Goal: Task Accomplishment & Management: Complete application form

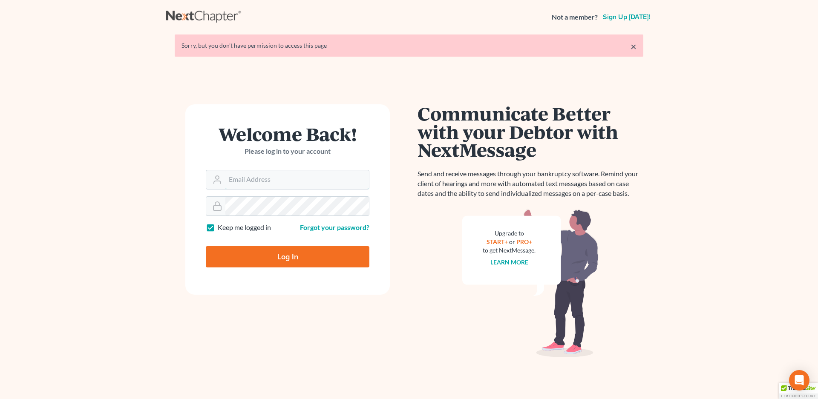
type input "[EMAIL_ADDRESS][DOMAIN_NAME]"
click at [265, 259] on input "Log In" at bounding box center [288, 256] width 164 height 21
type input "Thinking..."
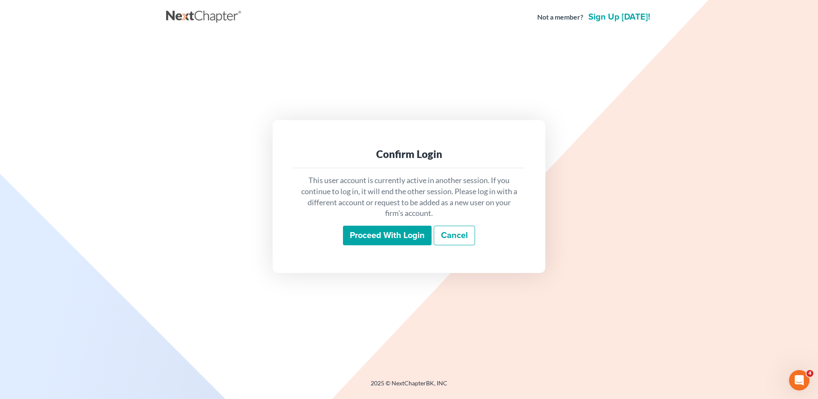
click at [378, 241] on input "Proceed with login" at bounding box center [387, 236] width 89 height 20
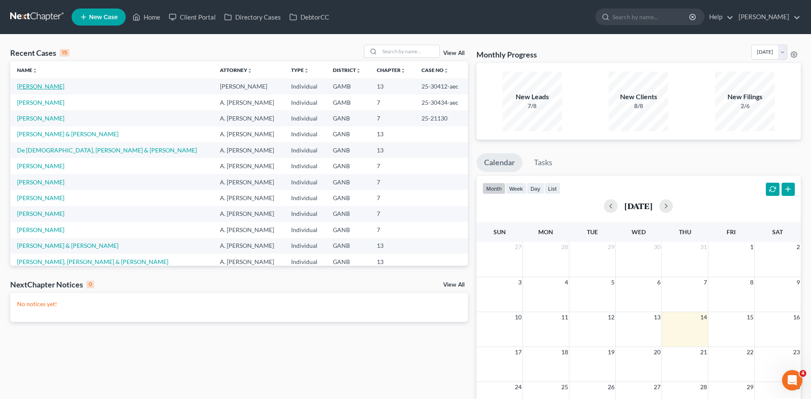
click at [21, 85] on link "Turner, John" at bounding box center [40, 86] width 47 height 7
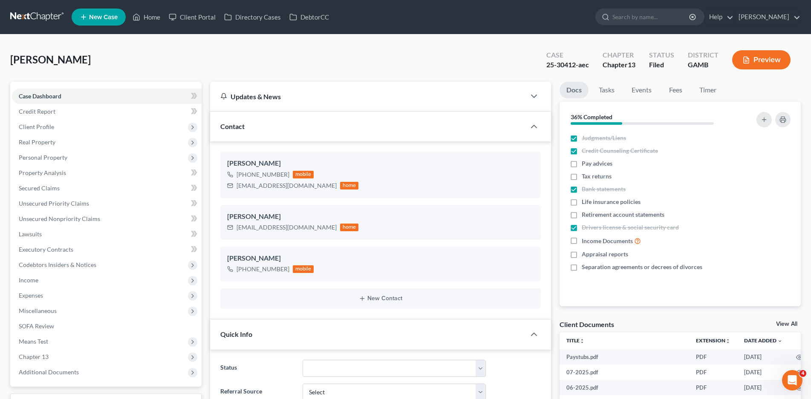
scroll to position [188, 0]
click at [42, 279] on span "Income" at bounding box center [107, 280] width 190 height 15
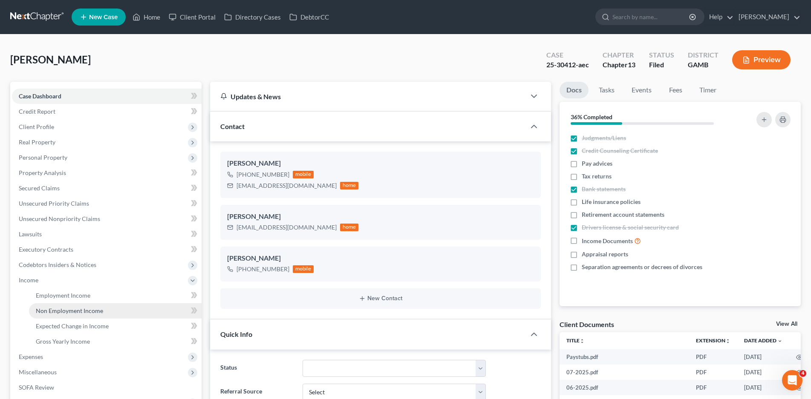
click at [52, 308] on span "Non Employment Income" at bounding box center [69, 310] width 67 height 7
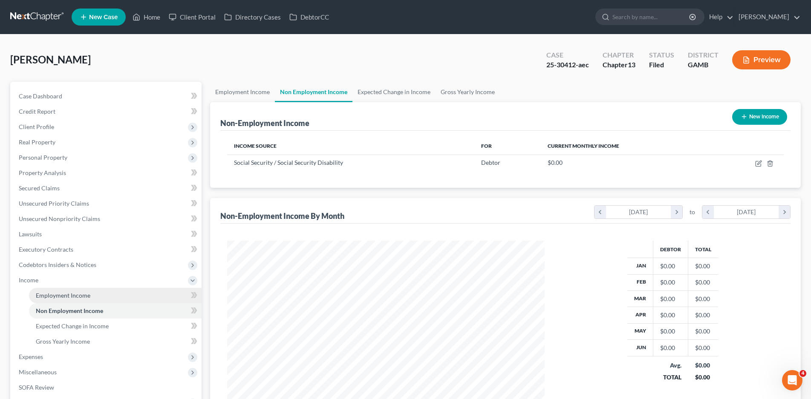
scroll to position [159, 335]
click at [61, 291] on link "Employment Income" at bounding box center [115, 295] width 173 height 15
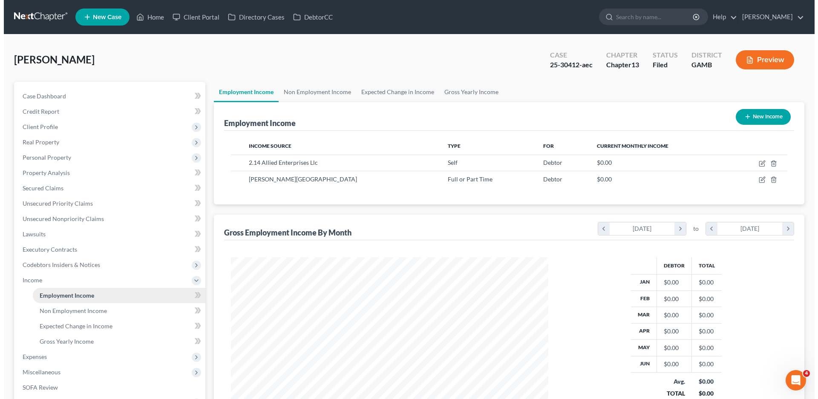
scroll to position [159, 335]
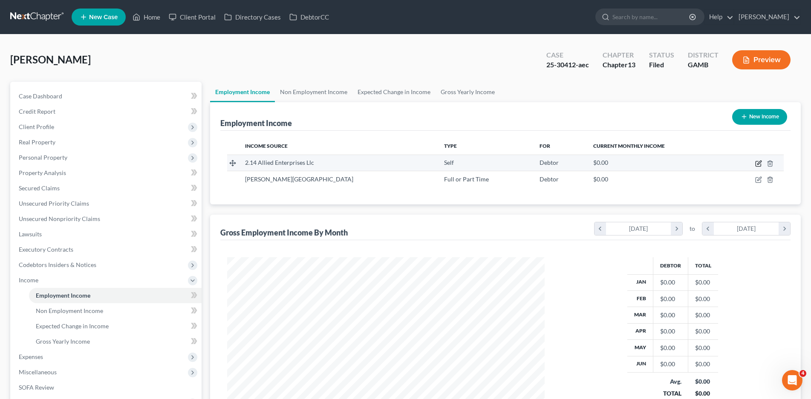
click at [758, 164] on icon "button" at bounding box center [758, 163] width 7 height 7
select select "1"
select select "42"
select select "2"
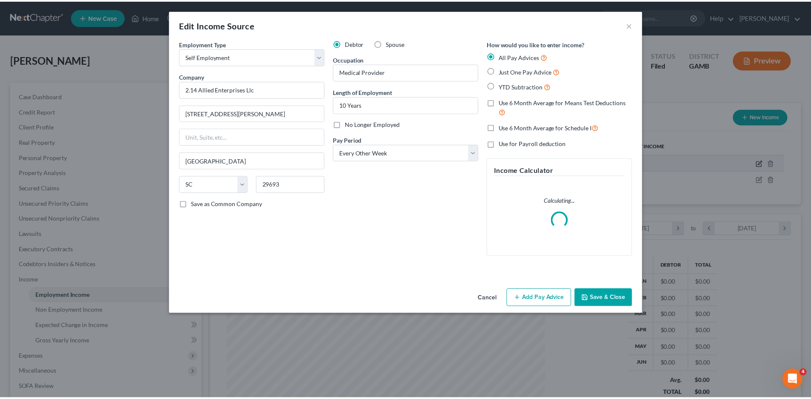
scroll to position [160, 338]
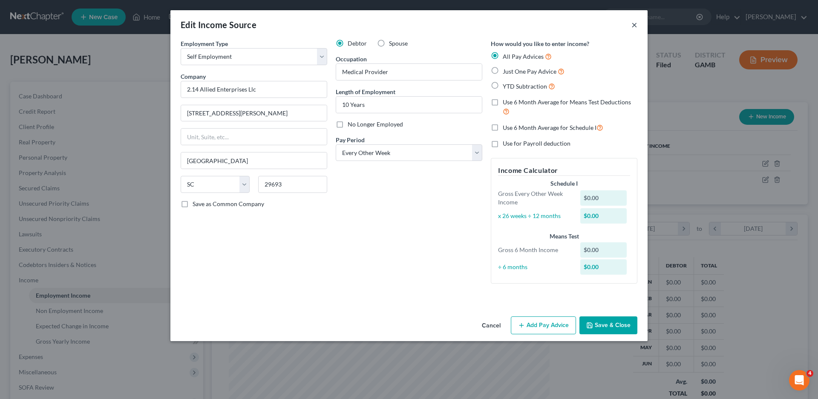
click at [632, 26] on button "×" at bounding box center [634, 25] width 6 height 10
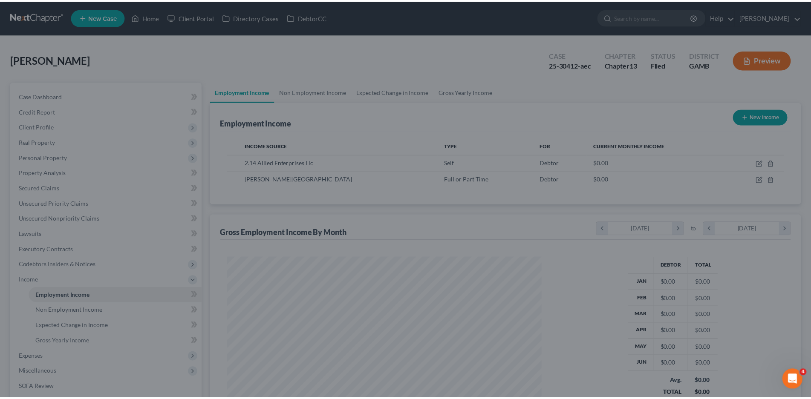
scroll to position [425936, 425760]
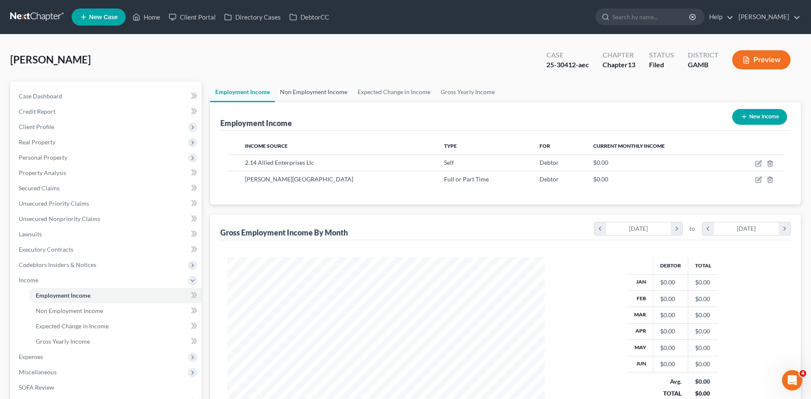
click at [297, 95] on link "Non Employment Income" at bounding box center [314, 92] width 78 height 20
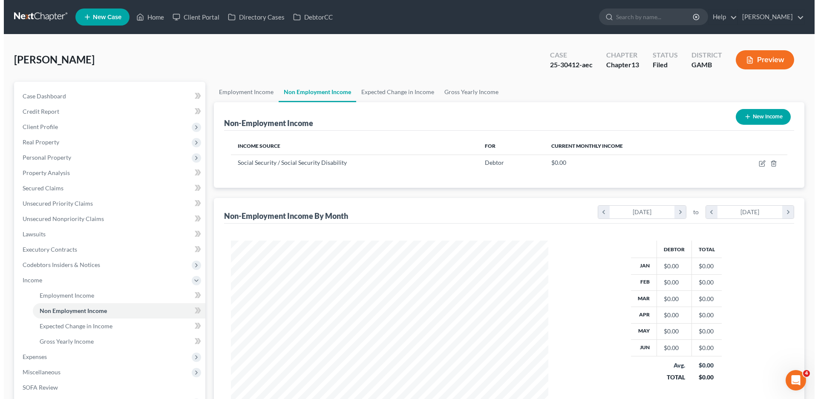
scroll to position [159, 335]
click at [761, 117] on button "New Income" at bounding box center [759, 117] width 55 height 16
select select "0"
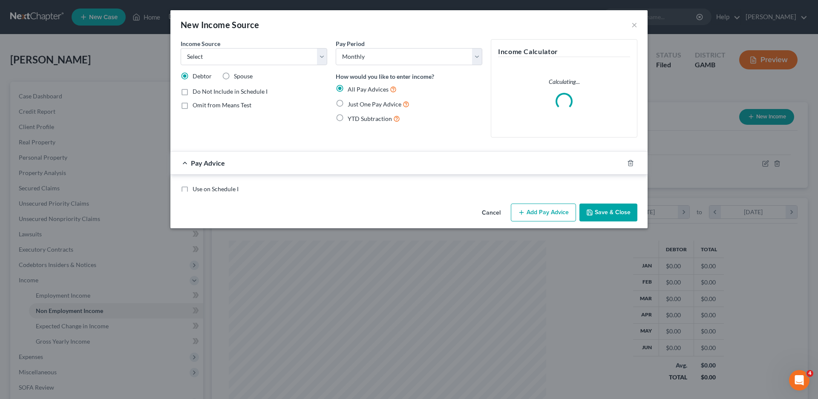
scroll to position [160, 338]
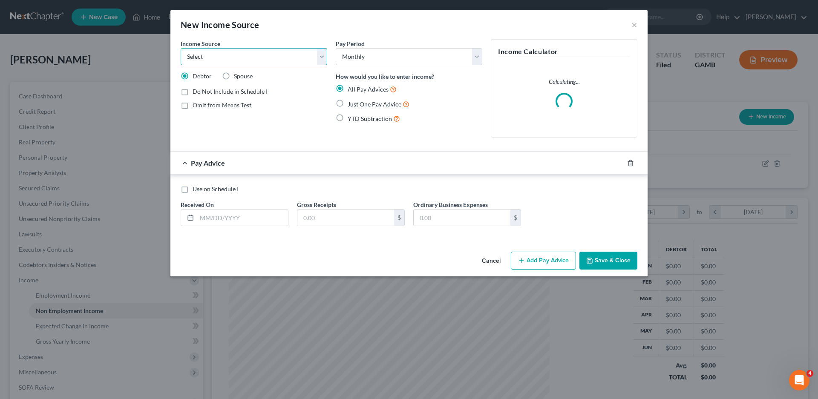
click at [208, 60] on select "Select Unemployment Disability (from employer) Pension Retirement Social Securi…" at bounding box center [254, 56] width 147 height 17
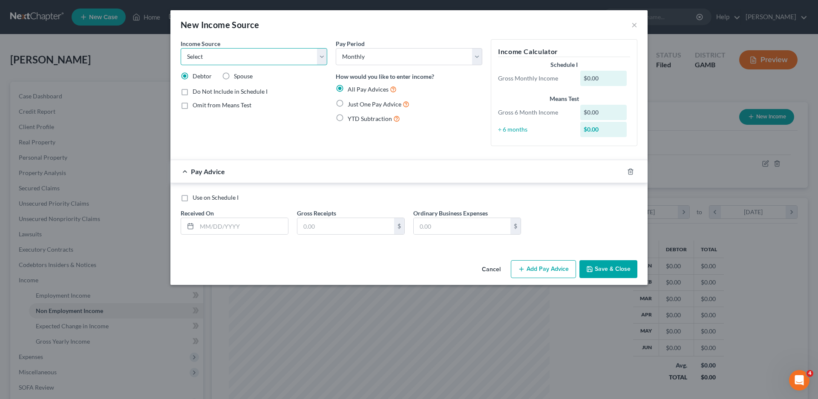
select select "10"
click at [181, 48] on select "Select Unemployment Disability (from employer) Pension Retirement Social Securi…" at bounding box center [254, 56] width 147 height 17
click at [208, 228] on input "text" at bounding box center [242, 226] width 91 height 16
click at [193, 121] on label "Add Business information to Schedule I" at bounding box center [245, 120] width 104 height 9
click at [196, 121] on input "Add Business information to Schedule I" at bounding box center [199, 119] width 6 height 6
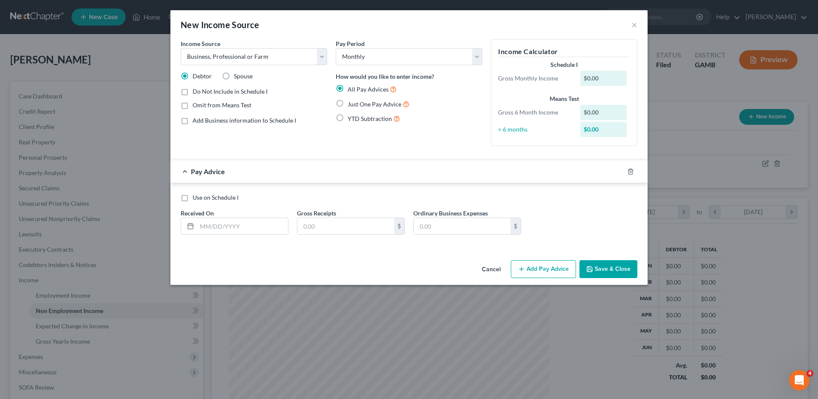
checkbox input "true"
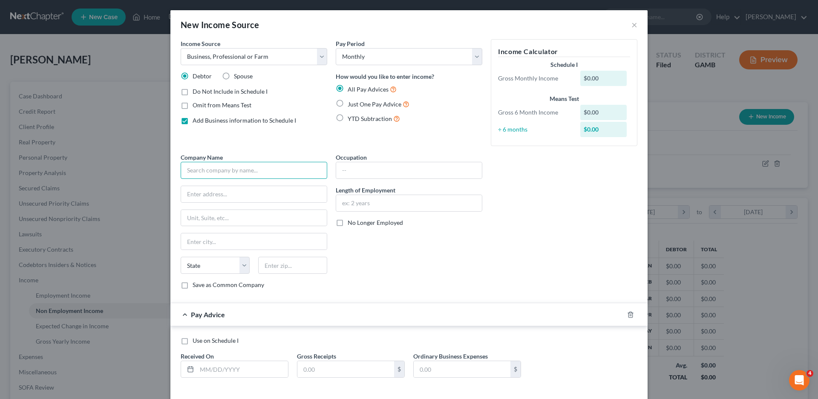
click at [208, 172] on input "text" at bounding box center [254, 170] width 147 height 17
type input "2 14 Allied Enterprises, LLC"
click at [360, 173] on input "text" at bounding box center [409, 170] width 146 height 16
click at [221, 192] on input "text" at bounding box center [254, 194] width 146 height 16
click at [202, 197] on input "text" at bounding box center [254, 194] width 146 height 16
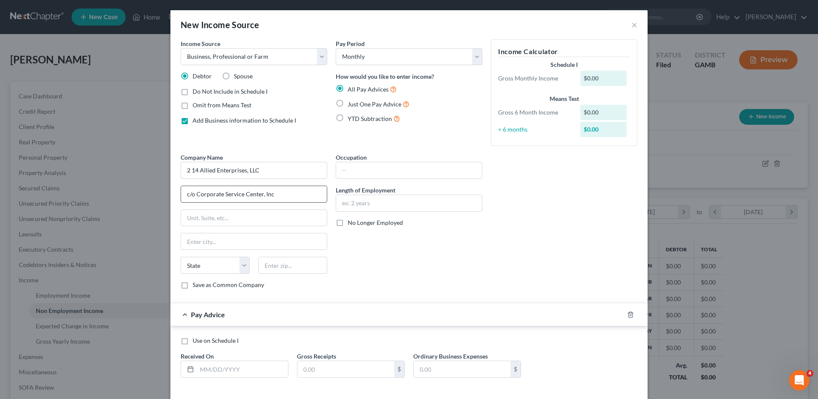
type input "c/o Corporate Service Center, Inc"
type input "2"
type input "c/o Corporate Service Center, Inc, registered agent"
type input "201 Sigma Drive, Suite 300"
type input "Summerville"
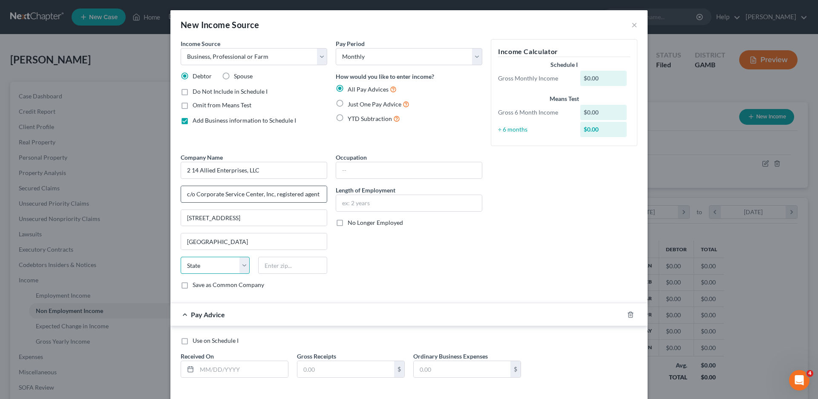
select select "42"
type input "29486"
click at [364, 167] on input "text" at bounding box center [409, 170] width 146 height 16
type input "Owner"
click at [366, 208] on input "text" at bounding box center [409, 203] width 146 height 16
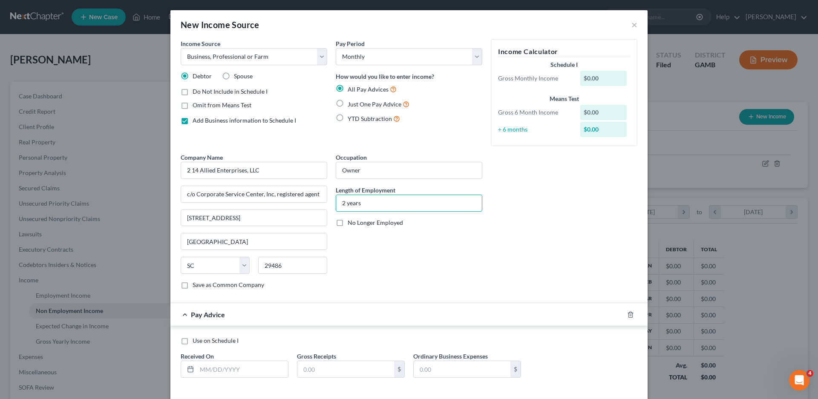
scroll to position [39, 0]
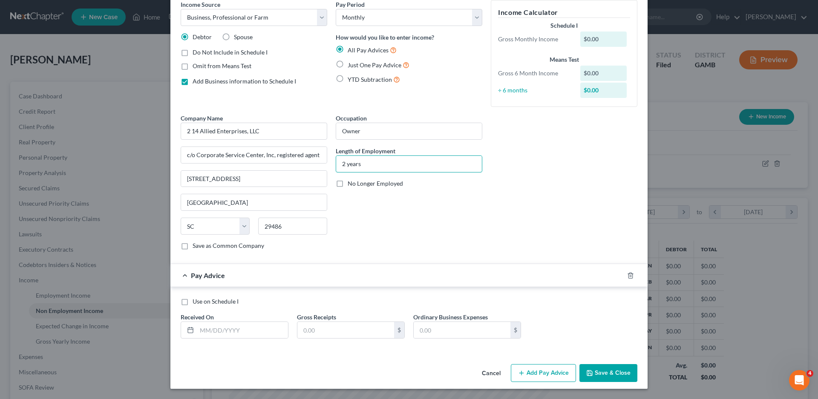
type input "2 years"
click at [213, 335] on input "text" at bounding box center [242, 330] width 91 height 16
type input "02/28/2025"
type input "15,975.00"
type input "12,500"
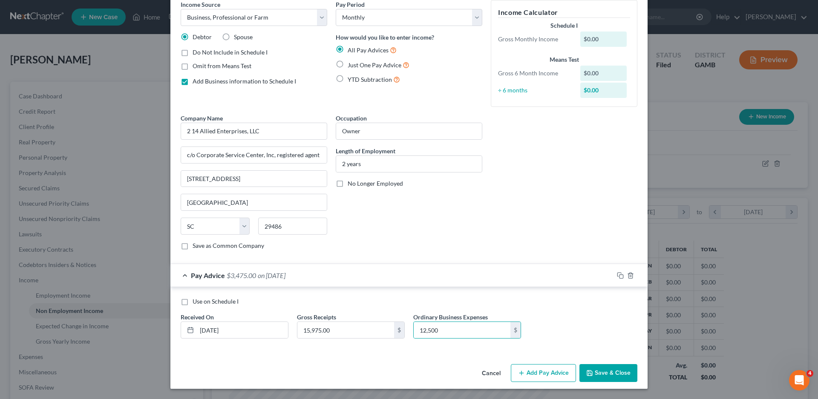
click at [547, 368] on button "Add Pay Advice" at bounding box center [543, 373] width 65 height 18
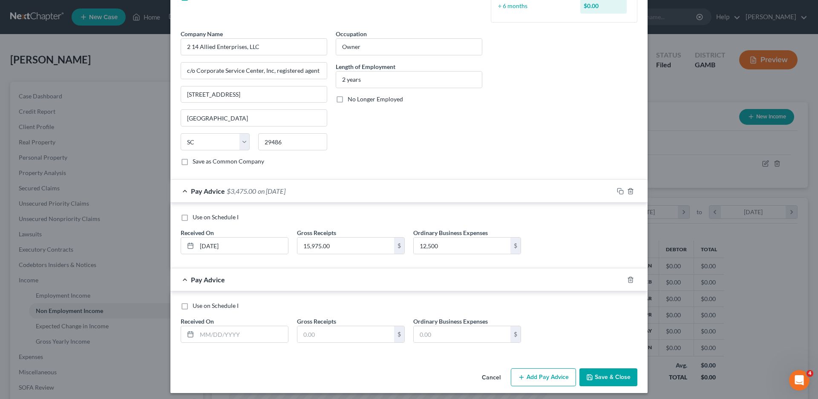
scroll to position [128, 0]
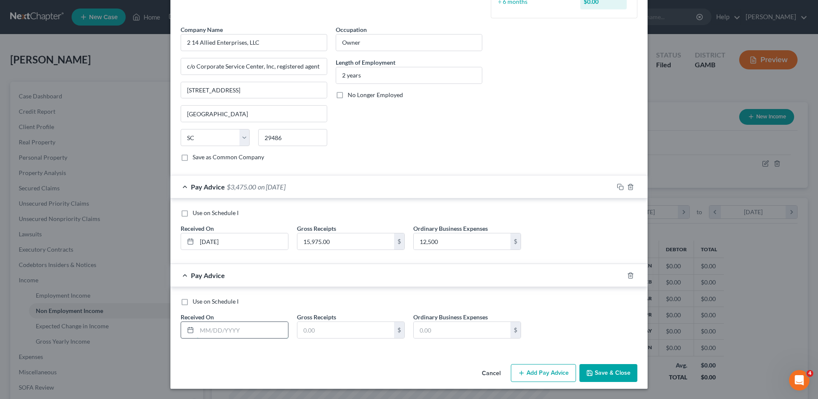
click at [210, 332] on input "text" at bounding box center [242, 330] width 91 height 16
type input "03/31/2025"
type input "17,535.00"
type input "0.00"
click at [529, 370] on button "Add Pay Advice" at bounding box center [543, 373] width 65 height 18
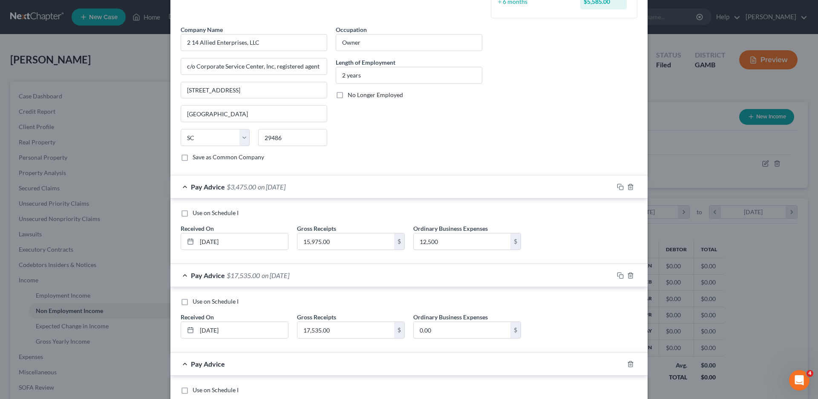
scroll to position [216, 0]
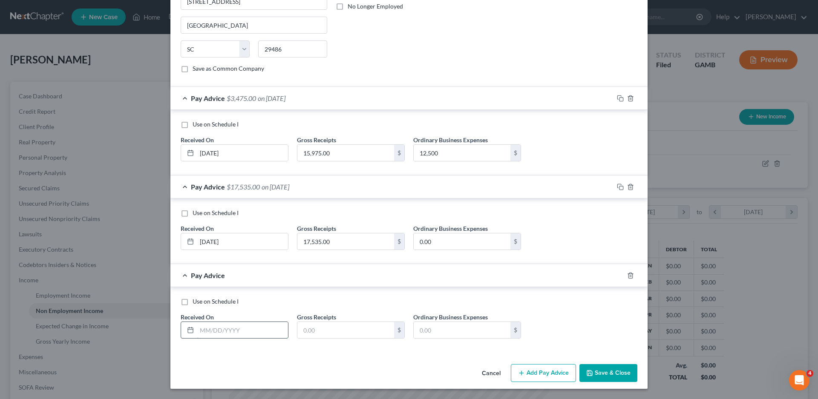
click at [202, 331] on input "text" at bounding box center [242, 330] width 91 height 16
type input "04/30/2025"
type input "18,484.00"
type input "10,000"
click at [556, 372] on button "Add Pay Advice" at bounding box center [543, 373] width 65 height 18
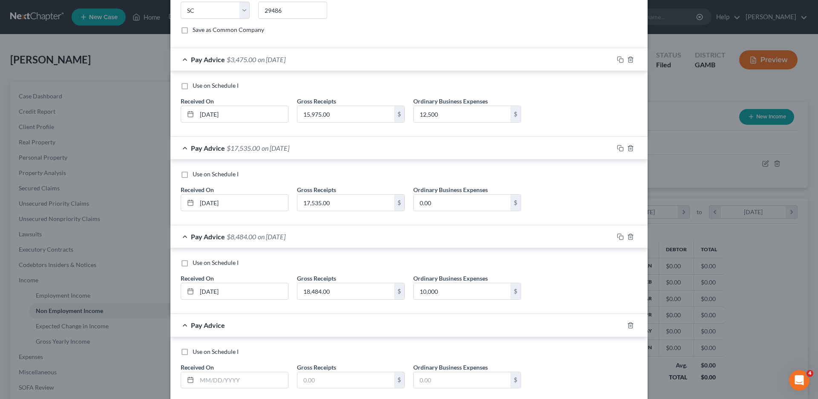
scroll to position [305, 0]
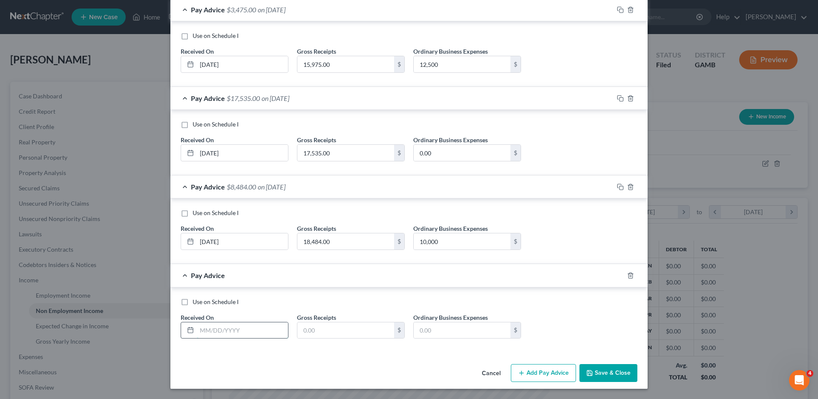
click at [208, 329] on input "text" at bounding box center [242, 331] width 91 height 16
type input "05/31/2025"
type input "25,248.00"
type input "8,658.08"
click at [530, 377] on button "Add Pay Advice" at bounding box center [543, 373] width 65 height 18
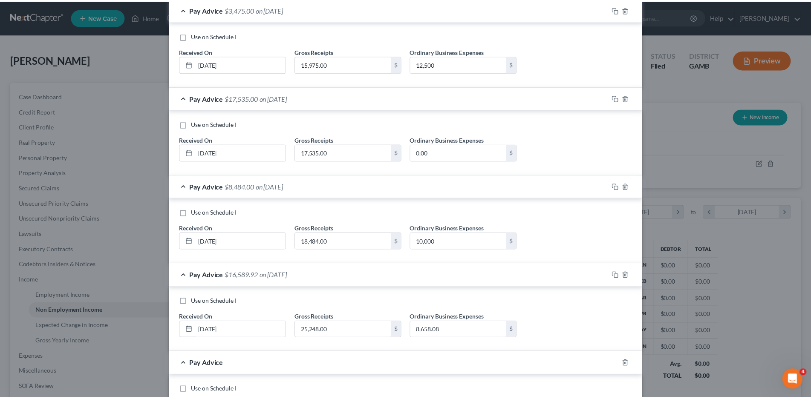
scroll to position [394, 0]
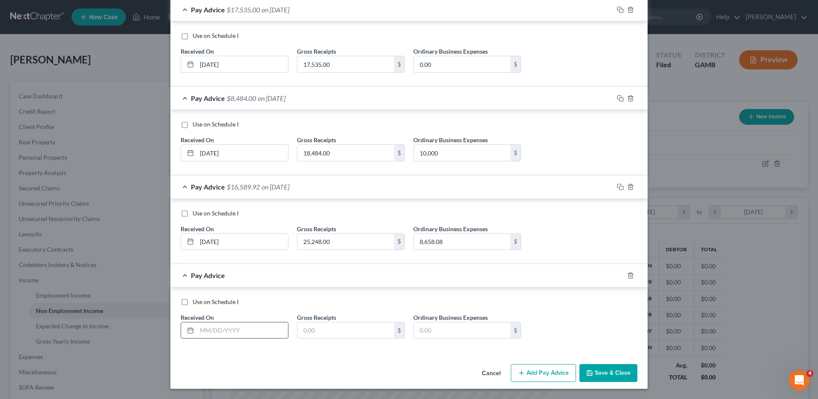
click at [202, 333] on input "text" at bounding box center [242, 331] width 91 height 16
type input "06/30/2025"
type input "17,040.00"
type input "5,000.00"
click at [610, 369] on button "Save & Close" at bounding box center [608, 373] width 58 height 18
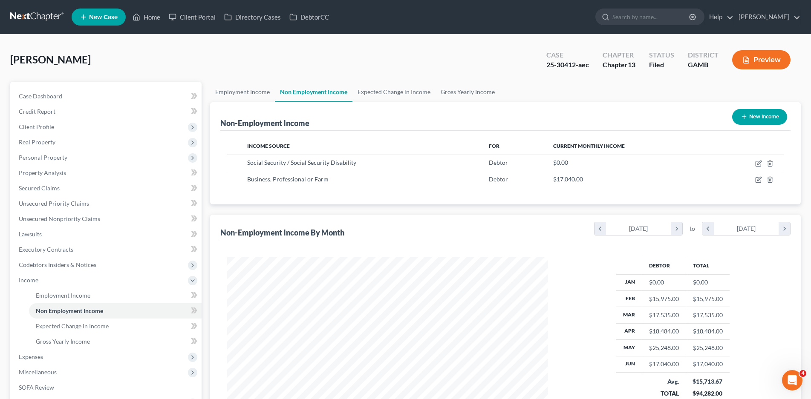
scroll to position [425936, 425760]
click at [241, 89] on link "Employment Income" at bounding box center [242, 92] width 65 height 20
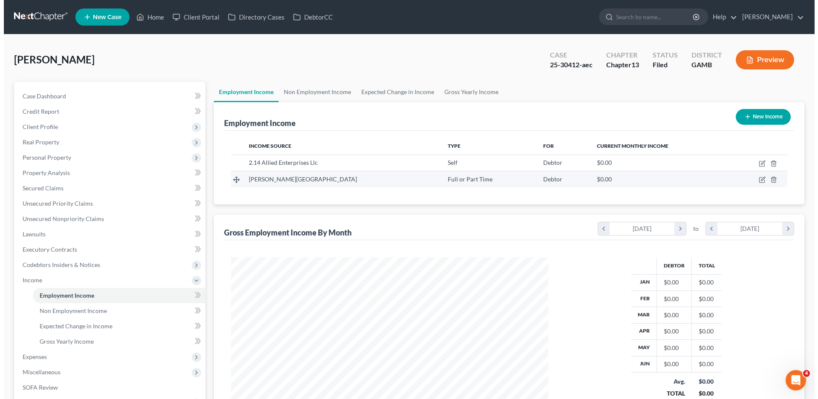
scroll to position [159, 335]
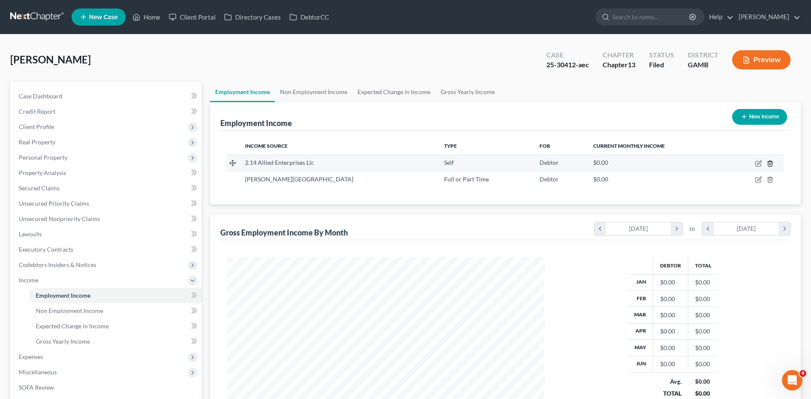
click at [769, 161] on icon "button" at bounding box center [770, 164] width 4 height 6
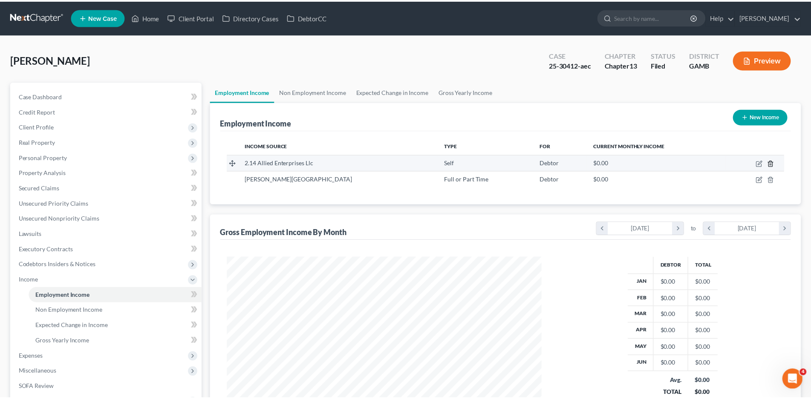
scroll to position [160, 338]
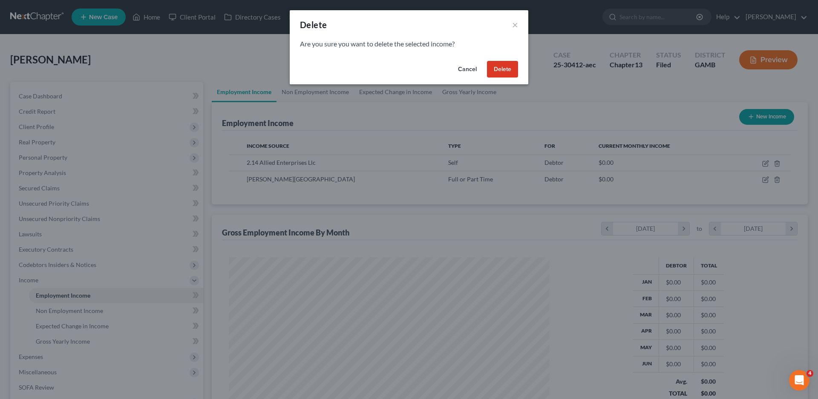
click at [509, 69] on button "Delete" at bounding box center [502, 69] width 31 height 17
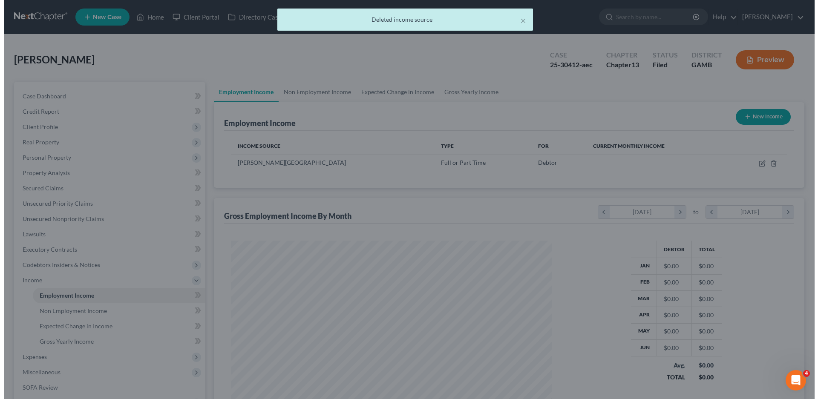
scroll to position [425936, 425760]
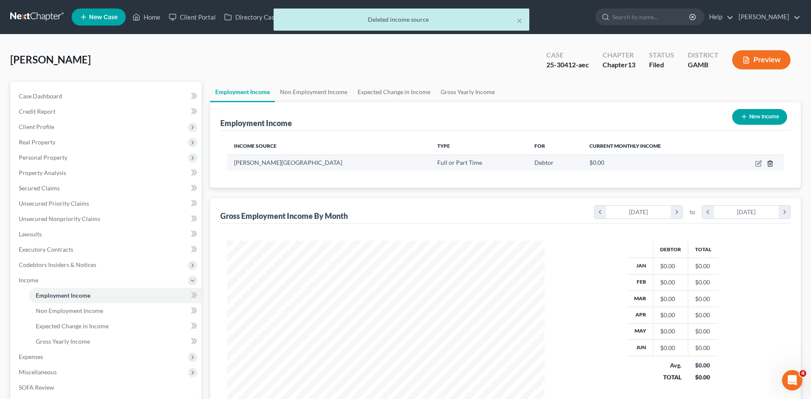
click at [770, 164] on line "button" at bounding box center [770, 164] width 0 height 2
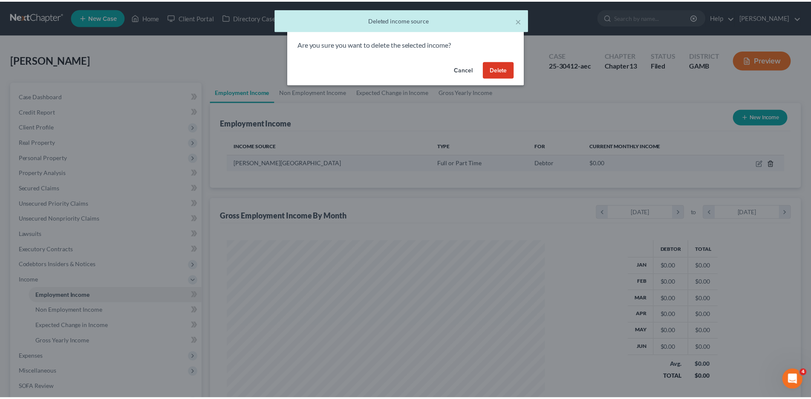
scroll to position [160, 338]
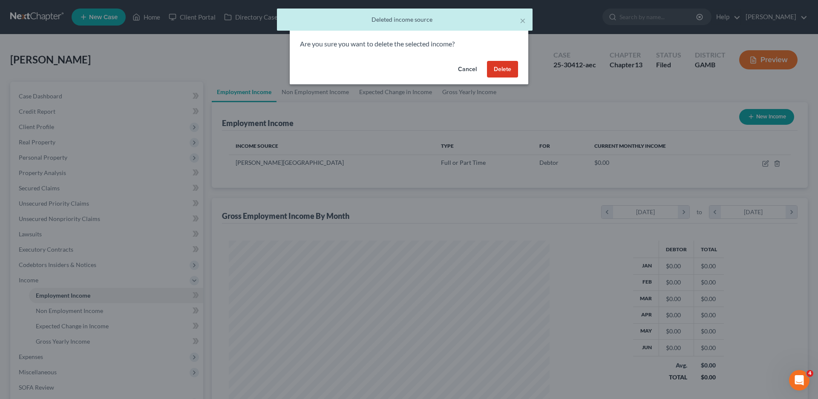
click at [502, 66] on button "Delete" at bounding box center [502, 69] width 31 height 17
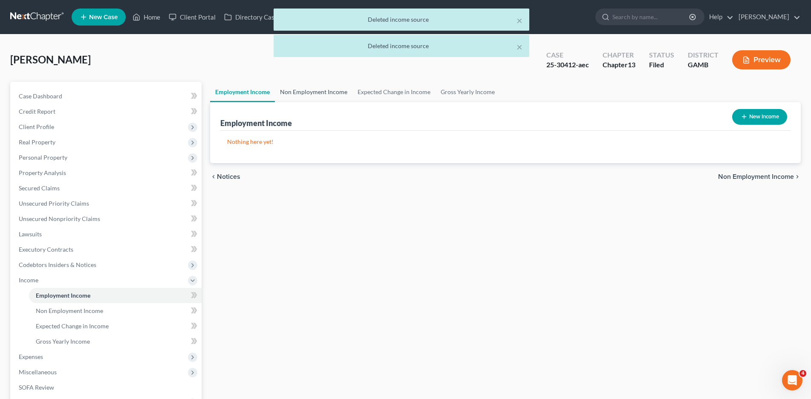
click at [317, 89] on link "Non Employment Income" at bounding box center [314, 92] width 78 height 20
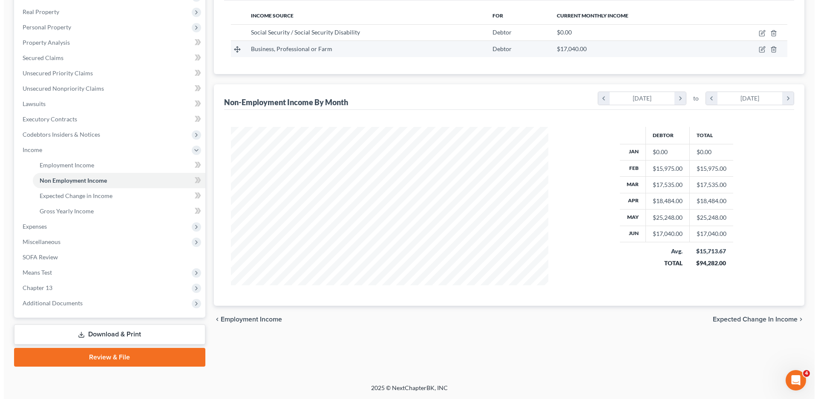
scroll to position [88, 0]
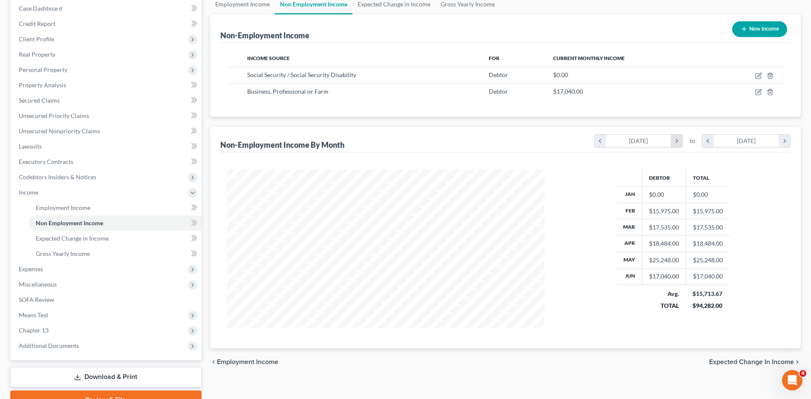
click at [676, 141] on icon "chevron_right" at bounding box center [677, 141] width 12 height 13
click at [780, 143] on icon "chevron_right" at bounding box center [784, 141] width 12 height 13
click at [744, 25] on button "New Income" at bounding box center [759, 29] width 55 height 16
select select "0"
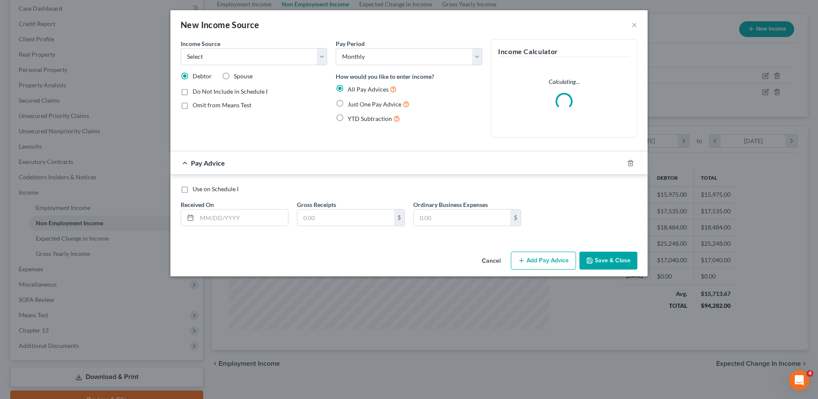
scroll to position [160, 338]
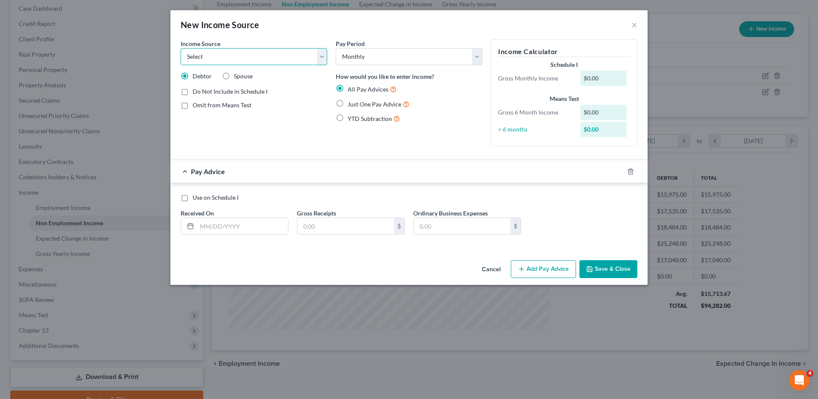
click at [210, 58] on select "Select Unemployment Disability (from employer) Pension Retirement Social Securi…" at bounding box center [254, 56] width 147 height 17
select select "10"
click at [181, 48] on select "Select Unemployment Disability (from employer) Pension Retirement Social Securi…" at bounding box center [254, 56] width 147 height 17
click at [193, 120] on label "Add Business information to Schedule I" at bounding box center [245, 120] width 104 height 9
click at [196, 120] on input "Add Business information to Schedule I" at bounding box center [199, 119] width 6 height 6
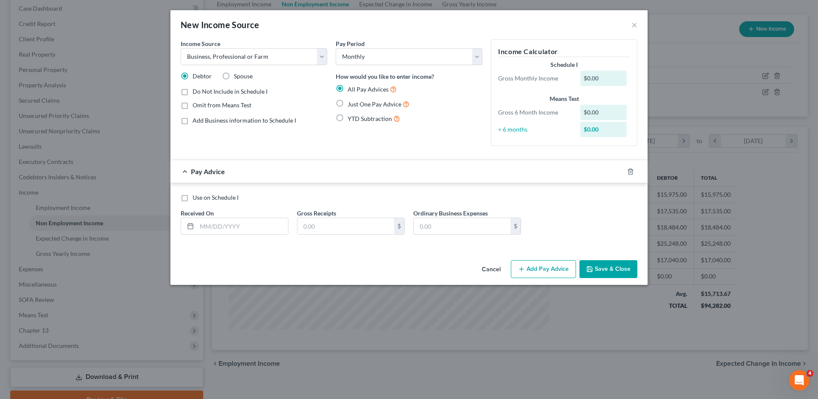
checkbox input "true"
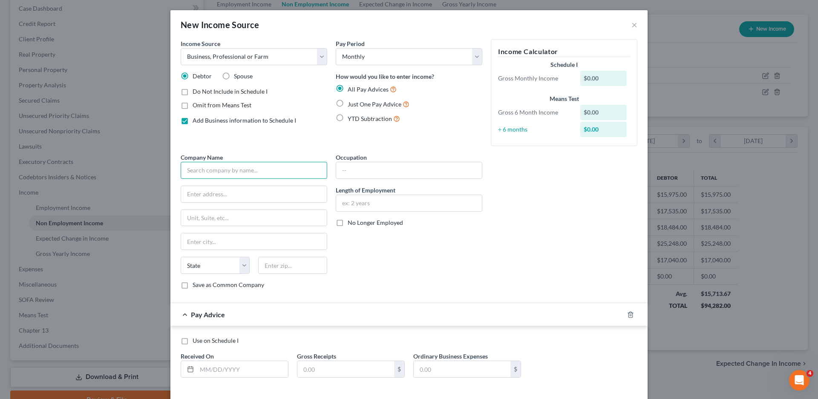
click at [249, 175] on input "text" at bounding box center [254, 170] width 147 height 17
type input "6.02 Holdings, LLC"
click at [205, 198] on input "text" at bounding box center [254, 194] width 146 height 16
type input "1297 Franklin County Boat Ramp Road"
type input "Lavonia"
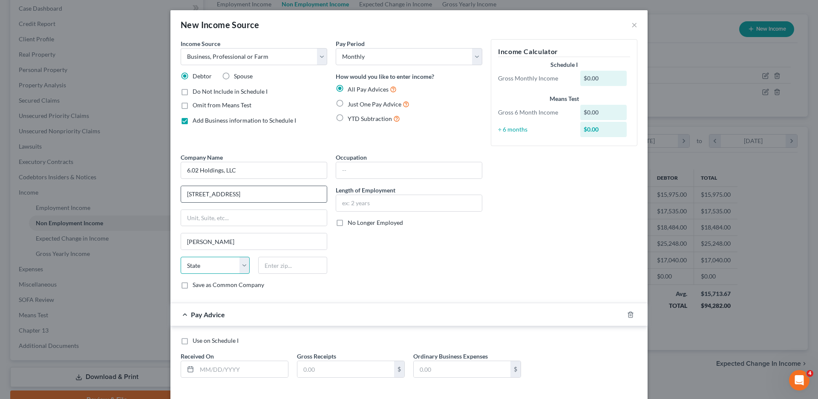
select select "10"
type input "30553"
click at [382, 173] on input "text" at bounding box center [409, 170] width 146 height 16
type input "Owner"
type input "4 years"
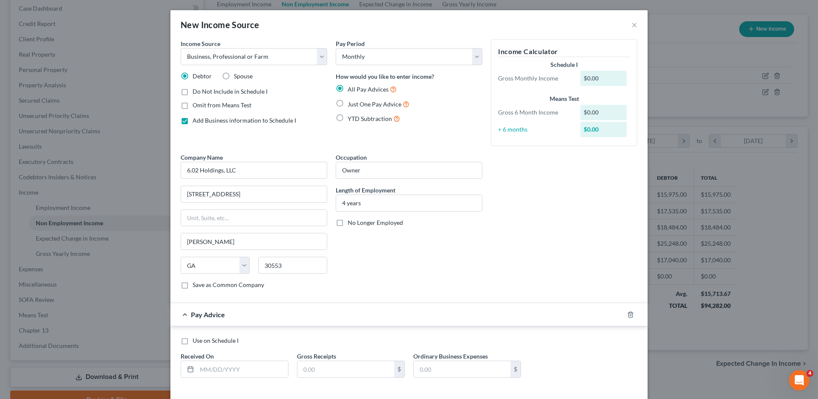
scroll to position [39, 0]
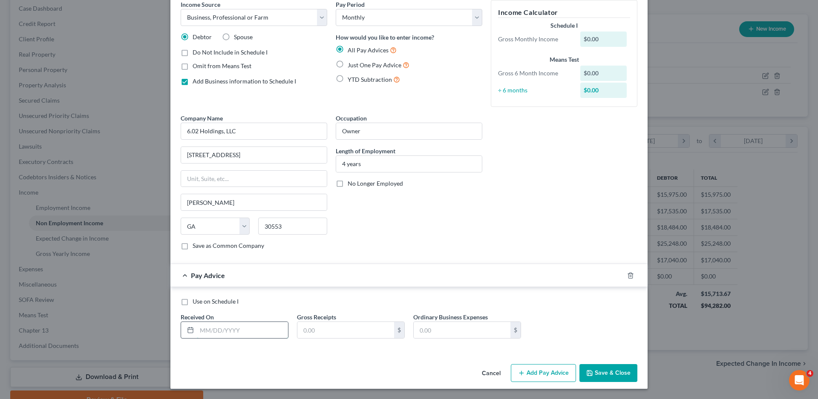
click at [212, 332] on input "text" at bounding box center [242, 330] width 91 height 16
type input "02/28/2025"
type input "72.29"
type input "7,366.70"
click at [539, 372] on button "Add Pay Advice" at bounding box center [543, 373] width 65 height 18
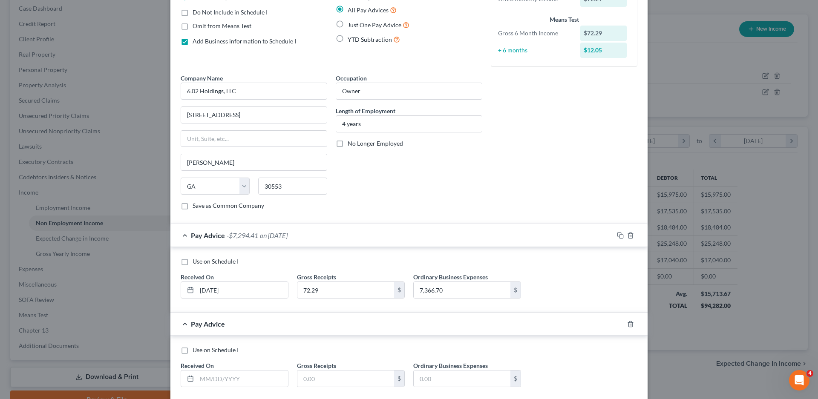
scroll to position [128, 0]
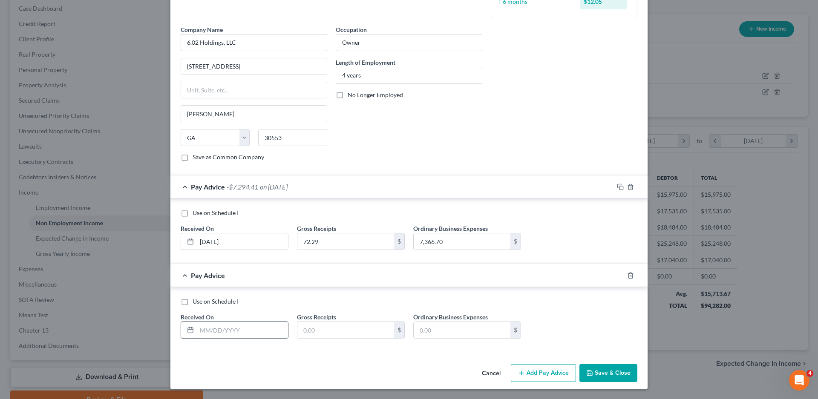
click at [204, 332] on input "text" at bounding box center [242, 330] width 91 height 16
type input "03/31/2025"
type input "207.39"
type input "3,045.01"
click at [528, 375] on button "Add Pay Advice" at bounding box center [543, 373] width 65 height 18
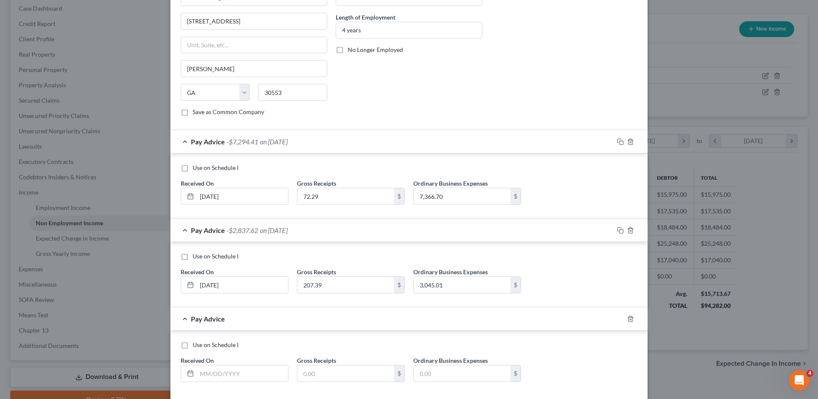
scroll to position [216, 0]
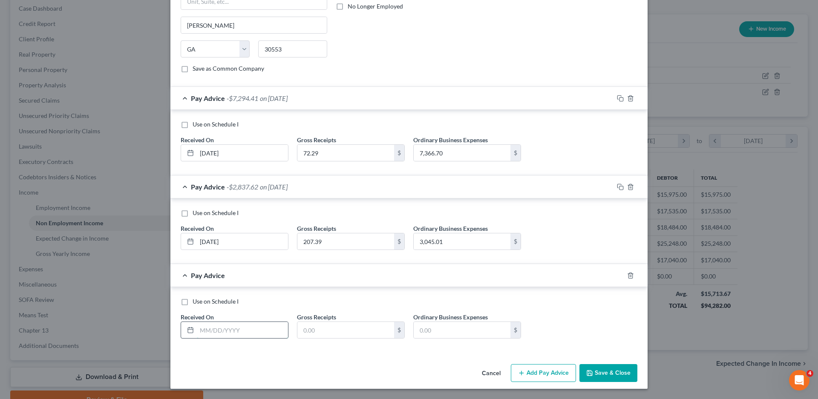
click at [198, 328] on input "text" at bounding box center [242, 330] width 91 height 16
type input "04/30/2025"
type input "160.49"
type input "4,569.58"
click at [543, 371] on button "Add Pay Advice" at bounding box center [543, 373] width 65 height 18
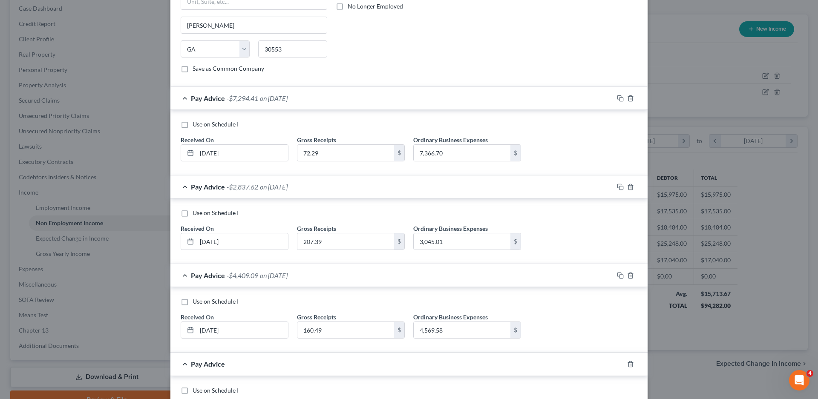
scroll to position [305, 0]
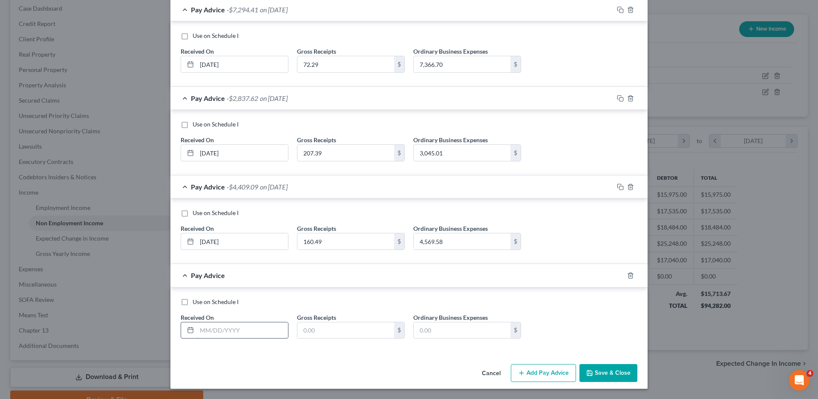
click at [197, 332] on input "text" at bounding box center [242, 331] width 91 height 16
type input "05/30/2025"
type input "346.74"
type input "4,448.75"
click at [527, 368] on button "Add Pay Advice" at bounding box center [543, 373] width 65 height 18
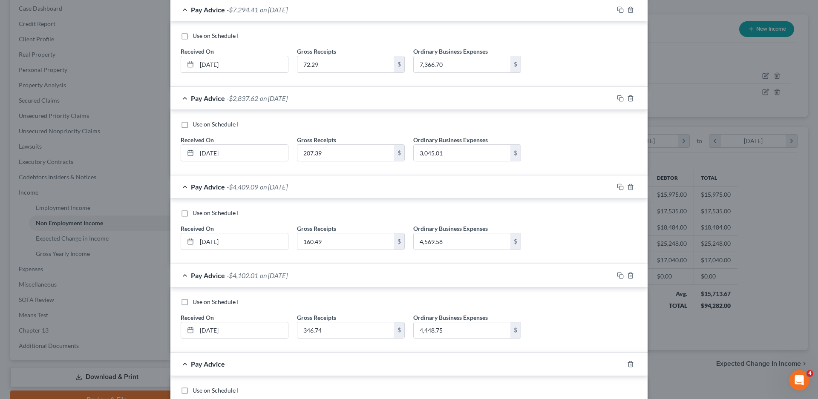
scroll to position [394, 0]
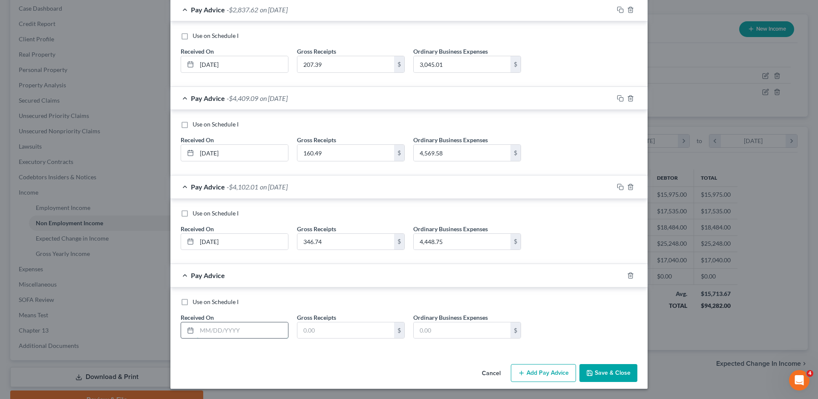
click at [206, 329] on input "text" at bounding box center [242, 331] width 91 height 16
type input "06/30/2025"
type input "208.54"
type input "5,897.11"
click at [528, 374] on button "Add Pay Advice" at bounding box center [543, 373] width 65 height 18
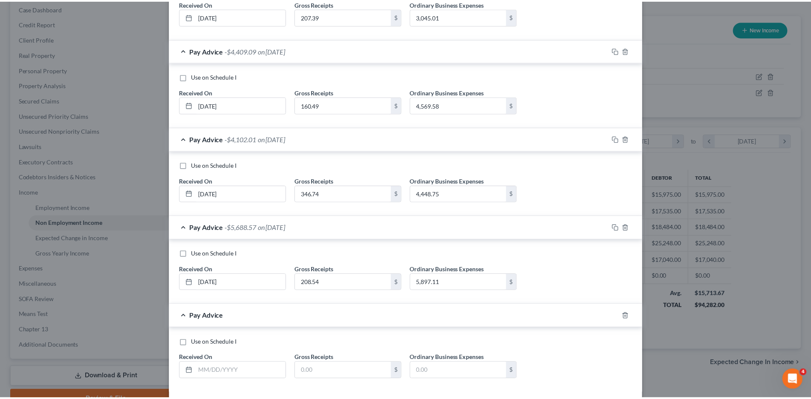
scroll to position [482, 0]
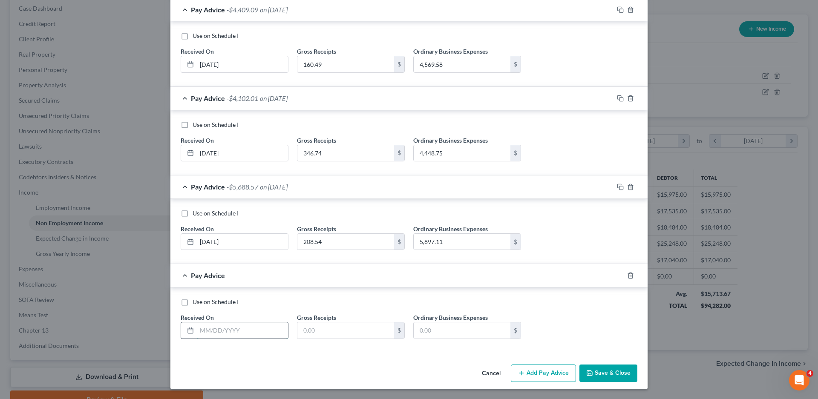
click at [201, 330] on input "text" at bounding box center [242, 331] width 91 height 16
type input "07/31/2025"
type input "116.90"
type input "1,995.11"
click at [618, 368] on button "Save & Close" at bounding box center [608, 374] width 58 height 18
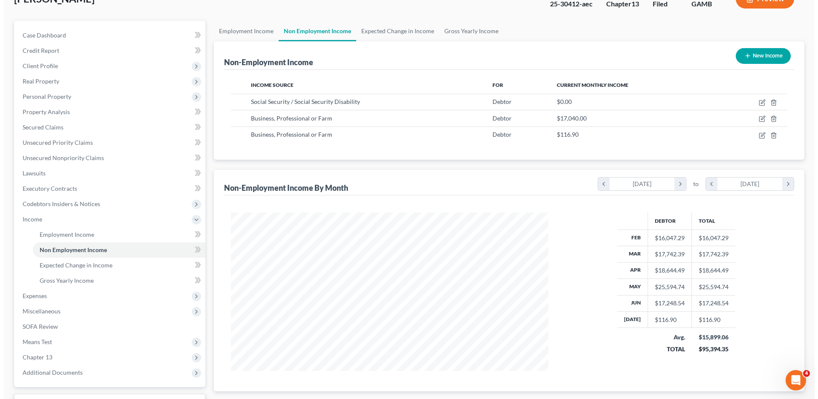
scroll to position [45, 0]
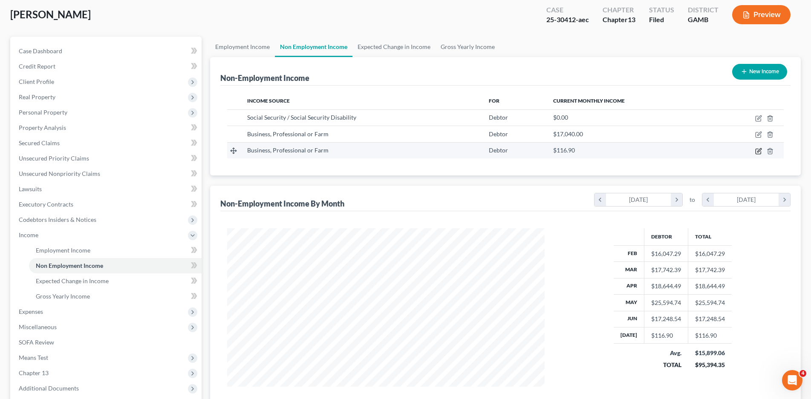
click at [758, 150] on icon "button" at bounding box center [758, 151] width 7 height 7
select select "10"
select select "0"
select select "10"
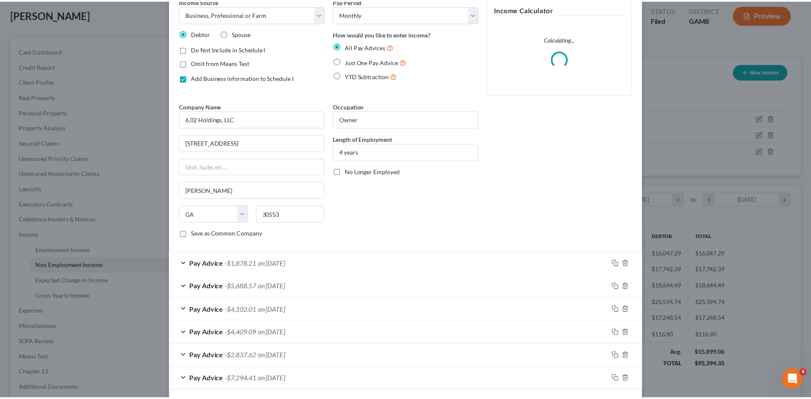
scroll to position [81, 0]
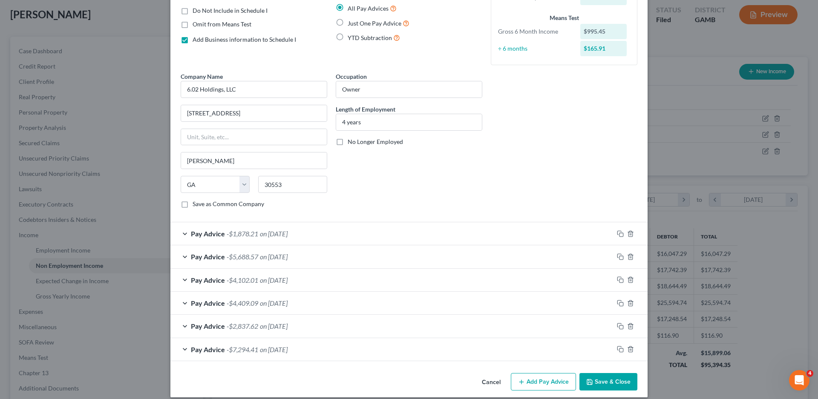
click at [180, 234] on div "Pay Advice -$1,878.21 on 07/31/2025" at bounding box center [391, 233] width 443 height 23
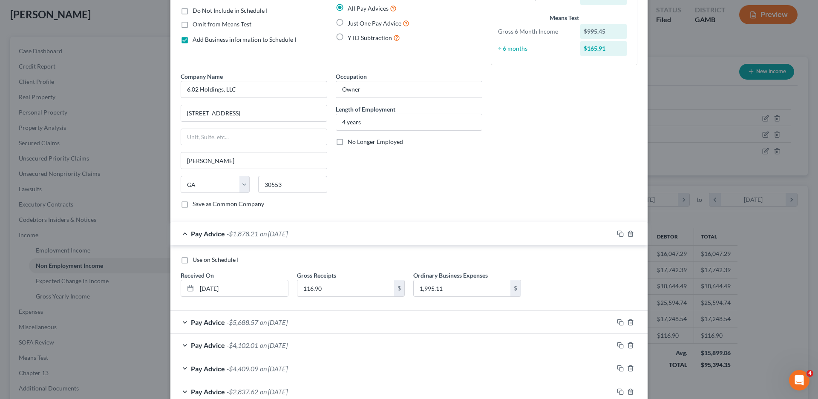
click at [180, 234] on div "Pay Advice -$1,878.21 on 07/31/2025" at bounding box center [391, 233] width 443 height 23
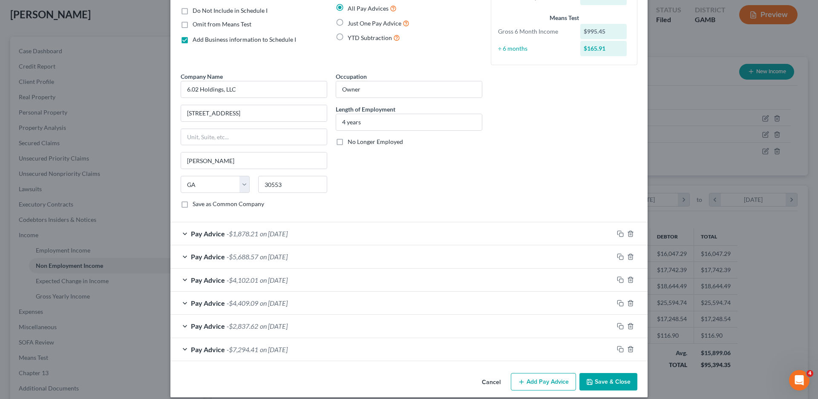
click at [603, 378] on button "Save & Close" at bounding box center [608, 382] width 58 height 18
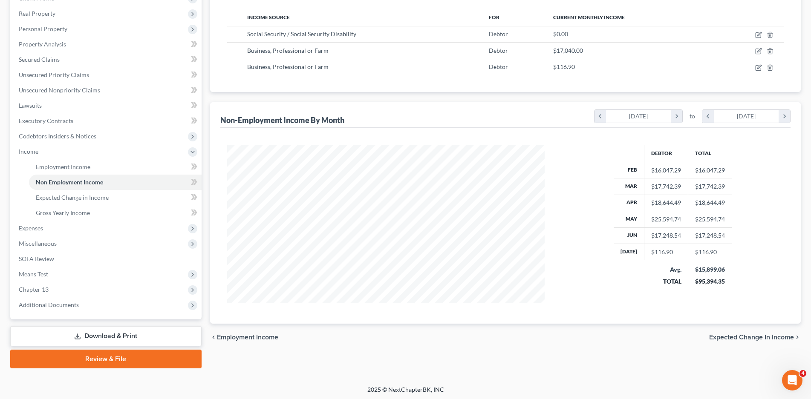
scroll to position [130, 0]
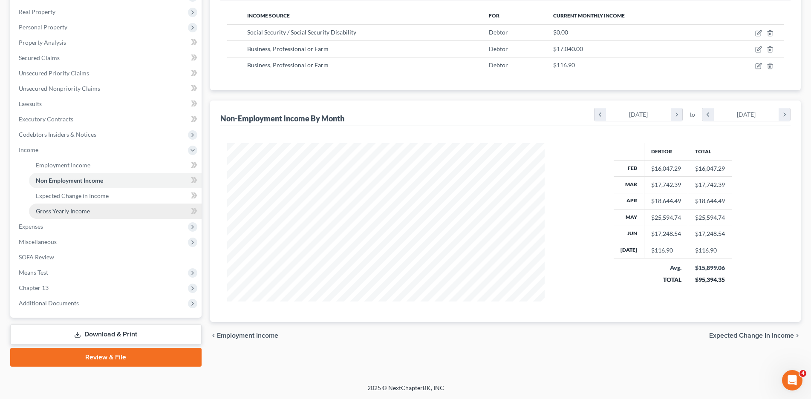
click at [61, 212] on span "Gross Yearly Income" at bounding box center [63, 211] width 54 height 7
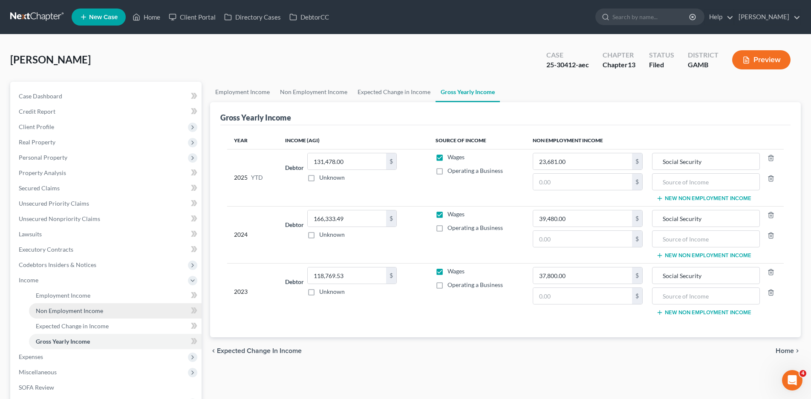
click at [59, 311] on span "Non Employment Income" at bounding box center [69, 310] width 67 height 7
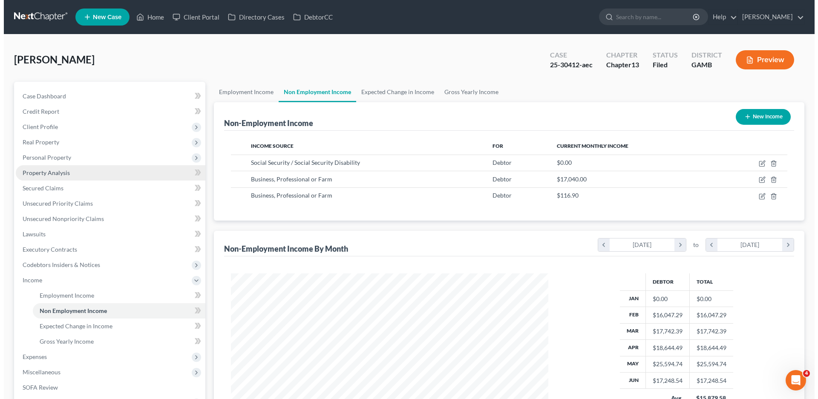
scroll to position [159, 335]
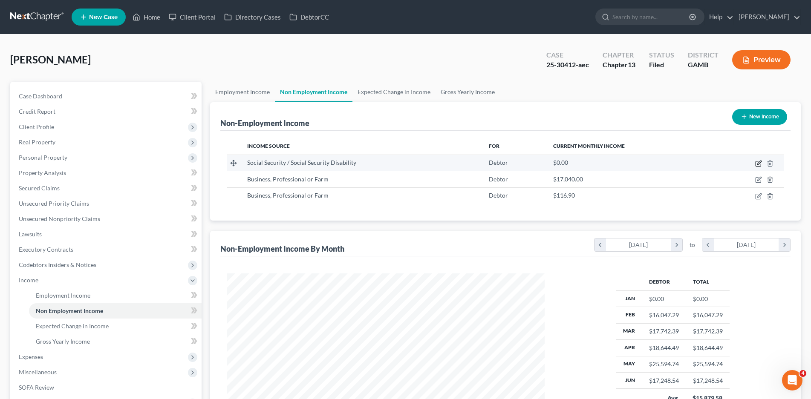
click at [755, 163] on icon "button" at bounding box center [757, 163] width 5 height 5
select select "4"
select select "0"
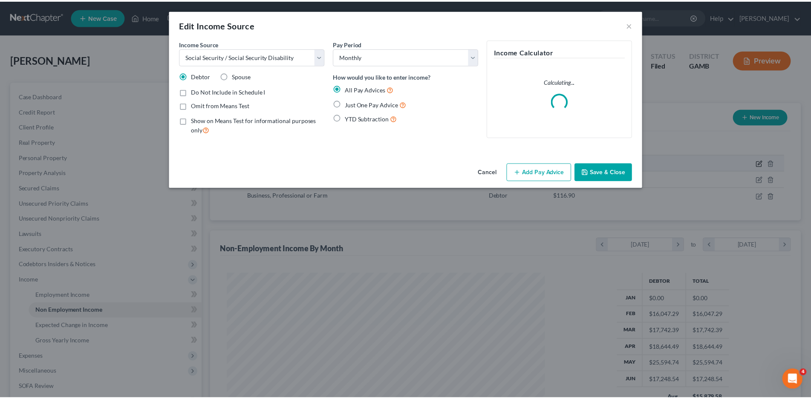
scroll to position [160, 338]
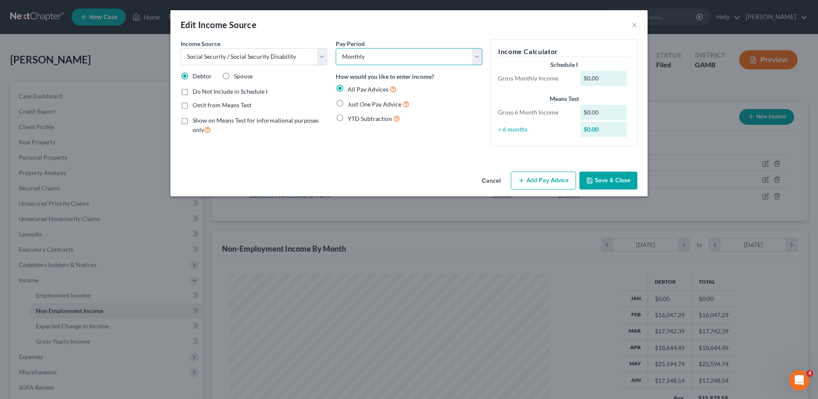
click at [372, 57] on select "Select Monthly Twice Monthly Every Other Week Weekly" at bounding box center [409, 56] width 147 height 17
click at [370, 59] on select "Select Monthly Twice Monthly Every Other Week Weekly" at bounding box center [409, 56] width 147 height 17
click at [193, 105] on label "Omit from Means Test" at bounding box center [222, 105] width 59 height 9
click at [196, 105] on input "Omit from Means Test" at bounding box center [199, 104] width 6 height 6
checkbox input "true"
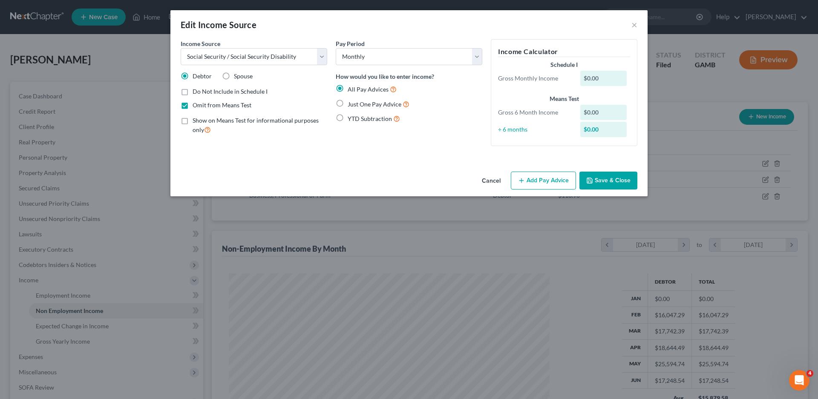
click at [555, 179] on button "Add Pay Advice" at bounding box center [543, 181] width 65 height 18
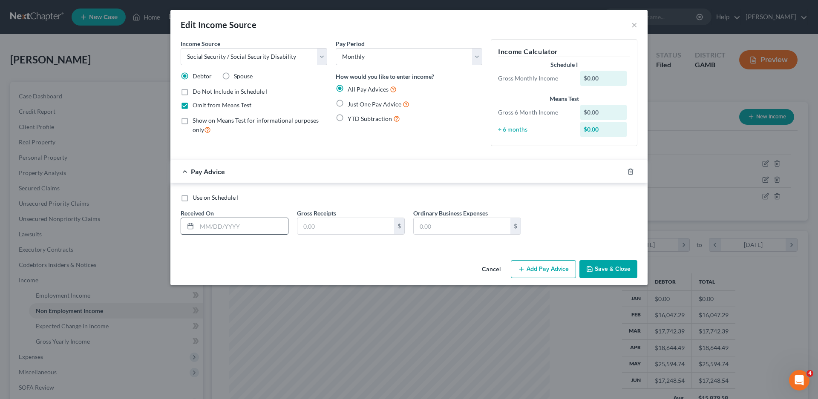
click at [202, 231] on input "text" at bounding box center [242, 226] width 91 height 16
type input "07/30/2025"
click at [344, 229] on input "text" at bounding box center [345, 226] width 97 height 16
type input "2,500.00"
click at [464, 225] on input "text" at bounding box center [462, 226] width 97 height 16
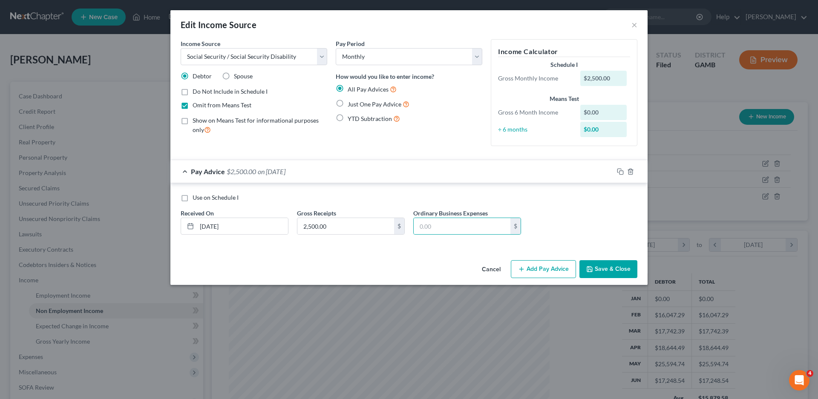
click at [565, 214] on div "Use on Schedule I Received On * 07/30/2025 Gross Receipts 2,500.00 $ Ordinary B…" at bounding box center [408, 217] width 465 height 48
click at [348, 103] on label "Just One Pay Advice" at bounding box center [379, 104] width 62 height 10
click at [351, 103] on input "Just One Pay Advice" at bounding box center [354, 102] width 6 height 6
radio input "true"
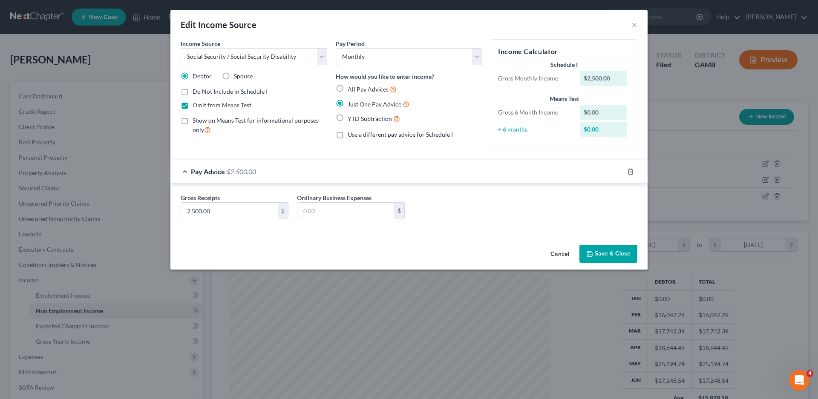
click at [620, 249] on button "Save & Close" at bounding box center [608, 254] width 58 height 18
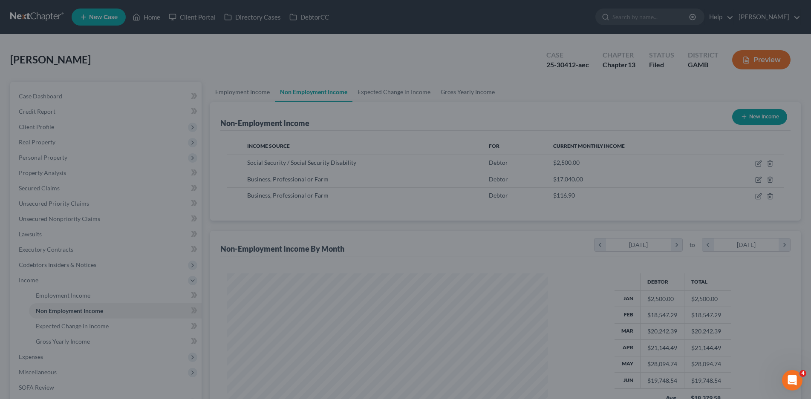
scroll to position [425936, 425760]
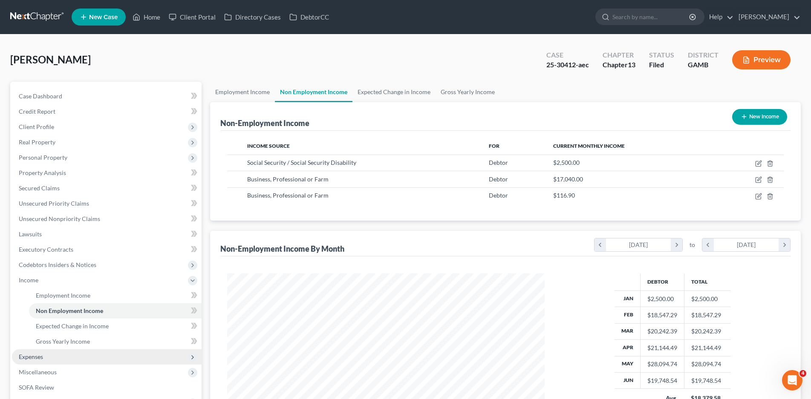
click at [40, 355] on span "Expenses" at bounding box center [31, 356] width 24 height 7
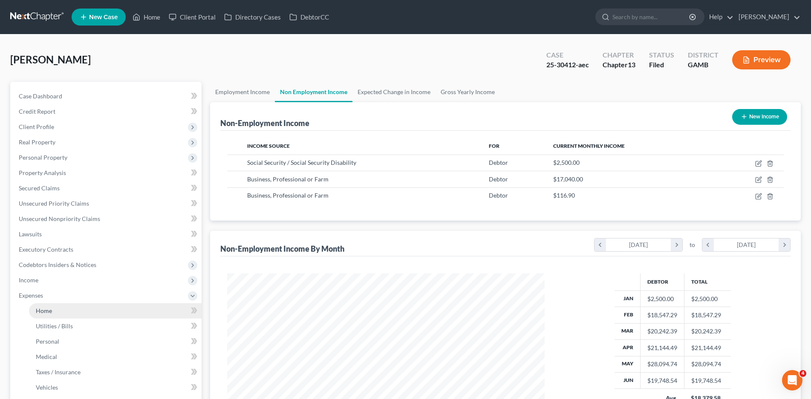
click at [43, 311] on span "Home" at bounding box center [44, 310] width 16 height 7
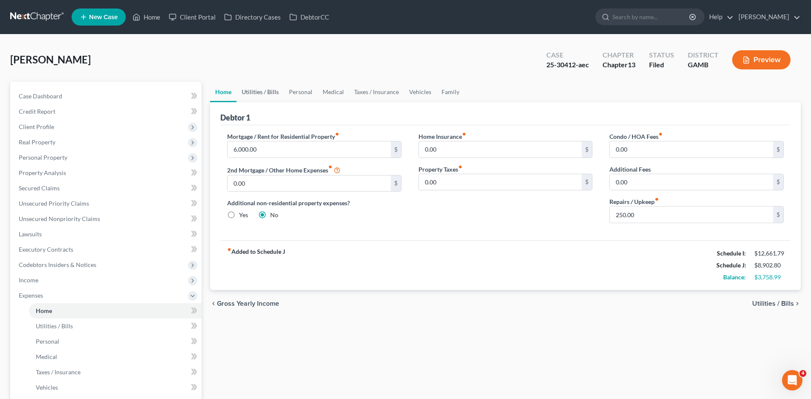
click at [273, 92] on link "Utilities / Bills" at bounding box center [259, 92] width 47 height 20
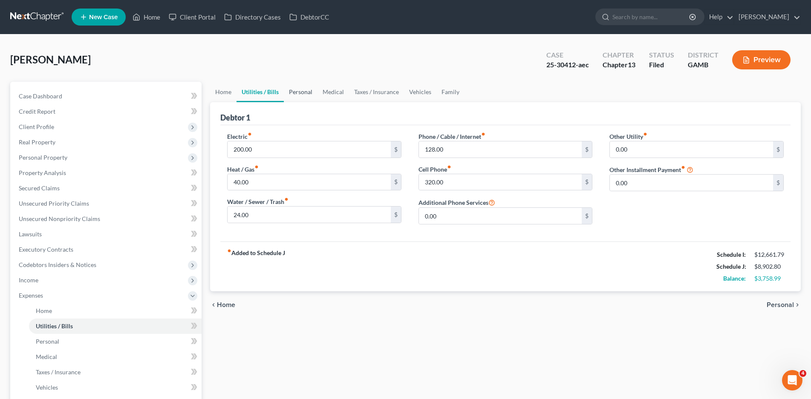
click at [307, 89] on link "Personal" at bounding box center [301, 92] width 34 height 20
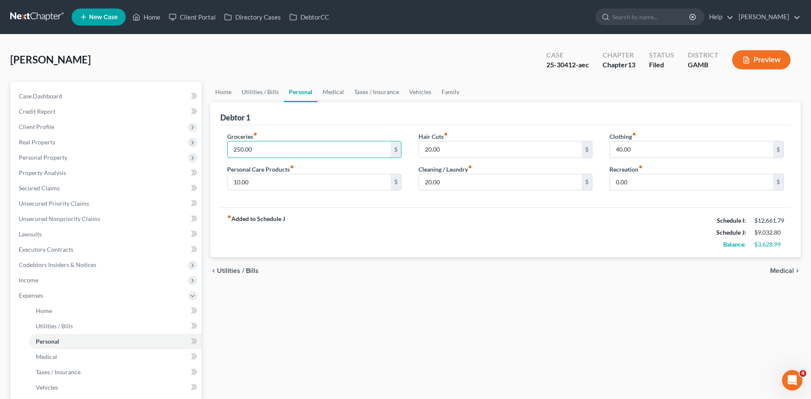
type input "250.00"
type input "100.00"
type input "50.00"
click at [326, 95] on link "Medical" at bounding box center [333, 92] width 32 height 20
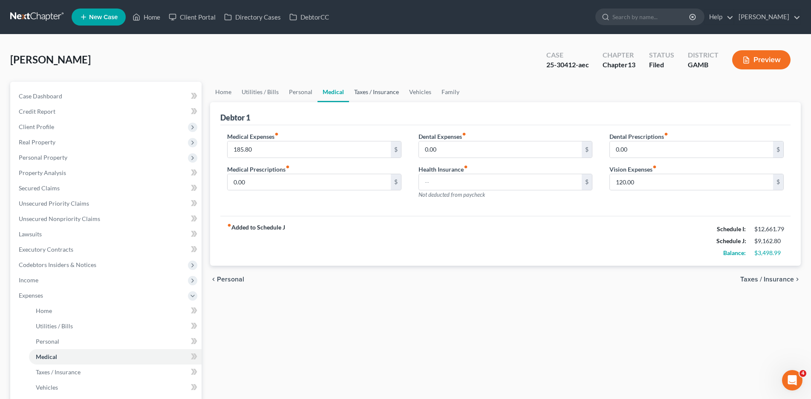
click at [370, 89] on link "Taxes / Insurance" at bounding box center [376, 92] width 55 height 20
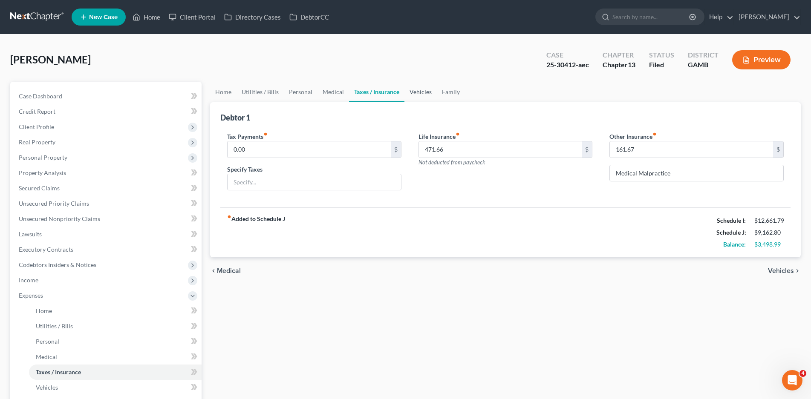
click at [419, 91] on link "Vehicles" at bounding box center [420, 92] width 32 height 20
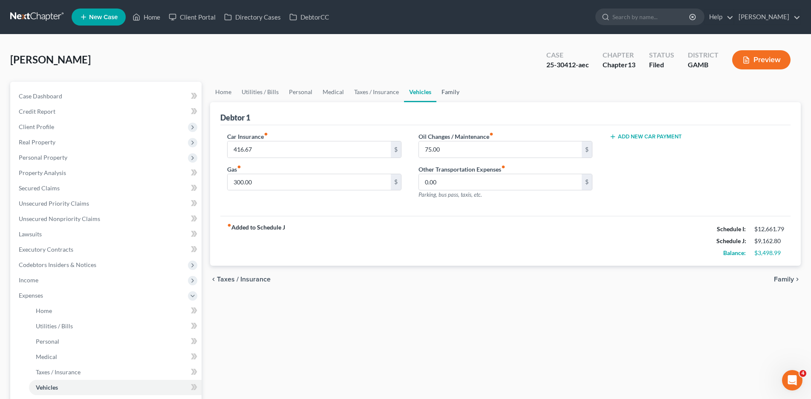
click at [455, 91] on link "Family" at bounding box center [450, 92] width 28 height 20
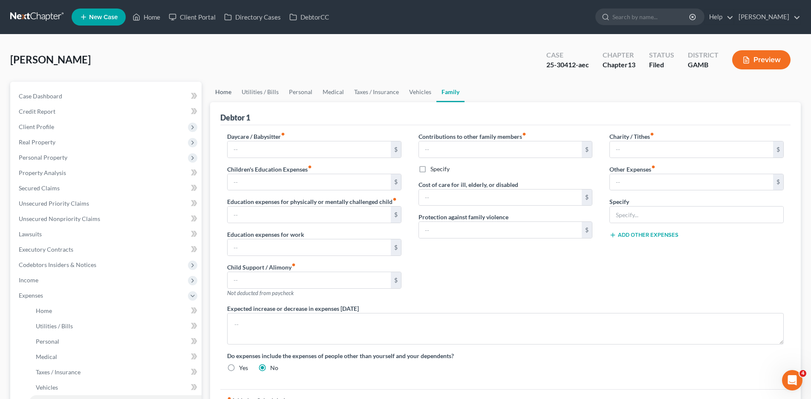
click at [223, 92] on link "Home" at bounding box center [223, 92] width 26 height 20
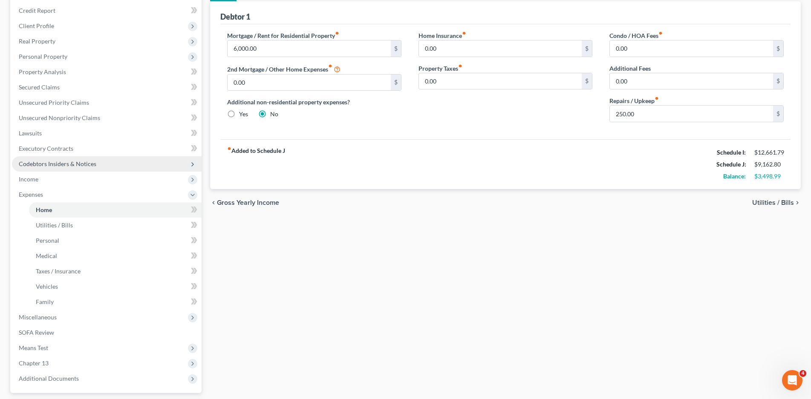
scroll to position [176, 0]
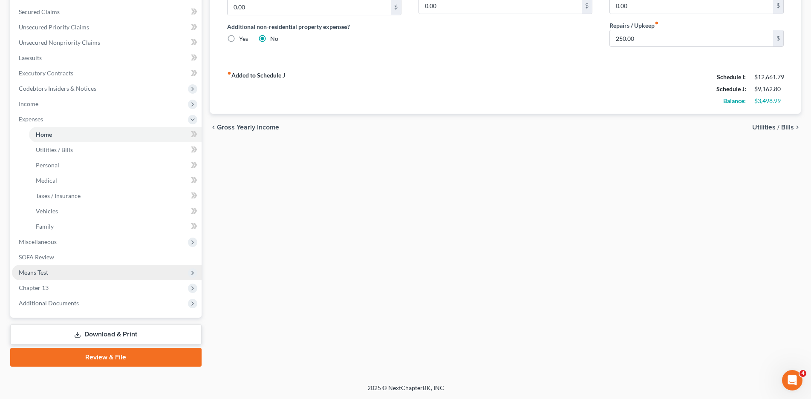
click at [43, 267] on span "Means Test" at bounding box center [107, 272] width 190 height 15
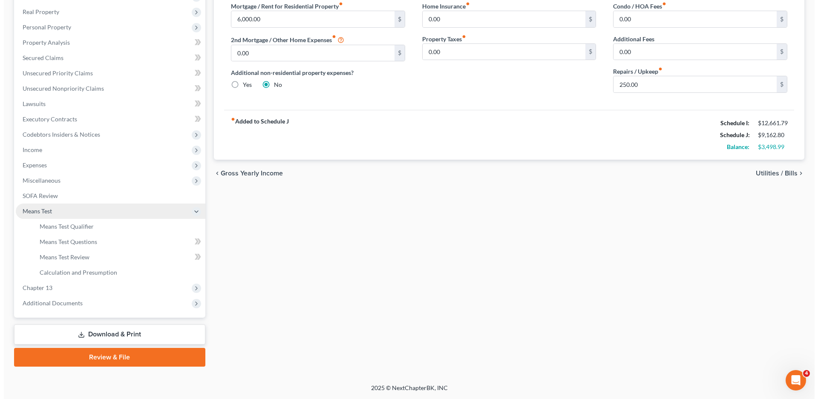
scroll to position [130, 0]
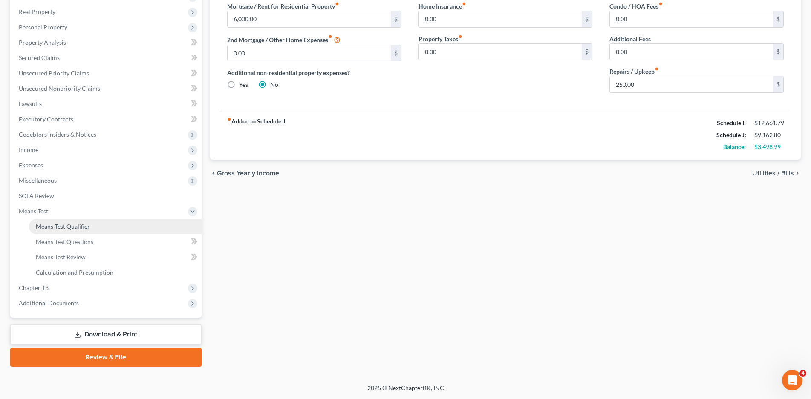
click at [69, 223] on span "Means Test Qualifier" at bounding box center [63, 226] width 54 height 7
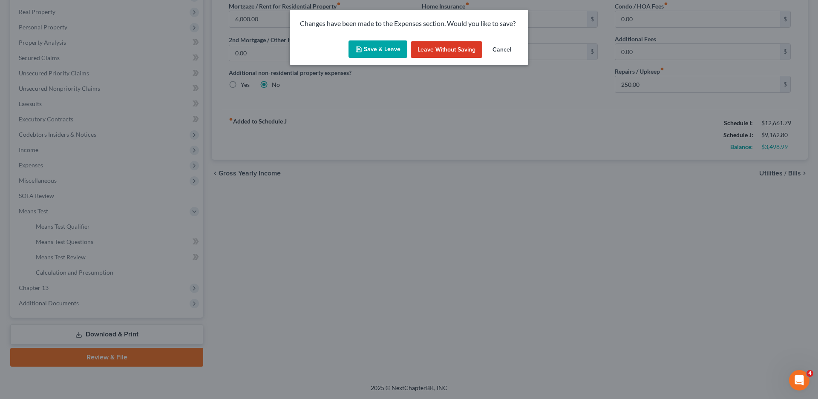
click at [373, 49] on button "Save & Leave" at bounding box center [378, 49] width 59 height 18
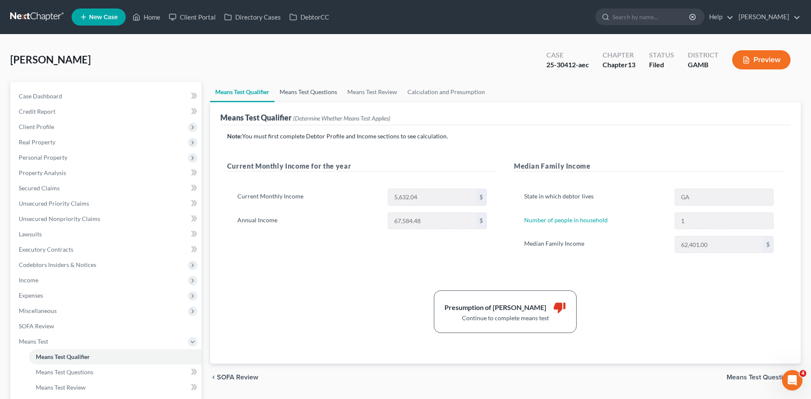
click at [301, 92] on link "Means Test Questions" at bounding box center [308, 92] width 68 height 20
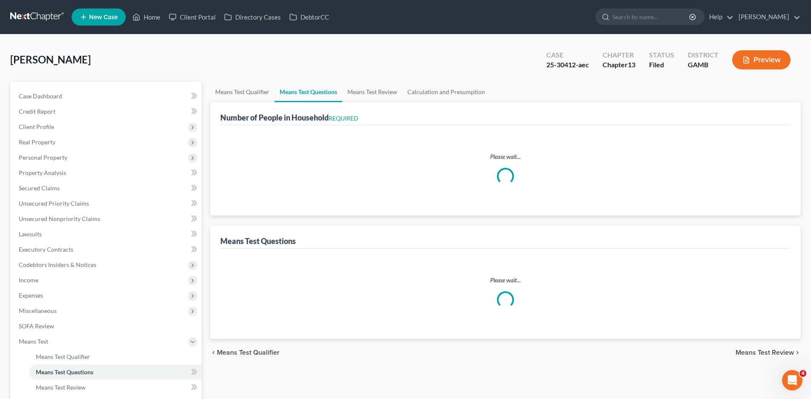
select select "1"
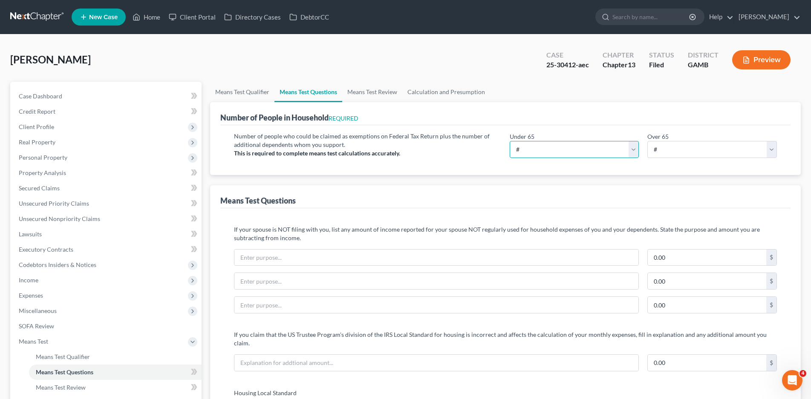
click at [561, 150] on select "# 0 1 2 3 4 5 6 7 8 9 10" at bounding box center [575, 149] width 130 height 17
click at [678, 144] on select "# 0 1 2 3 4 5 6 7 8 9 10" at bounding box center [712, 149] width 130 height 17
select select "1"
click at [647, 141] on select "# 0 1 2 3 4 5 6 7 8 9 10" at bounding box center [712, 149] width 130 height 17
click at [370, 89] on link "Means Test Review" at bounding box center [372, 92] width 60 height 20
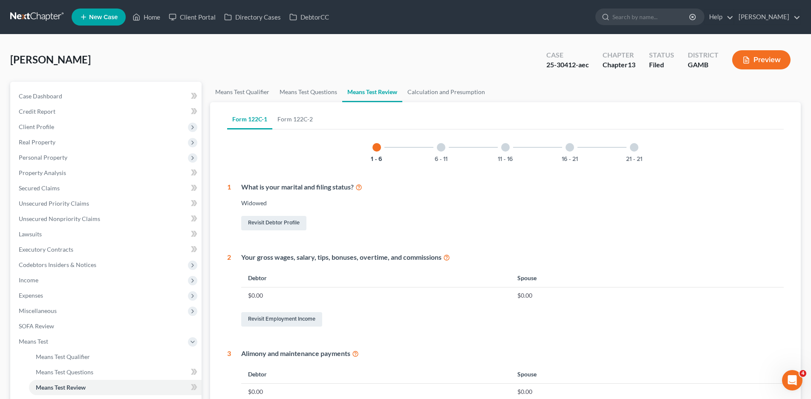
click at [634, 147] on div at bounding box center [634, 147] width 9 height 9
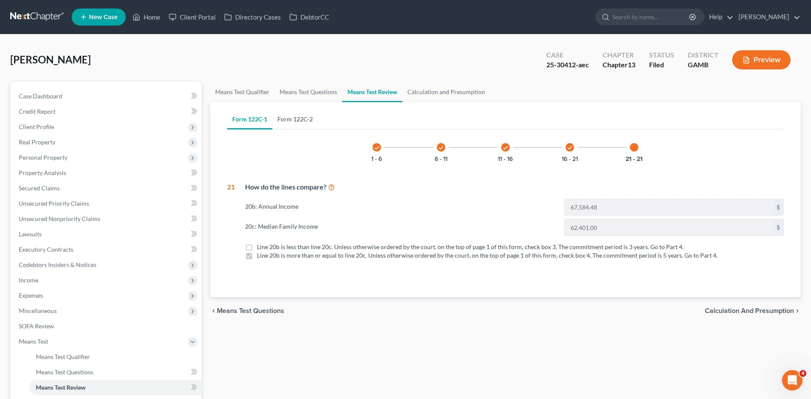
click at [297, 119] on link "Form 122C-2" at bounding box center [295, 119] width 46 height 20
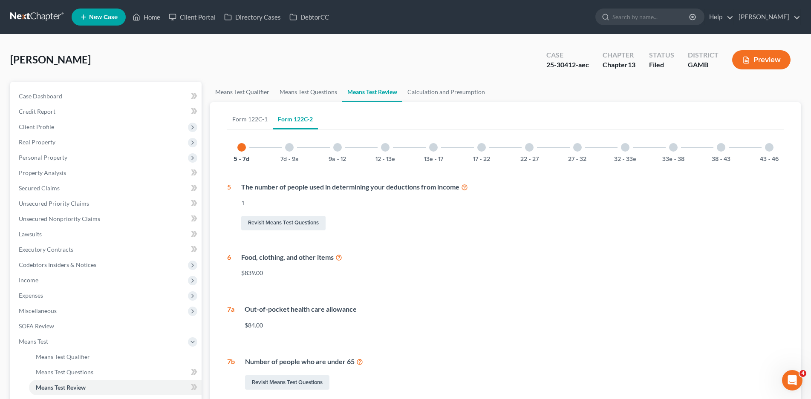
click at [771, 148] on div at bounding box center [769, 147] width 9 height 9
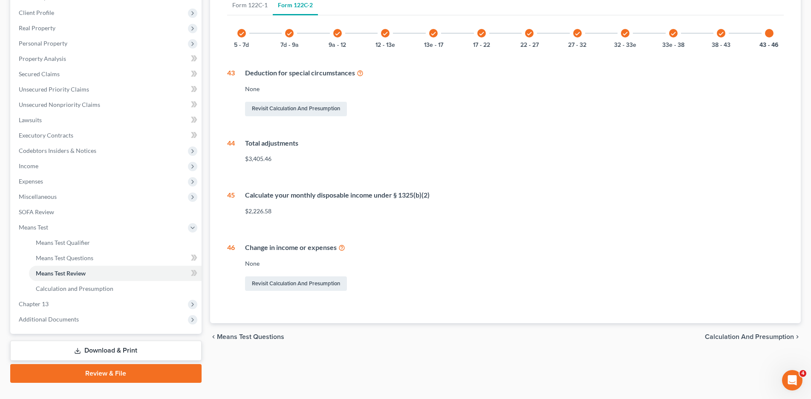
scroll to position [130, 0]
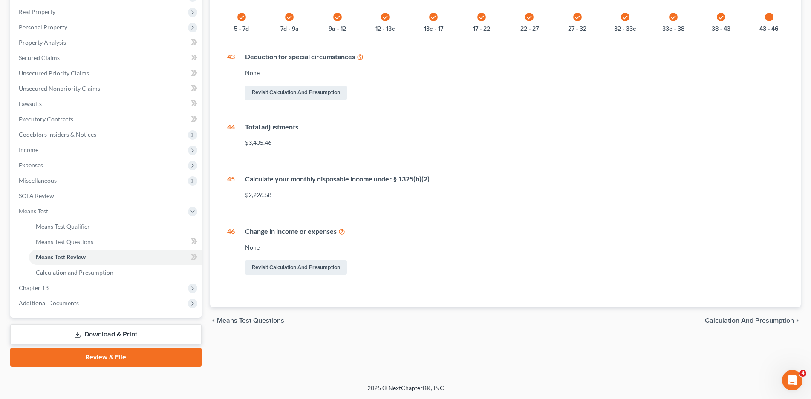
click at [730, 319] on span "Calculation and Presumption" at bounding box center [749, 320] width 89 height 7
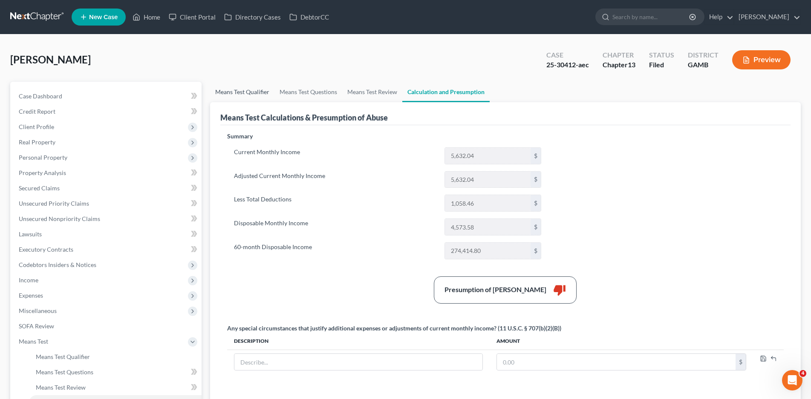
click at [236, 91] on link "Means Test Qualifier" at bounding box center [242, 92] width 64 height 20
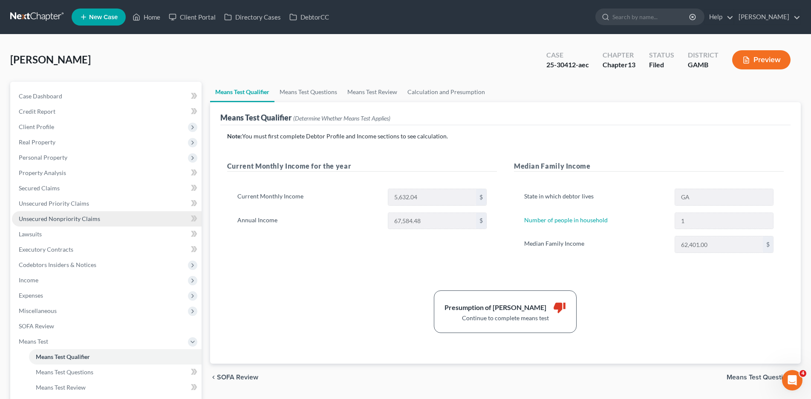
click at [54, 219] on span "Unsecured Nonpriority Claims" at bounding box center [59, 218] width 81 height 7
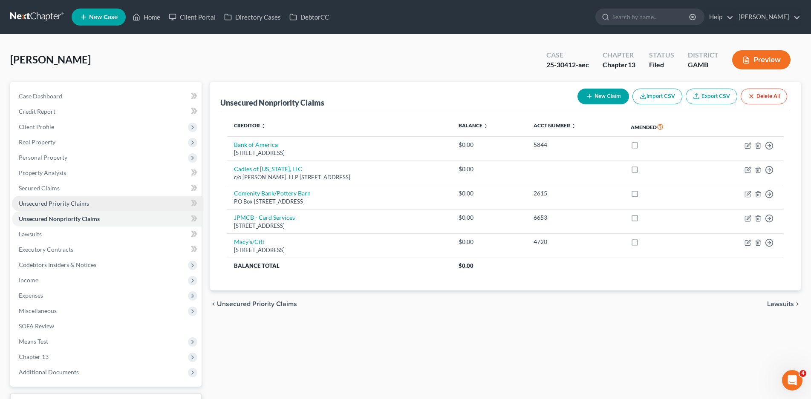
drag, startPoint x: 49, startPoint y: 202, endPoint x: 55, endPoint y: 205, distance: 6.3
click at [49, 202] on span "Unsecured Priority Claims" at bounding box center [54, 203] width 70 height 7
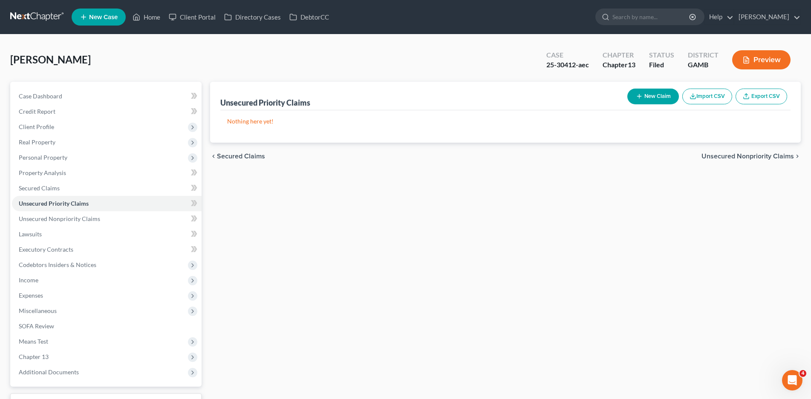
click at [654, 97] on button "New Claim" at bounding box center [653, 97] width 52 height 16
select select "0"
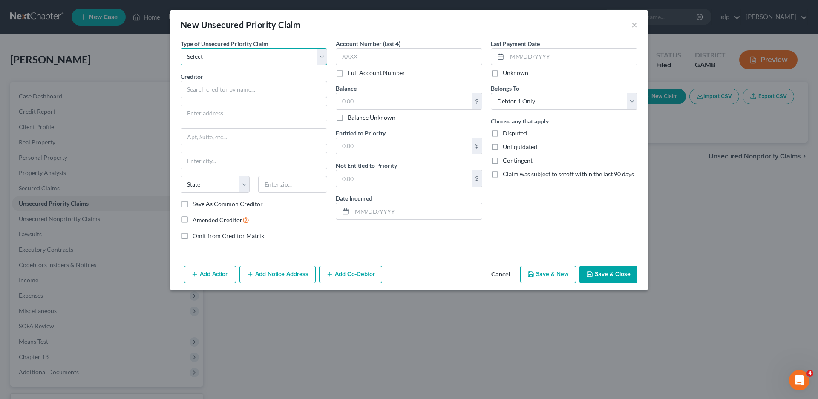
click at [205, 53] on select "Select Taxes & Other Government Units Domestic Support Obligations Extensions o…" at bounding box center [254, 56] width 147 height 17
select select "0"
click at [181, 48] on select "Select Taxes & Other Government Units Domestic Support Obligations Extensions o…" at bounding box center [254, 56] width 147 height 17
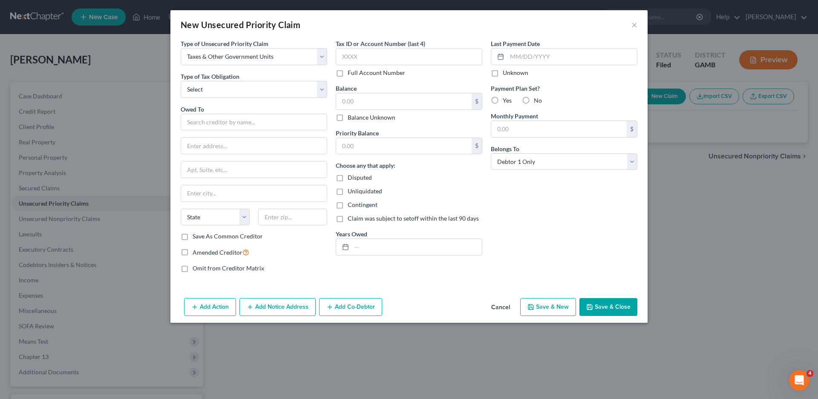
click at [205, 101] on div "Type of Unsecured Priority Claim * Select Taxes & Other Government Units Domest…" at bounding box center [253, 159] width 155 height 240
click at [211, 87] on select "Select Federal City State Franchise Tax Board Other" at bounding box center [254, 89] width 147 height 17
select select "2"
click at [181, 81] on select "Select Federal City State Franchise Tax Board Other" at bounding box center [254, 89] width 147 height 17
click at [190, 122] on input "text" at bounding box center [254, 122] width 147 height 17
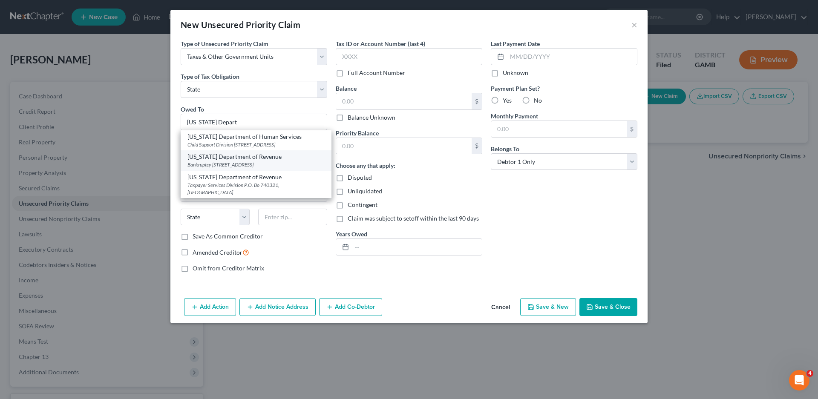
click at [240, 168] on div "Bankruptcy 2595 Century Parkway NE, Suite 339, Atlanta, GA 30345" at bounding box center [255, 164] width 137 height 7
type input "Georgia Department of Revenue"
type input "Bankruptcy"
type input "2595 Century Parkway NE, Suite 339"
type input "Atlanta"
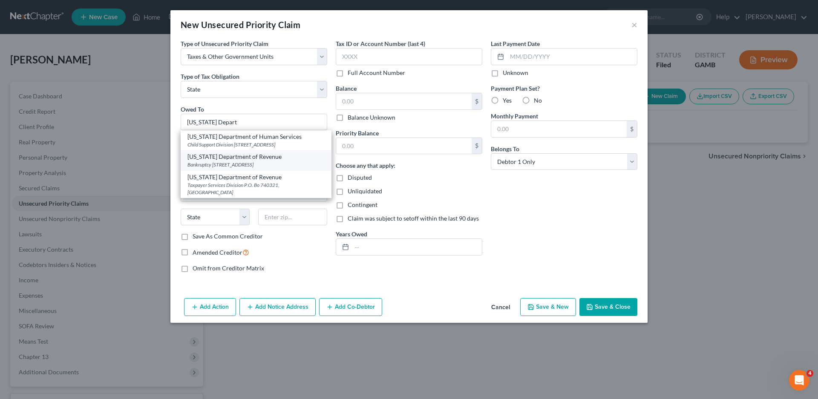
select select "10"
type input "30345"
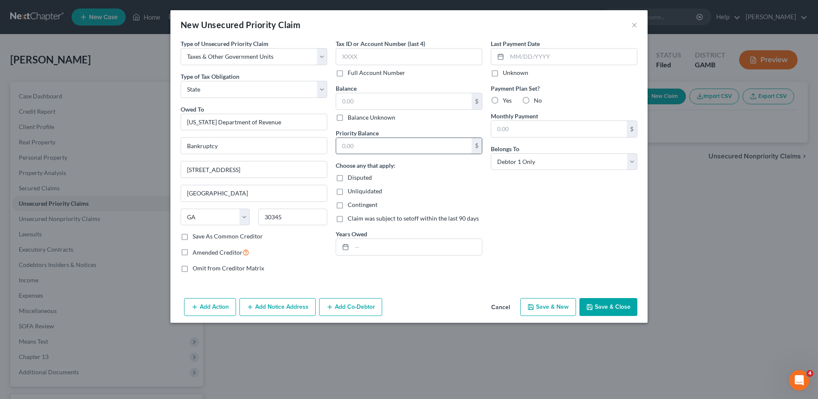
click at [344, 146] on input "text" at bounding box center [403, 146] width 135 height 16
click at [348, 117] on label "Balance Unknown" at bounding box center [372, 117] width 48 height 9
click at [351, 117] on input "Balance Unknown" at bounding box center [354, 116] width 6 height 6
checkbox input "true"
type input "0.00"
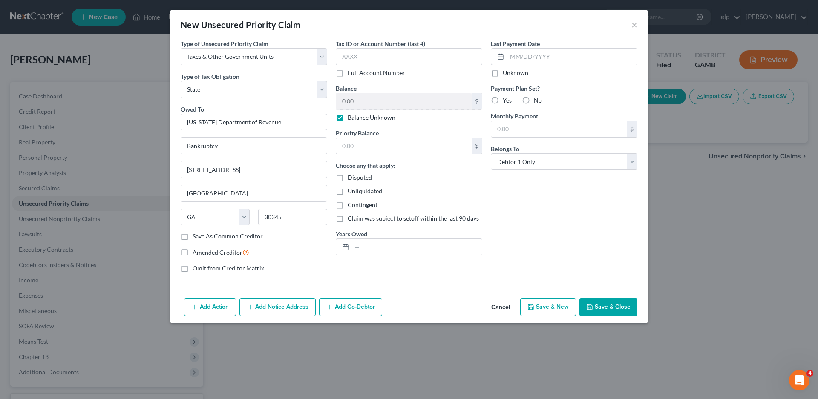
click at [534, 99] on label "No" at bounding box center [538, 100] width 8 height 9
click at [537, 99] on input "No" at bounding box center [540, 99] width 6 height 6
radio input "true"
click at [383, 242] on input "text" at bounding box center [417, 247] width 130 height 16
type input "2019-2024"
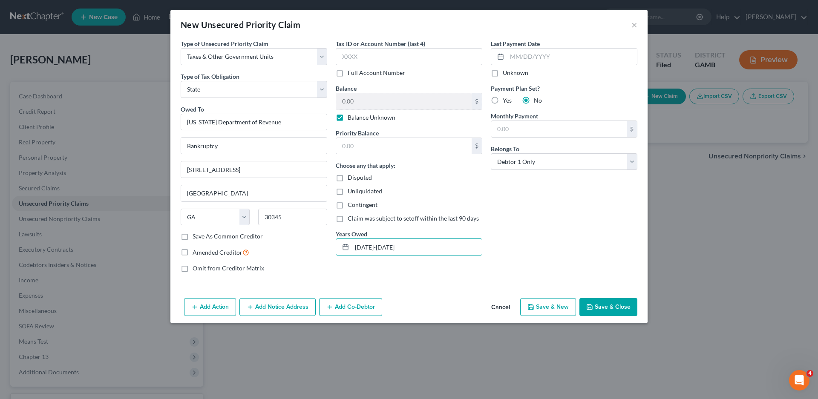
click at [545, 304] on button "Save & New" at bounding box center [548, 307] width 56 height 18
select select "0"
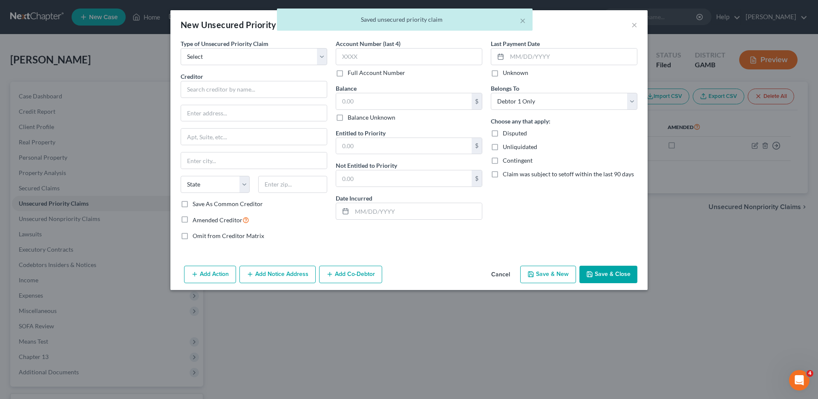
click at [633, 26] on div "× Saved unsecured priority claim" at bounding box center [405, 22] width 818 height 26
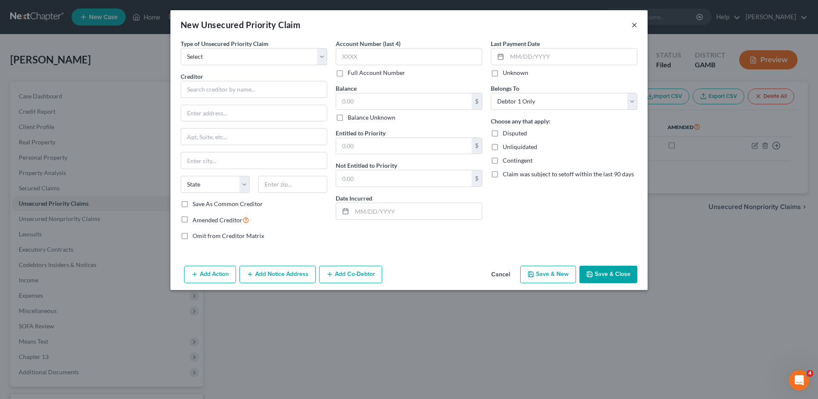
click at [633, 24] on button "×" at bounding box center [634, 25] width 6 height 10
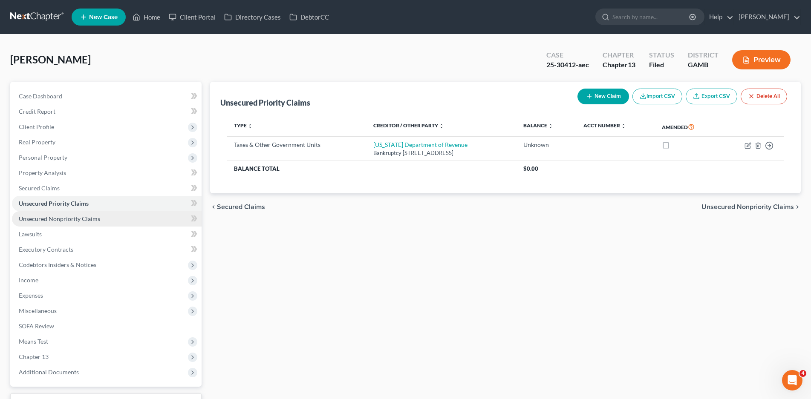
click at [66, 220] on span "Unsecured Nonpriority Claims" at bounding box center [59, 218] width 81 height 7
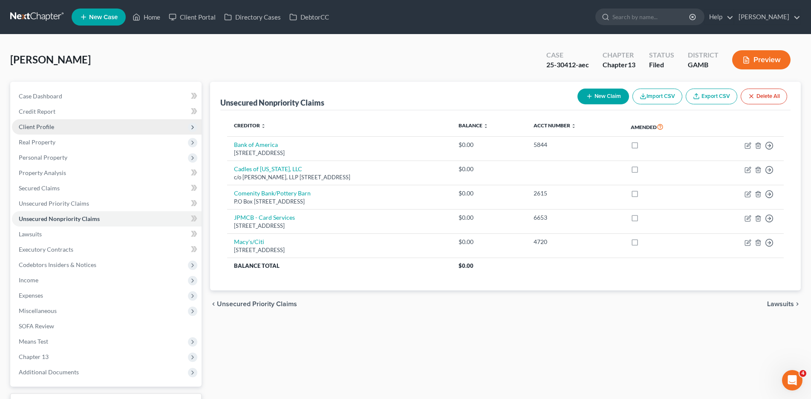
click at [37, 127] on span "Client Profile" at bounding box center [36, 126] width 35 height 7
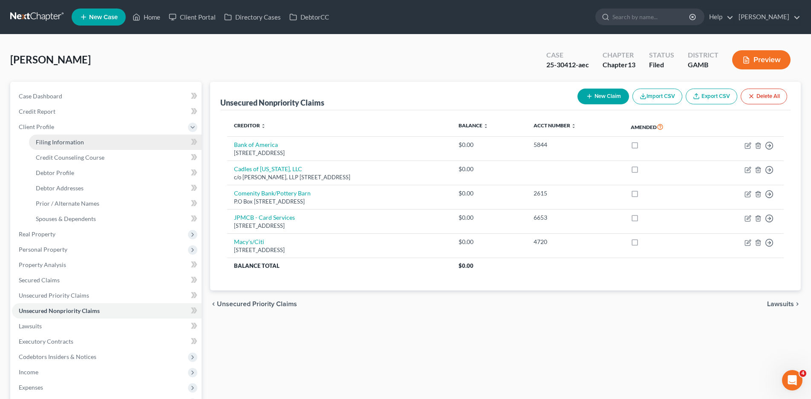
click at [62, 139] on span "Filing Information" at bounding box center [60, 141] width 48 height 7
select select "1"
select select "0"
select select "3"
select select "10"
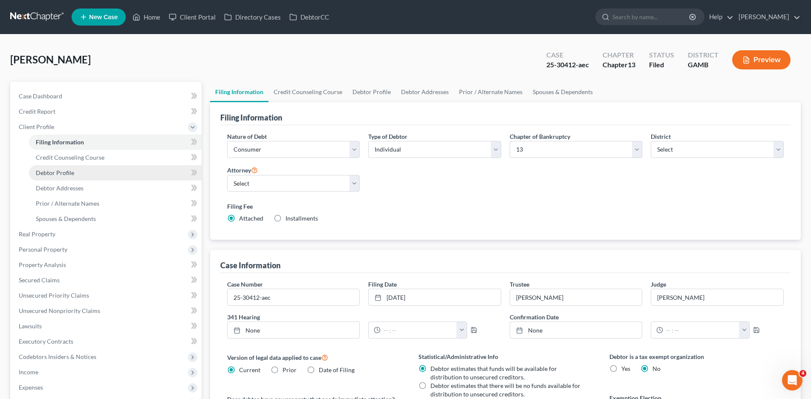
click at [63, 173] on span "Debtor Profile" at bounding box center [55, 172] width 38 height 7
select select "4"
select select "0"
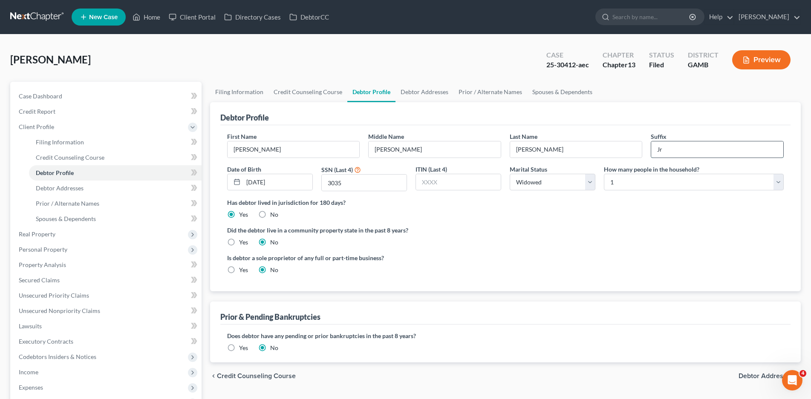
click at [673, 154] on input "Jr" at bounding box center [717, 149] width 132 height 16
type input "J"
type input "II"
click at [66, 205] on span "Prior / Alternate Names" at bounding box center [67, 203] width 63 height 7
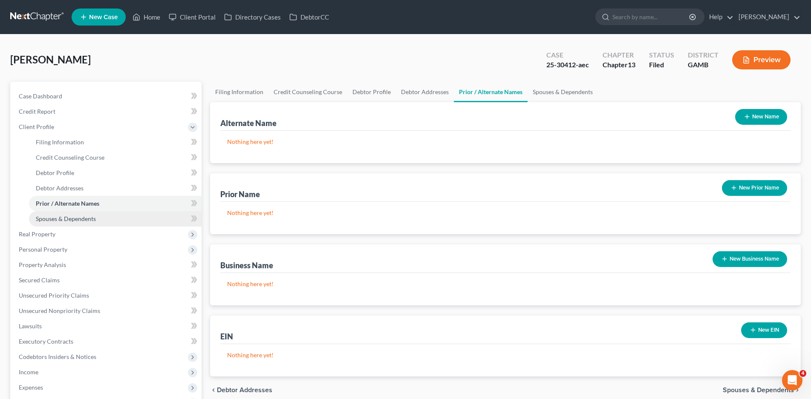
click at [69, 218] on span "Spouses & Dependents" at bounding box center [66, 218] width 60 height 7
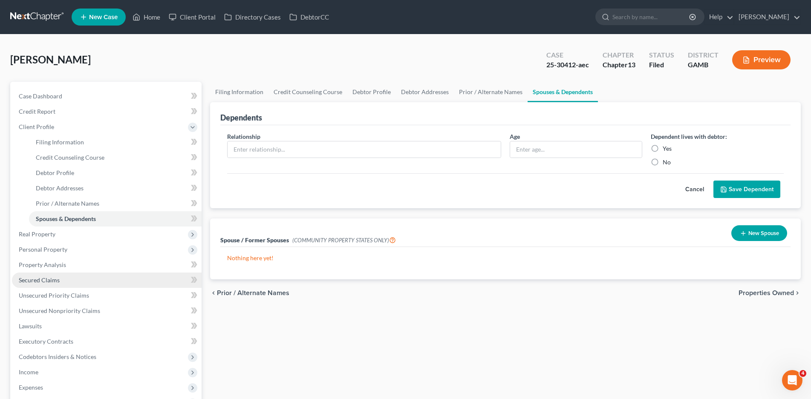
click at [45, 282] on span "Secured Claims" at bounding box center [39, 280] width 41 height 7
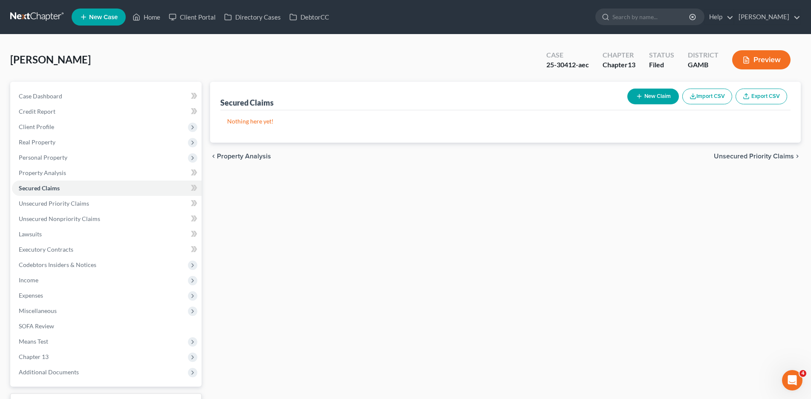
click at [652, 96] on button "New Claim" at bounding box center [653, 97] width 52 height 16
select select "0"
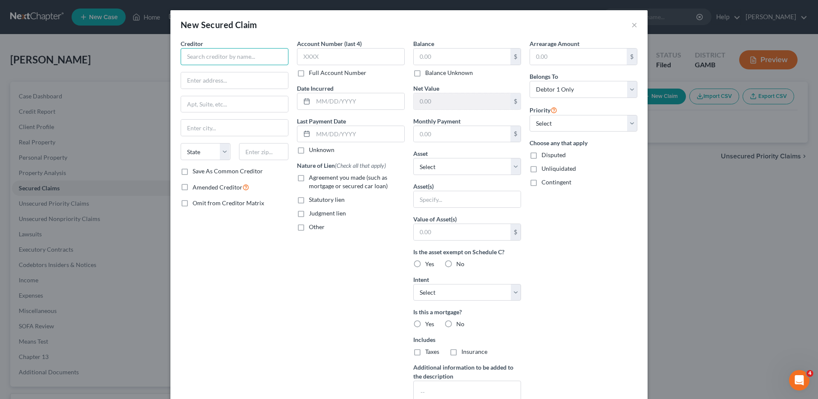
click at [189, 58] on input "text" at bounding box center [235, 56] width 108 height 17
type input "Estate of Wallace Hoover"
type input "c/o Nathan Pate Powell"
type input "P.O Box 1390"
type input "Lawrenceville"
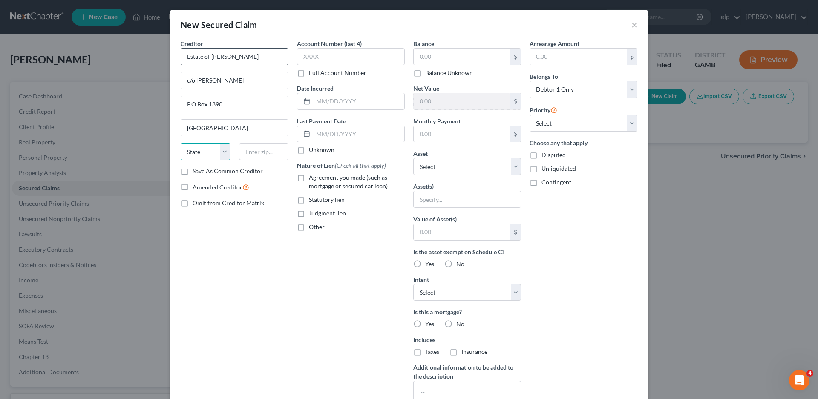
select select "10"
type input "30046"
click at [309, 216] on label "Judgment lien" at bounding box center [327, 213] width 37 height 9
click at [312, 215] on input "Judgment lien" at bounding box center [315, 212] width 6 height 6
checkbox input "true"
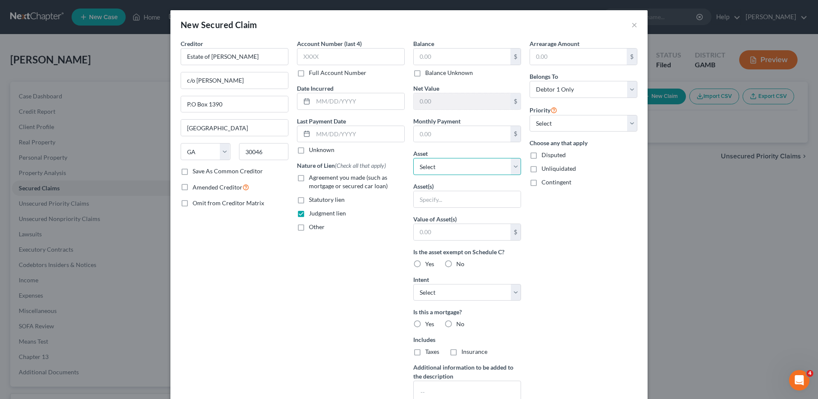
click at [444, 166] on select "Select Other Multiple Assets Dogwood State Bank (Checking Account) - $13466.88 …" at bounding box center [467, 166] width 108 height 17
select select "1"
click at [413, 158] on select "Select Other Multiple Assets Dogwood State Bank (Checking Account) - $13466.88 …" at bounding box center [467, 166] width 108 height 17
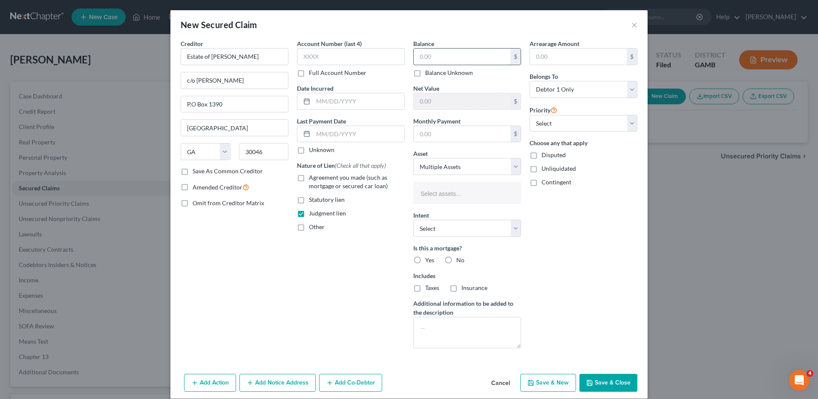
click at [428, 55] on input "text" at bounding box center [462, 57] width 97 height 16
type input "231,217.82"
click at [558, 123] on select "Select 1st 2nd 3rd 4th 5th 6th 7th 8th 9th 10th 11th 12th 13th 14th 15th 16th 1…" at bounding box center [584, 123] width 108 height 17
select select "0"
click at [530, 115] on select "Select 1st 2nd 3rd 4th 5th 6th 7th 8th 9th 10th 11th 12th 13th 14th 15th 16th 1…" at bounding box center [584, 123] width 108 height 17
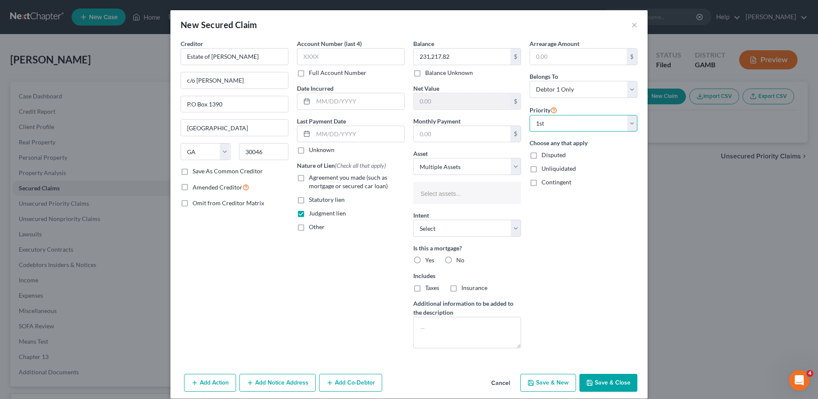
scroll to position [10, 0]
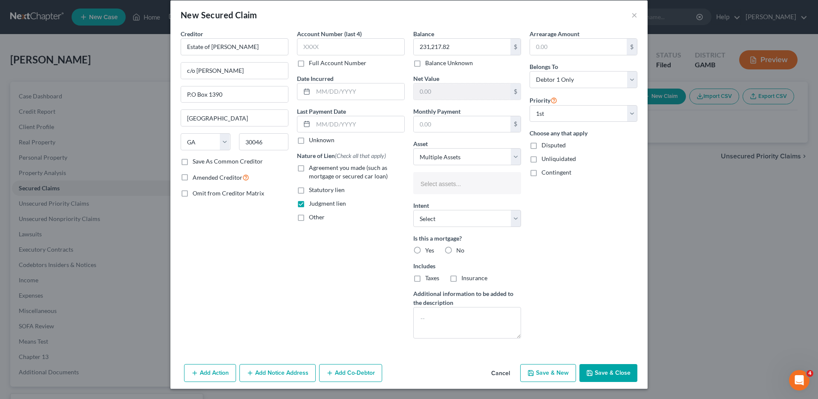
click at [456, 248] on label "No" at bounding box center [460, 250] width 8 height 9
click at [460, 248] on input "No" at bounding box center [463, 249] width 6 height 6
radio input "true"
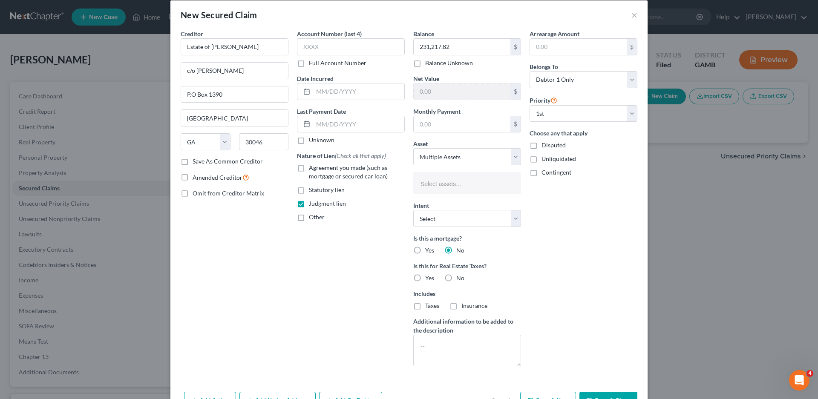
click at [456, 279] on label "No" at bounding box center [460, 278] width 8 height 9
click at [460, 279] on input "No" at bounding box center [463, 277] width 6 height 6
radio input "true"
click at [439, 220] on select "Select Surrender Redeem Reaffirm Avoid Other" at bounding box center [467, 218] width 108 height 17
click at [628, 206] on div "Arrearage Amount $ Belongs To * Select Debtor 1 Only Debtor 2 Only Debtor 1 And…" at bounding box center [583, 201] width 116 height 344
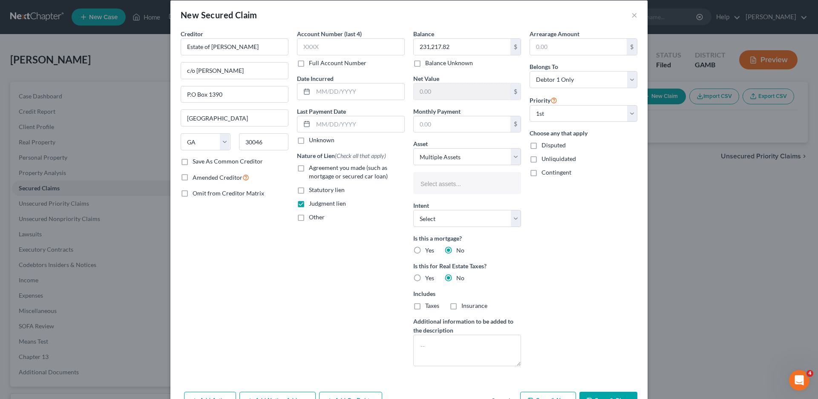
scroll to position [37, 0]
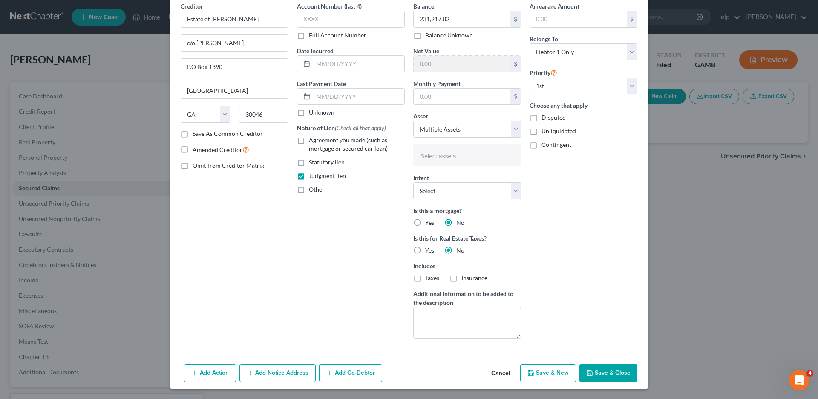
click at [607, 370] on button "Save & Close" at bounding box center [608, 373] width 58 height 18
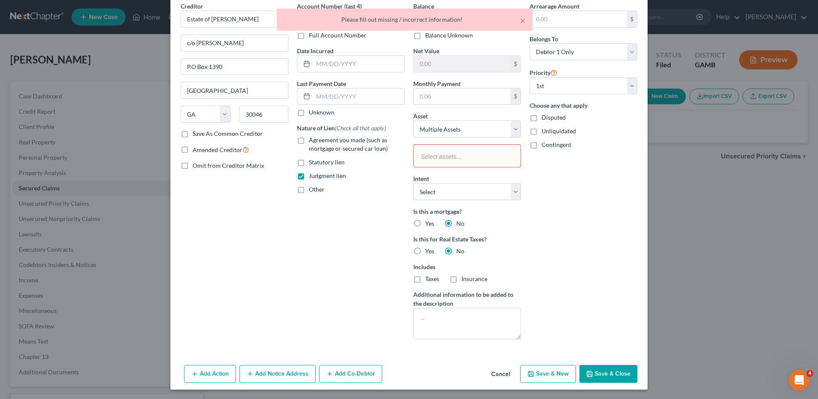
click at [456, 148] on ul "Select assets..." at bounding box center [467, 155] width 108 height 23
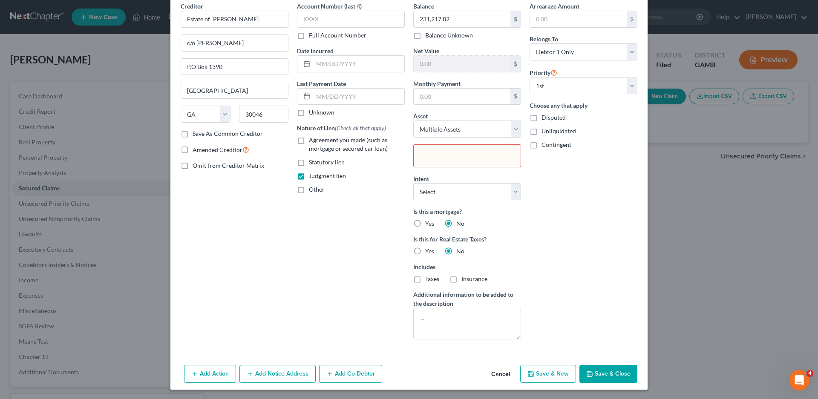
click at [546, 167] on body "Home New Case Client Portal Directory Cases DebtorCC Robert M. Gardner, P.C. vr…" at bounding box center [409, 234] width 818 height 468
type input "Select assets..."
click at [510, 127] on select "Select Other Multiple Assets Dogwood State Bank (Checking Account) - $13466.88 …" at bounding box center [467, 129] width 108 height 17
select select "4"
click at [413, 121] on select "Select Other Multiple Assets Dogwood State Bank (Checking Account) - $13466.88 …" at bounding box center [467, 129] width 108 height 17
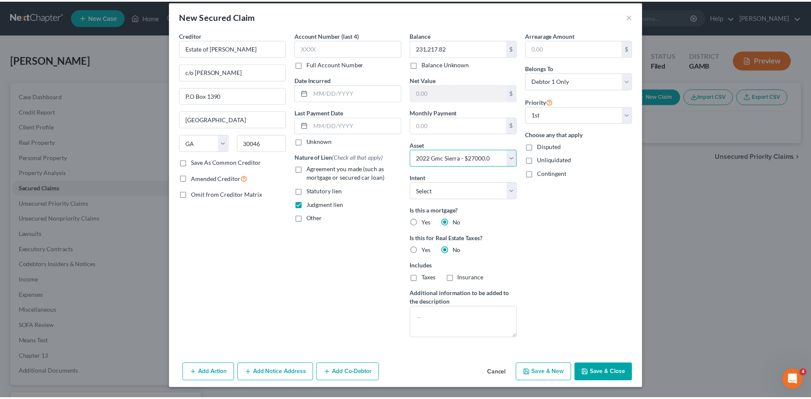
scroll to position [9, 0]
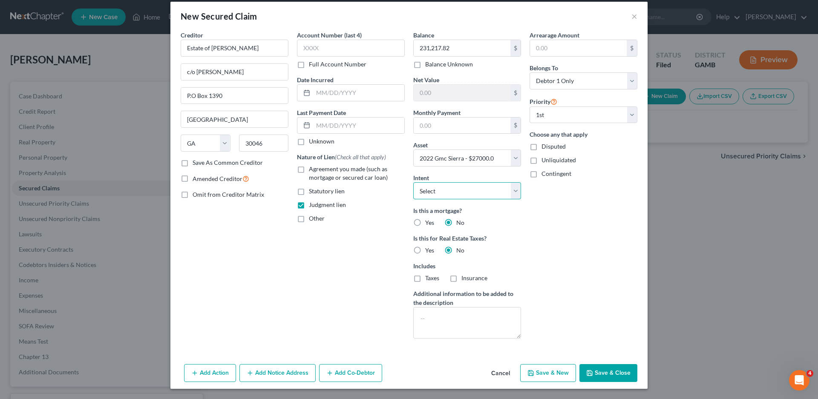
click at [441, 194] on select "Select Surrender Redeem Reaffirm Avoid Other" at bounding box center [467, 190] width 108 height 17
click at [603, 370] on button "Save & Close" at bounding box center [608, 373] width 58 height 18
select select
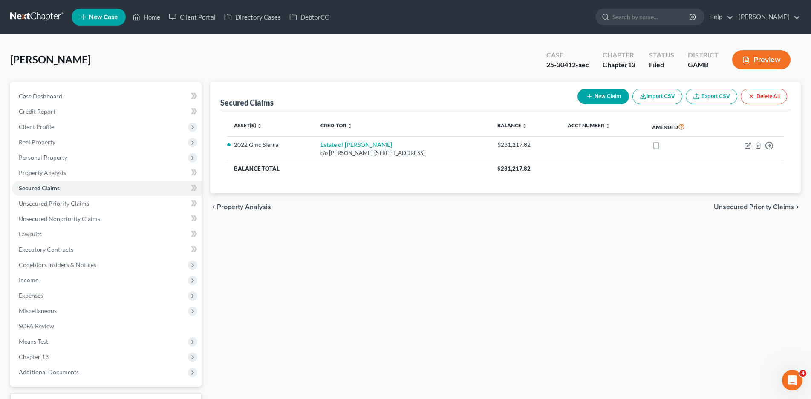
click at [605, 97] on button "New Claim" at bounding box center [603, 97] width 52 height 16
select select "0"
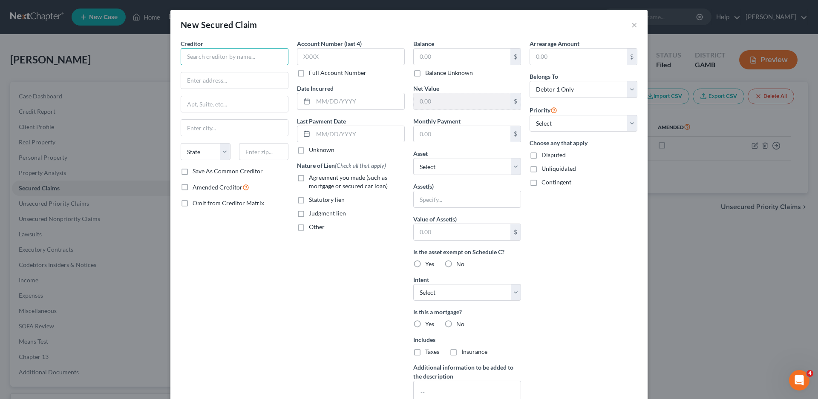
click at [199, 56] on input "text" at bounding box center [235, 56] width 108 height 17
type input "Banker's Healthcare Group, LLC"
type input "c/o Smythe Huff, and Hayden, P.C"
type input "1222 16th Avenue South, Suite 301"
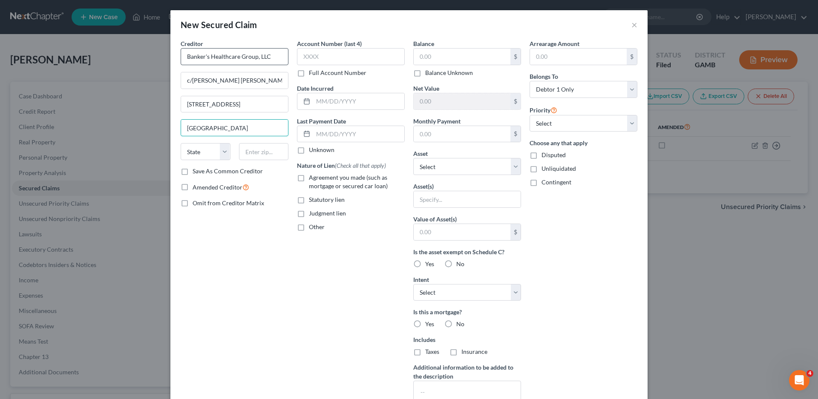
type input "Nashville"
select select "44"
type input "37212"
click at [309, 213] on label "Judgment lien" at bounding box center [327, 213] width 37 height 9
click at [312, 213] on input "Judgment lien" at bounding box center [315, 212] width 6 height 6
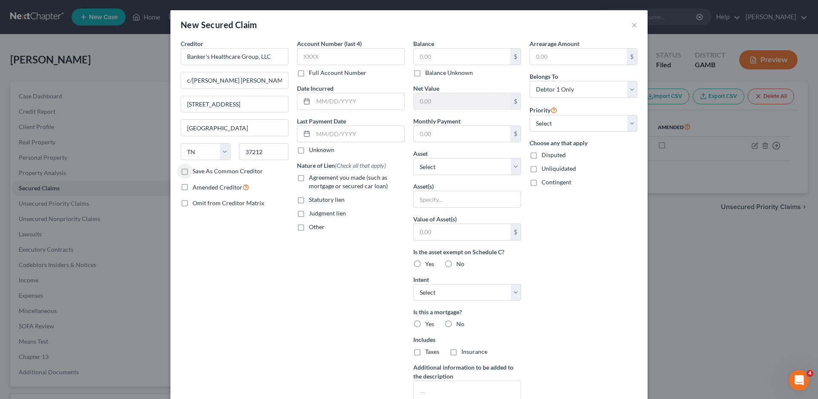
checkbox input "true"
click at [426, 59] on input "text" at bounding box center [462, 57] width 97 height 16
type input "100,342.54"
click at [326, 102] on input "text" at bounding box center [358, 101] width 91 height 16
type input "08/02/2021"
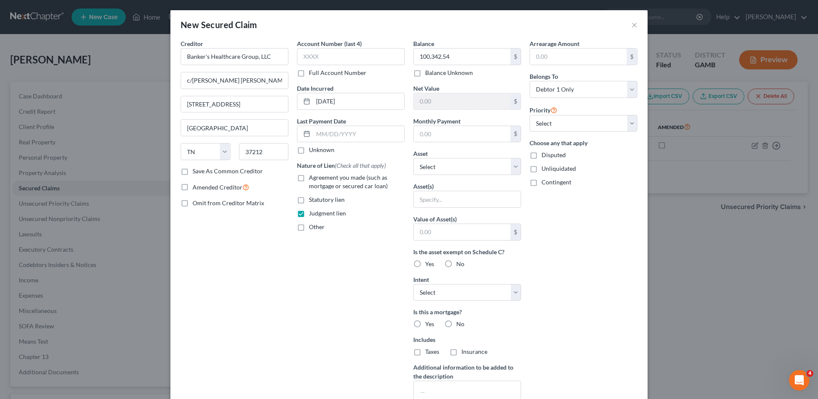
click at [309, 149] on label "Unknown" at bounding box center [322, 150] width 26 height 9
click at [312, 149] on input "Unknown" at bounding box center [315, 149] width 6 height 6
checkbox input "true"
click at [435, 170] on select "Select Other Multiple Assets Dogwood State Bank (Checking Account) - $13466.88 …" at bounding box center [467, 166] width 108 height 17
select select "4"
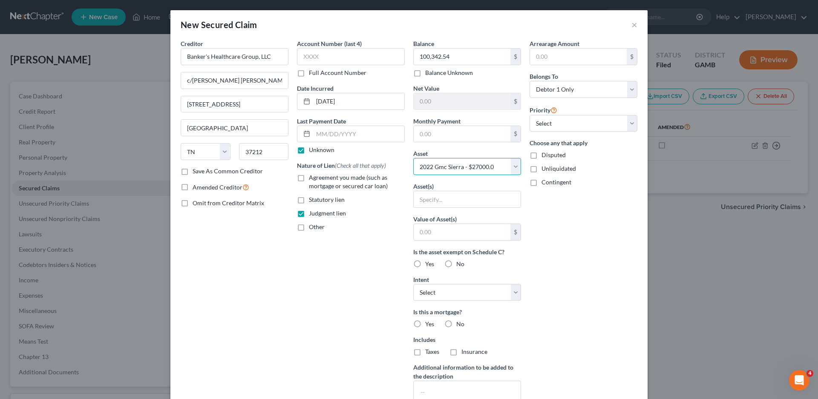
click at [413, 158] on select "Select Other Multiple Assets Dogwood State Bank (Checking Account) - $13466.88 …" at bounding box center [467, 166] width 108 height 17
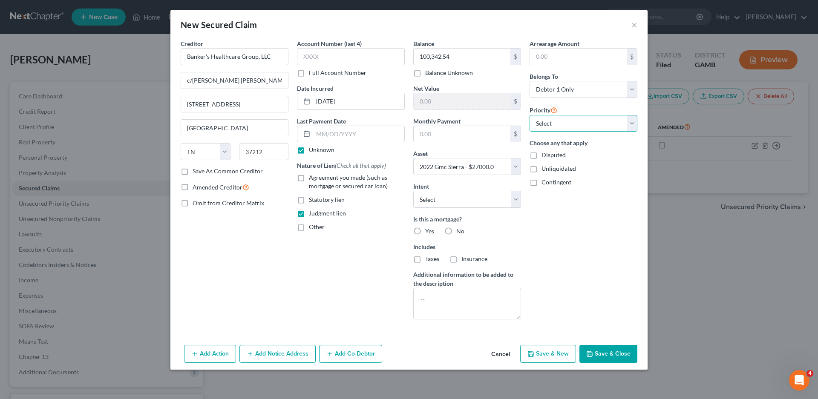
click at [555, 123] on select "Select 2nd 3rd 4th 5th 6th 7th 8th 9th 10th 11th 12th 13th 14th 15th 16th 17th …" at bounding box center [584, 123] width 108 height 17
select select "0"
click at [530, 115] on select "Select 2nd 3rd 4th 5th 6th 7th 8th 9th 10th 11th 12th 13th 14th 15th 16th 17th …" at bounding box center [584, 123] width 108 height 17
click at [427, 199] on select "Select Surrender Redeem Reaffirm Avoid Other" at bounding box center [467, 199] width 108 height 17
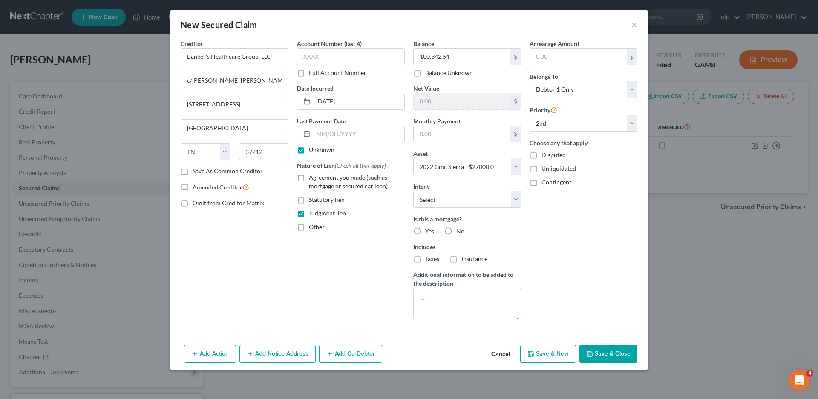
click at [456, 232] on label "No" at bounding box center [460, 231] width 8 height 9
click at [460, 232] on input "No" at bounding box center [463, 230] width 6 height 6
radio input "true"
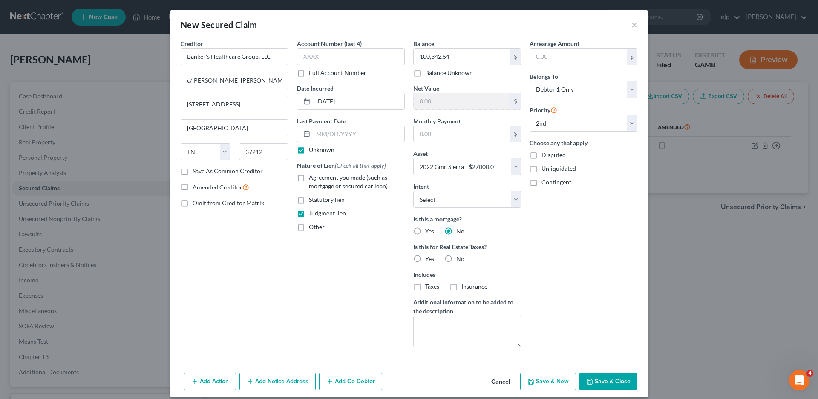
click at [456, 258] on label "No" at bounding box center [460, 259] width 8 height 9
click at [460, 258] on input "No" at bounding box center [463, 258] width 6 height 6
radio input "true"
click at [602, 378] on button "Save & Close" at bounding box center [608, 382] width 58 height 18
select select
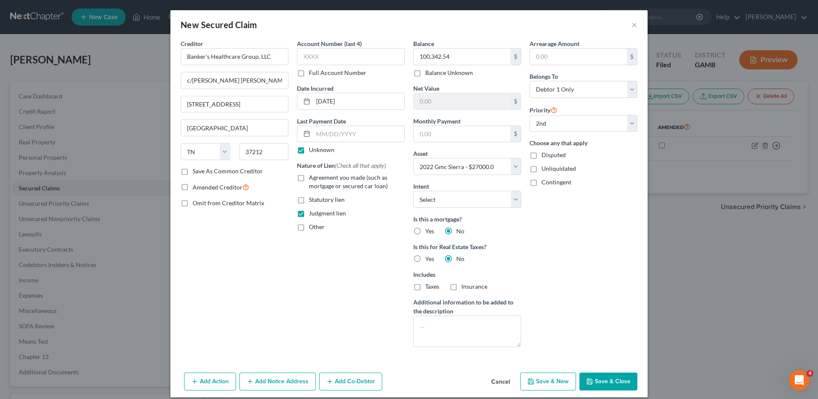
select select "1"
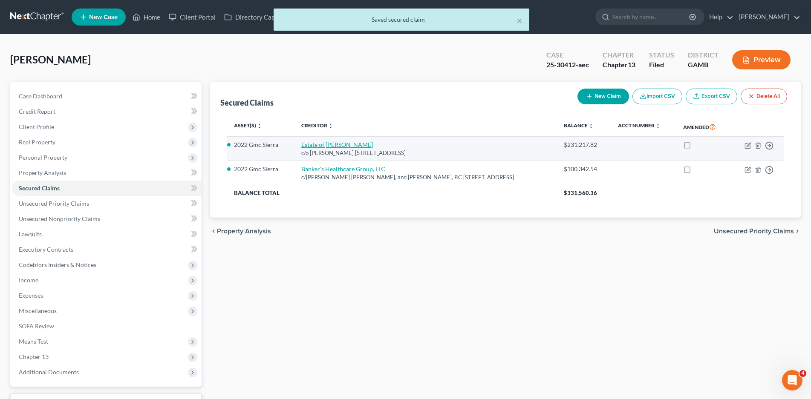
click at [334, 144] on link "Estate of Wallace Hoover" at bounding box center [337, 144] width 72 height 7
select select "10"
select select "0"
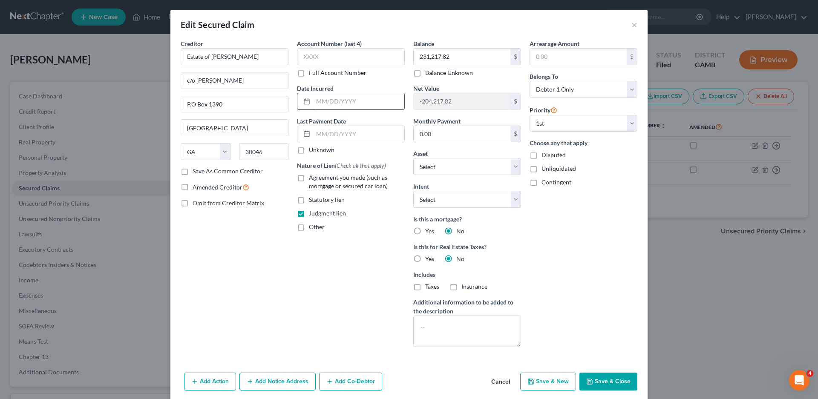
click at [313, 104] on input "text" at bounding box center [358, 101] width 91 height 16
type input "08/02/2021"
click at [309, 147] on label "Unknown" at bounding box center [322, 150] width 26 height 9
click at [312, 147] on input "Unknown" at bounding box center [315, 149] width 6 height 6
checkbox input "true"
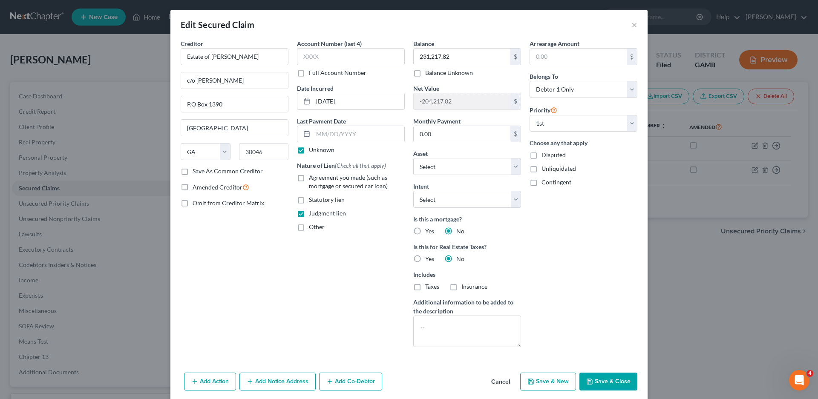
click at [597, 380] on button "Save & Close" at bounding box center [608, 382] width 58 height 18
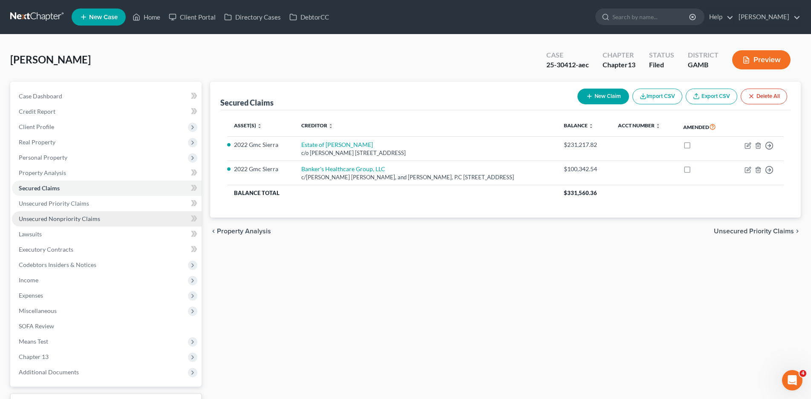
click at [40, 220] on span "Unsecured Nonpriority Claims" at bounding box center [59, 218] width 81 height 7
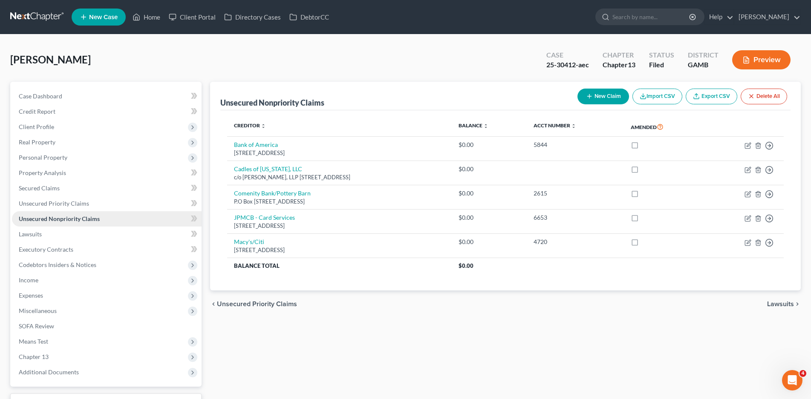
scroll to position [69, 0]
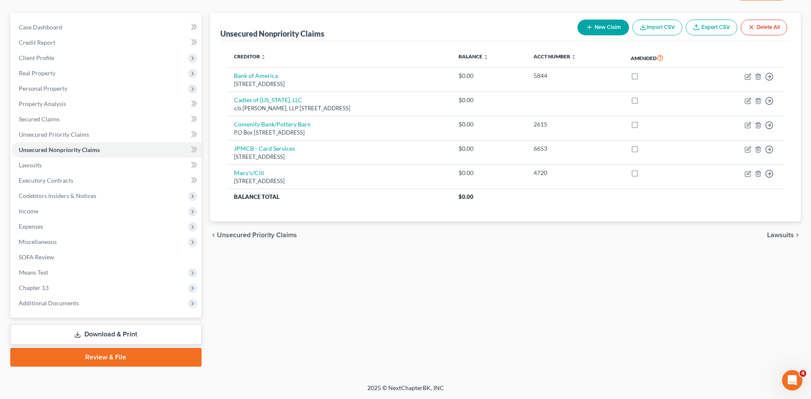
click at [115, 334] on link "Download & Print" at bounding box center [105, 335] width 191 height 20
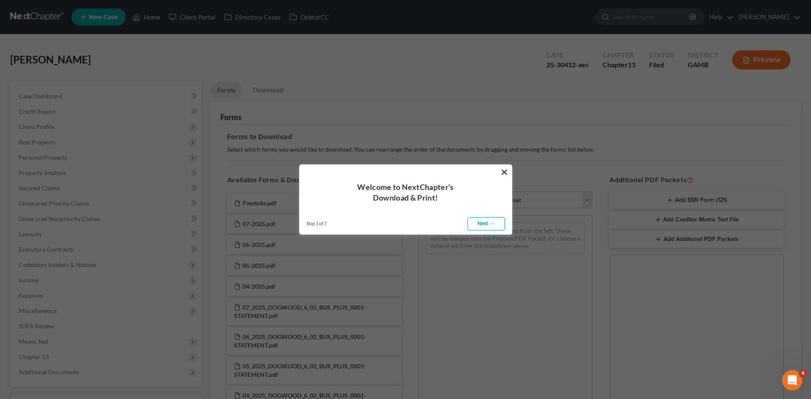
click at [484, 222] on link "Next →" at bounding box center [485, 224] width 37 height 14
select select "0"
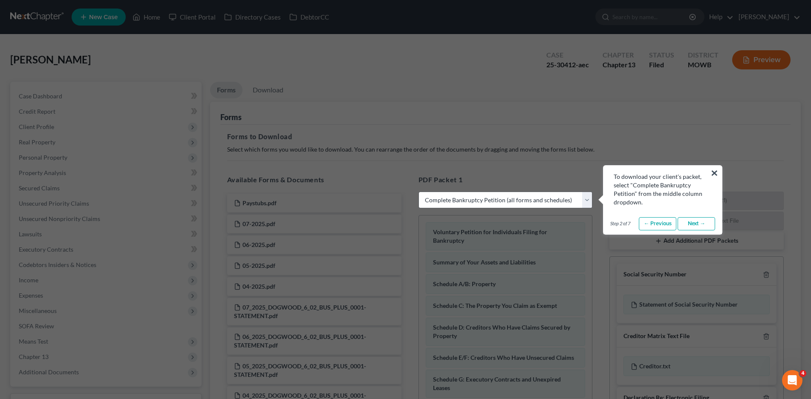
click at [713, 174] on button "×" at bounding box center [714, 173] width 8 height 14
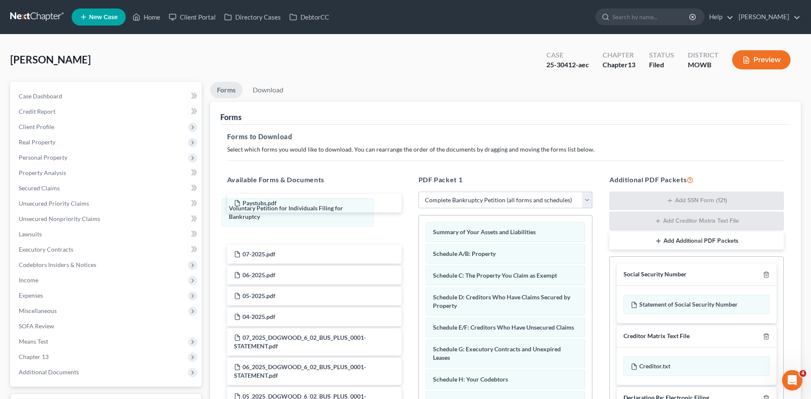
drag, startPoint x: 466, startPoint y: 237, endPoint x: 278, endPoint y: 236, distance: 188.3
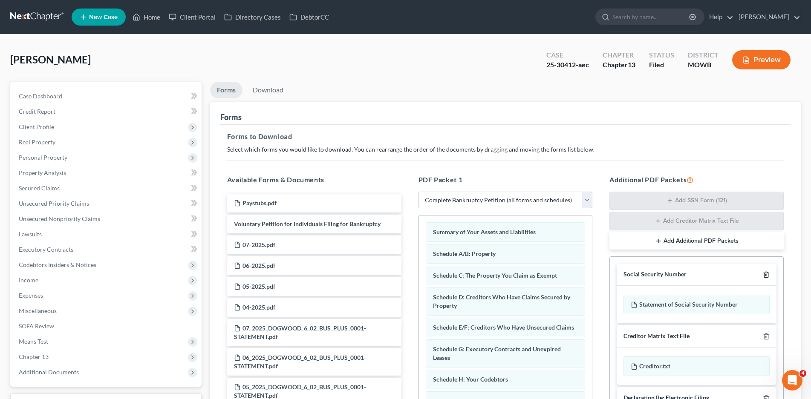
drag, startPoint x: 756, startPoint y: 274, endPoint x: 760, endPoint y: 296, distance: 22.0
click at [763, 274] on icon "button" at bounding box center [766, 274] width 7 height 7
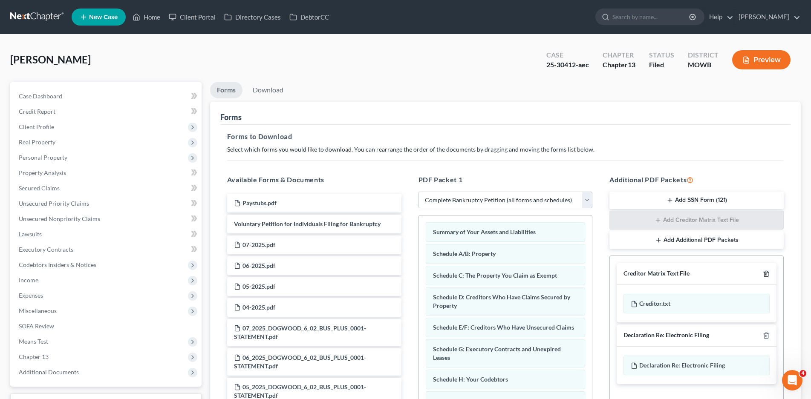
click at [765, 272] on polyline "button" at bounding box center [766, 272] width 5 height 0
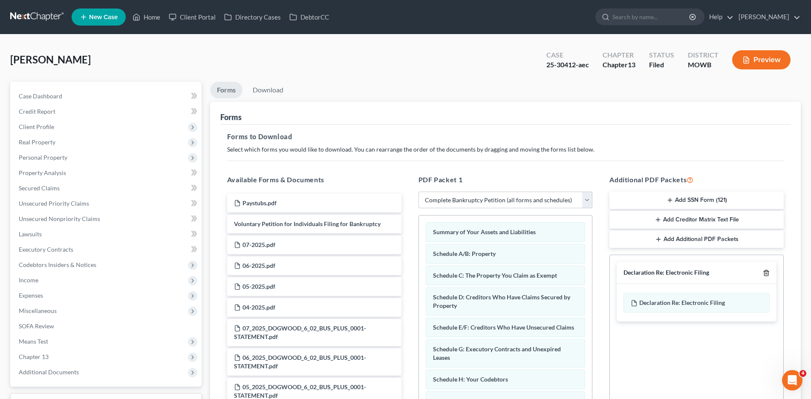
click at [766, 274] on icon "button" at bounding box center [766, 273] width 7 height 7
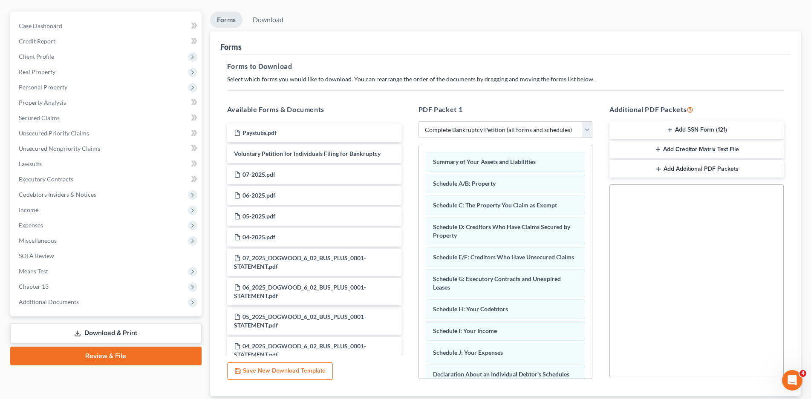
scroll to position [127, 0]
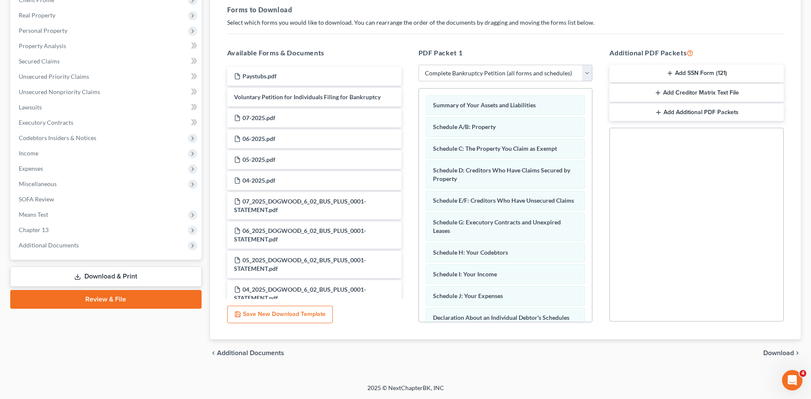
click at [657, 94] on icon "button" at bounding box center [657, 92] width 7 height 7
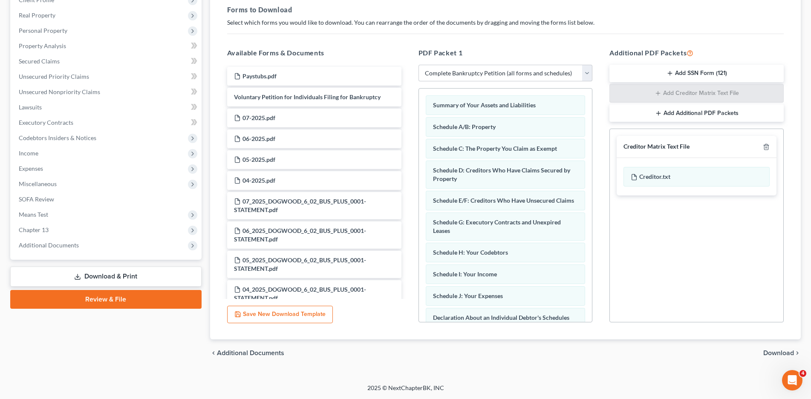
click at [787, 352] on span "Download" at bounding box center [778, 353] width 31 height 7
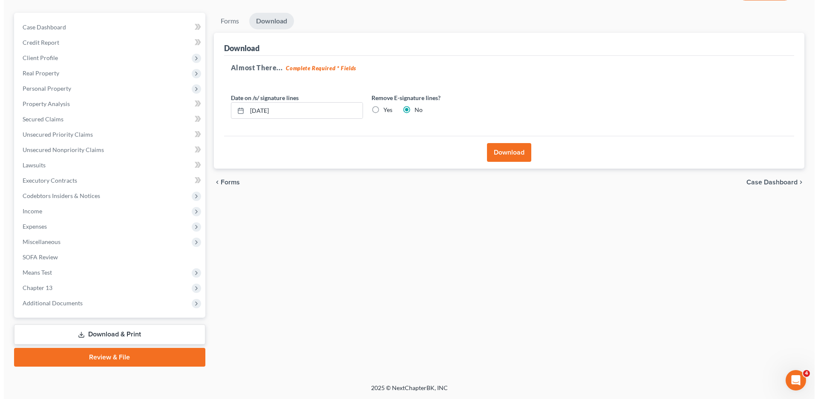
scroll to position [69, 0]
click at [505, 159] on button "Download" at bounding box center [505, 152] width 44 height 19
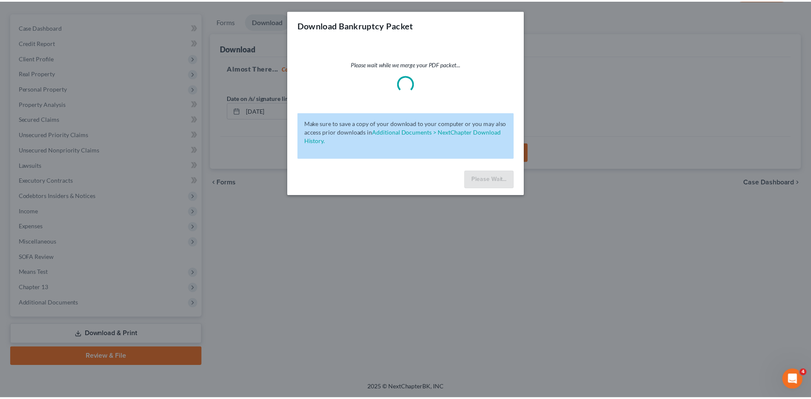
scroll to position [0, 0]
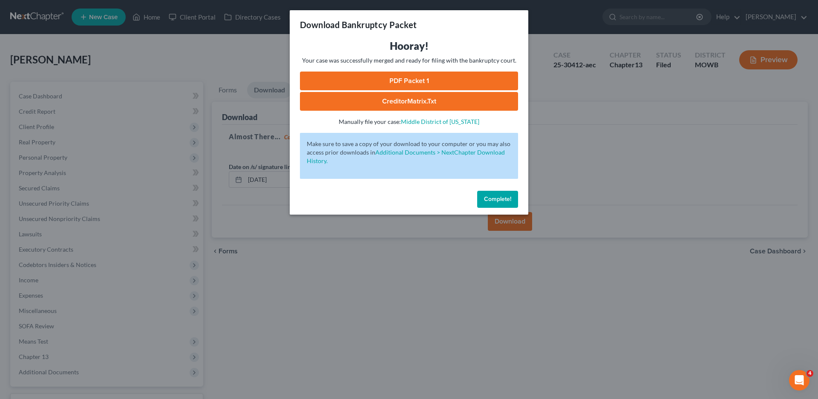
click at [404, 78] on link "PDF Packet 1" at bounding box center [409, 81] width 218 height 19
click at [490, 197] on span "Complete!" at bounding box center [497, 199] width 27 height 7
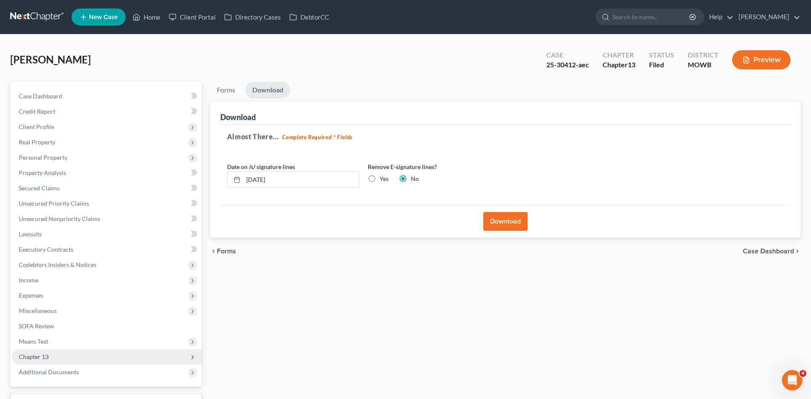
click at [41, 358] on span "Chapter 13" at bounding box center [34, 356] width 30 height 7
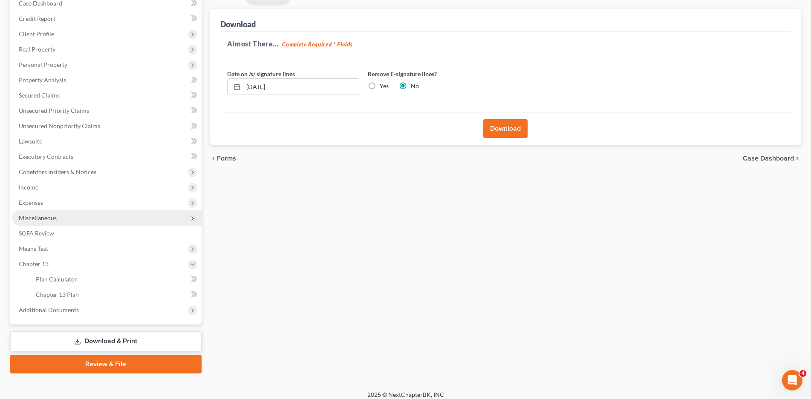
scroll to position [100, 0]
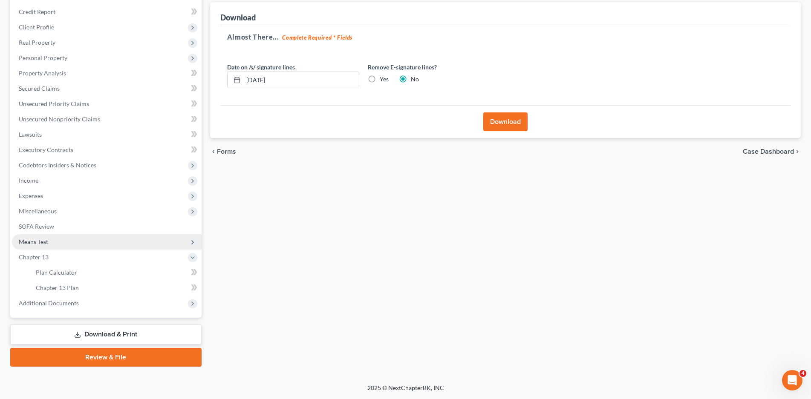
click at [41, 241] on span "Means Test" at bounding box center [33, 241] width 29 height 7
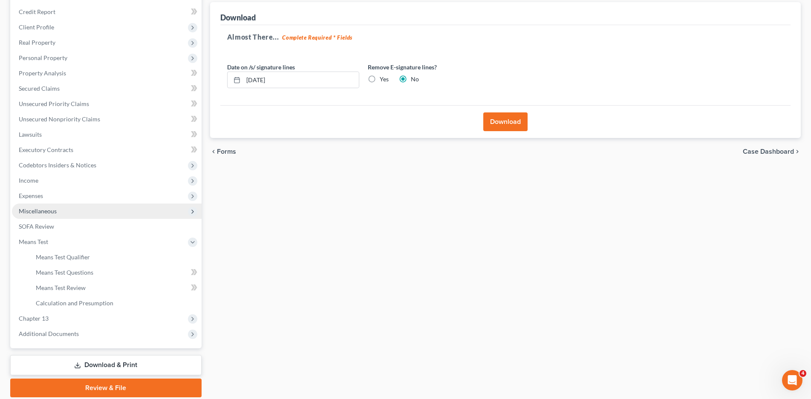
click at [40, 207] on span "Miscellaneous" at bounding box center [107, 211] width 190 height 15
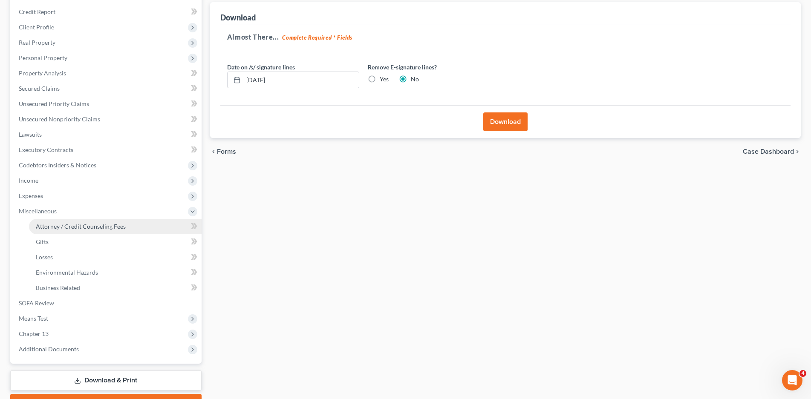
click at [77, 223] on span "Attorney / Credit Counseling Fees" at bounding box center [81, 226] width 90 height 7
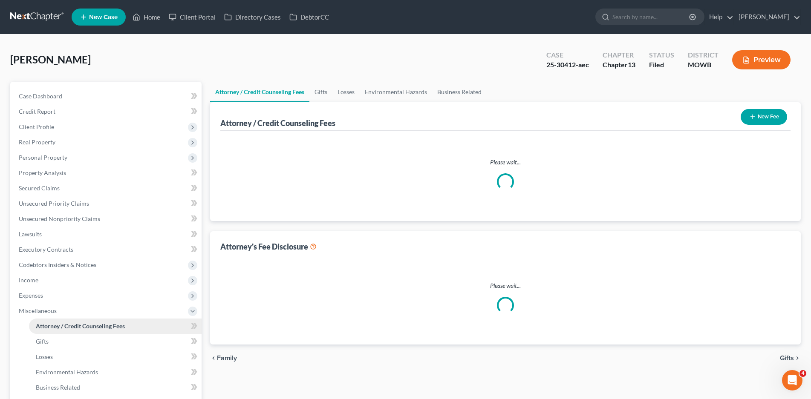
select select "2"
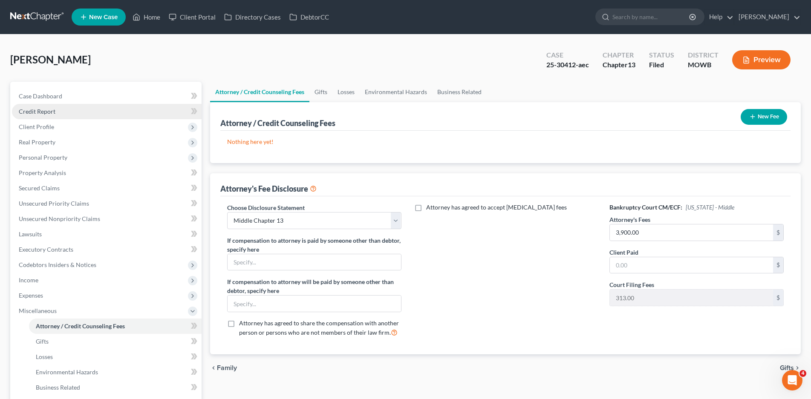
click at [34, 113] on span "Credit Report" at bounding box center [37, 111] width 37 height 7
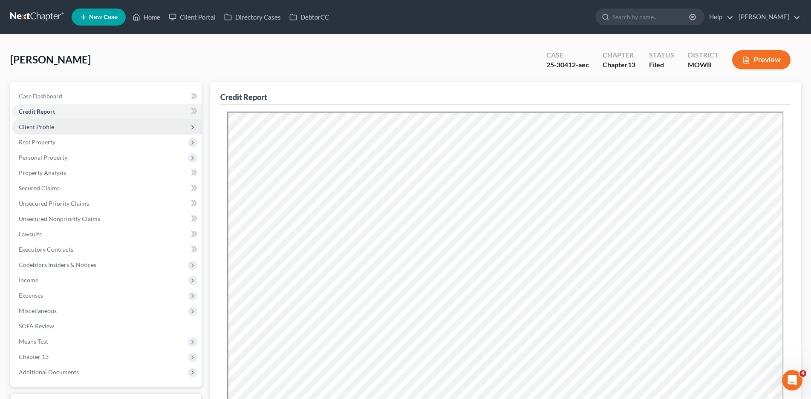
click at [37, 126] on span "Client Profile" at bounding box center [36, 126] width 35 height 7
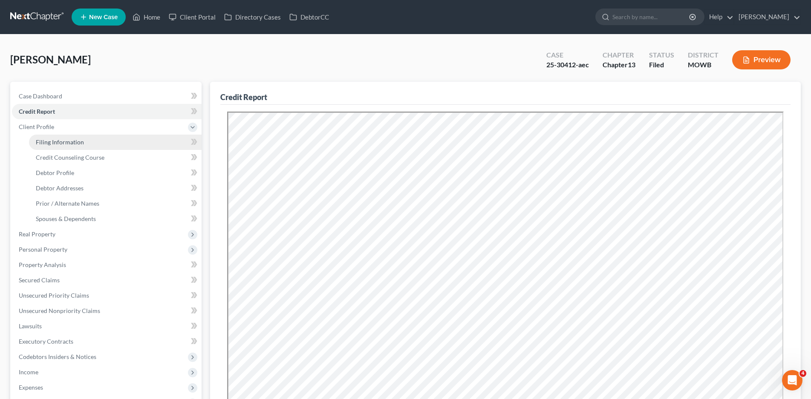
click at [64, 141] on span "Filing Information" at bounding box center [60, 141] width 48 height 7
select select "1"
select select "0"
select select "3"
select select "18"
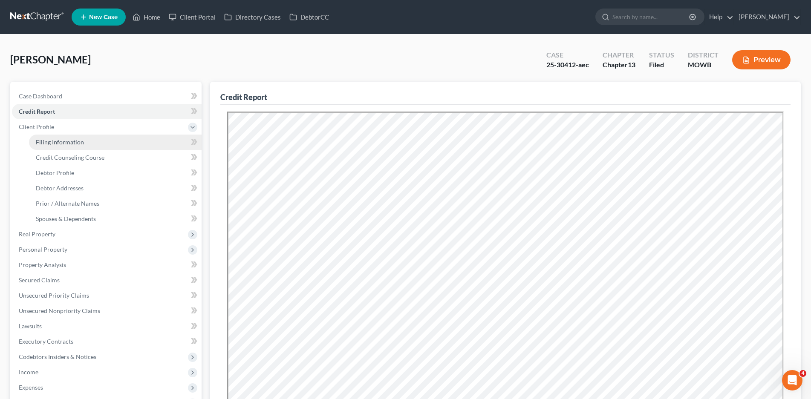
select select "0"
select select "10"
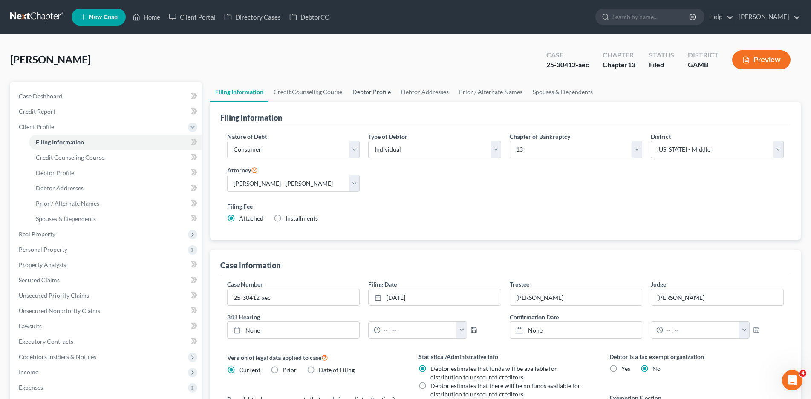
click at [364, 92] on link "Debtor Profile" at bounding box center [371, 92] width 49 height 20
select select "4"
select select "0"
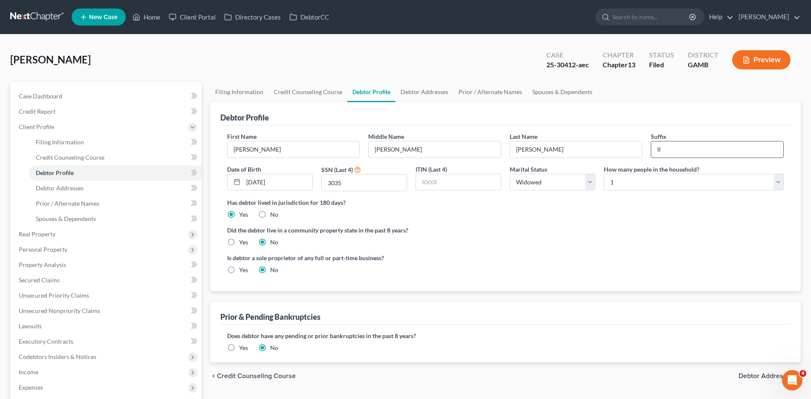
click at [671, 150] on input "II" at bounding box center [717, 149] width 132 height 16
type input "I"
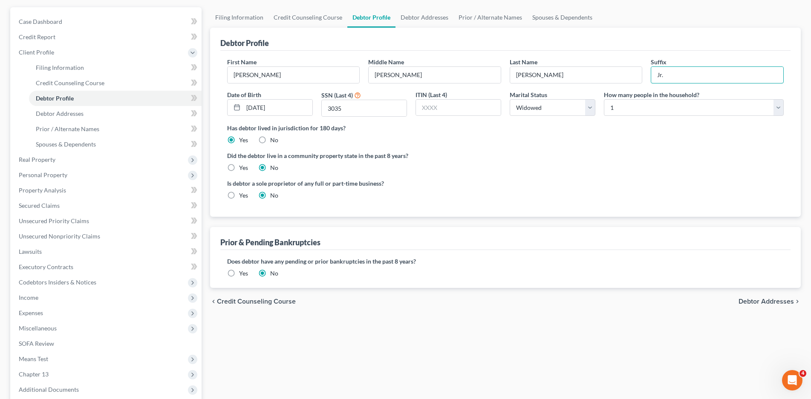
scroll to position [161, 0]
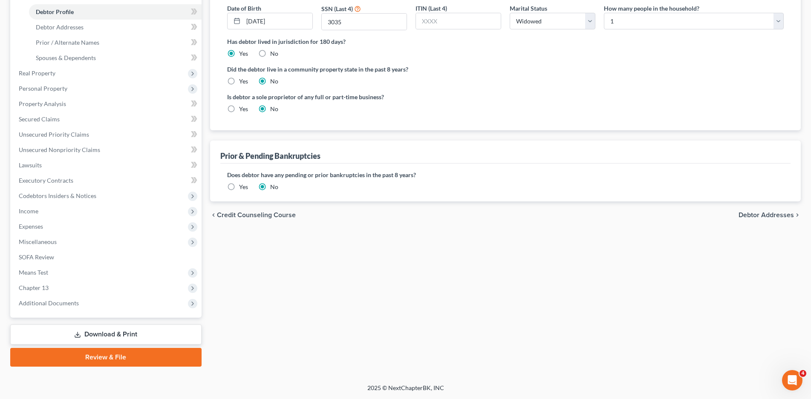
type input "Jr."
click at [122, 335] on link "Download & Print" at bounding box center [105, 335] width 191 height 20
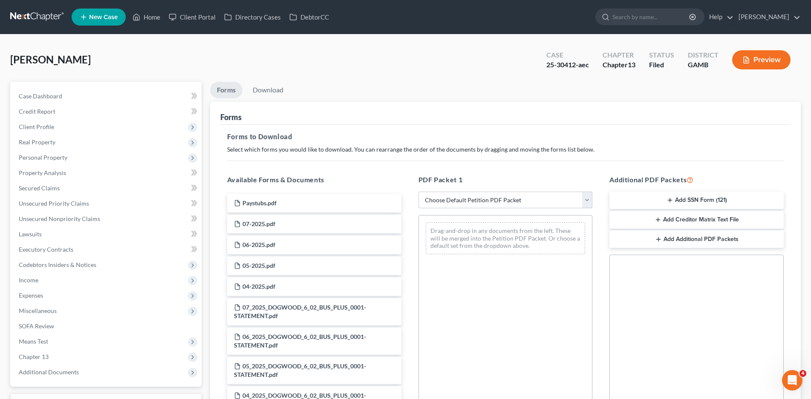
click at [530, 203] on select "Choose Default Petition PDF Packet Complete Bankruptcy Petition (all forms and …" at bounding box center [505, 200] width 174 height 17
select select "0"
click at [418, 192] on select "Choose Default Petition PDF Packet Complete Bankruptcy Petition (all forms and …" at bounding box center [505, 200] width 174 height 17
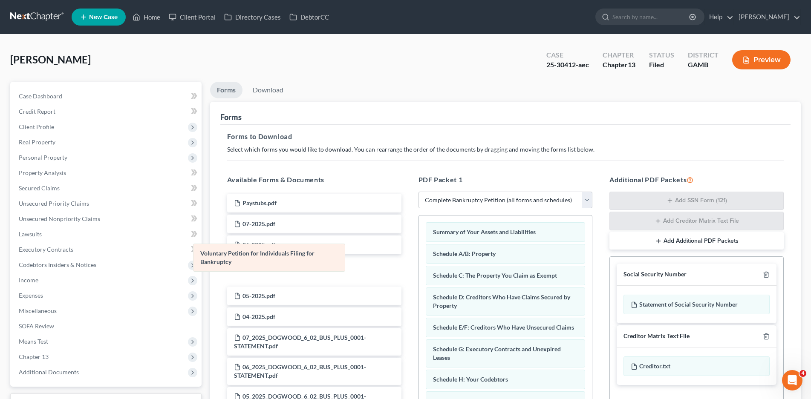
drag, startPoint x: 477, startPoint y: 238, endPoint x: 244, endPoint y: 259, distance: 234.0
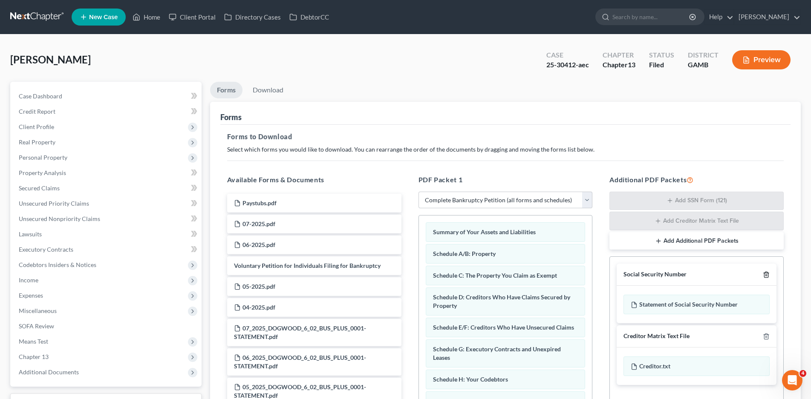
drag, startPoint x: 767, startPoint y: 275, endPoint x: 805, endPoint y: 280, distance: 37.8
click at [767, 276] on icon "button" at bounding box center [766, 274] width 7 height 7
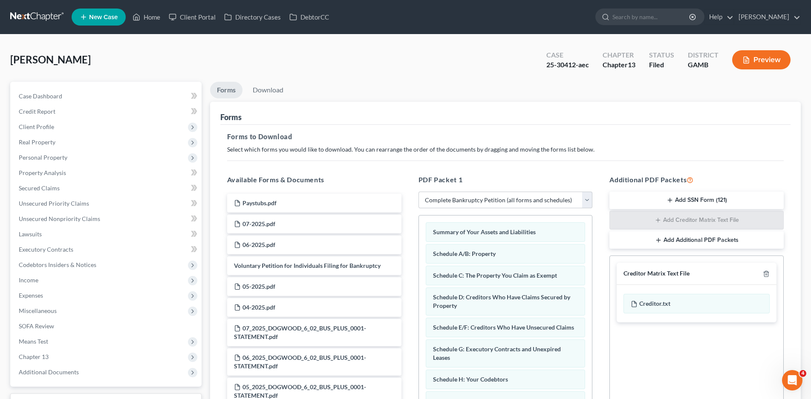
scroll to position [127, 0]
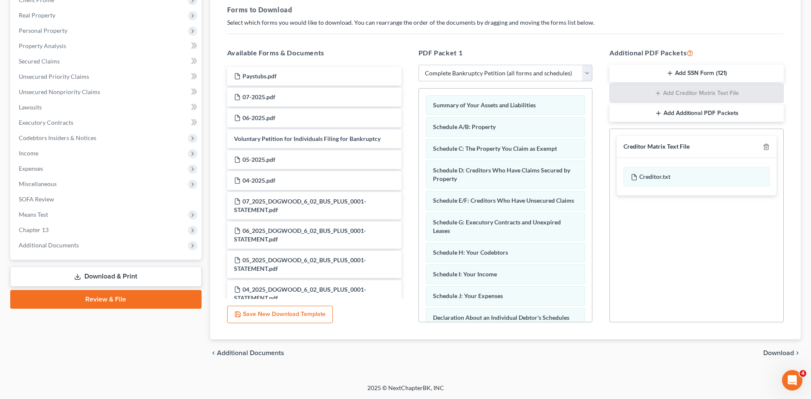
click at [780, 352] on span "Download" at bounding box center [778, 353] width 31 height 7
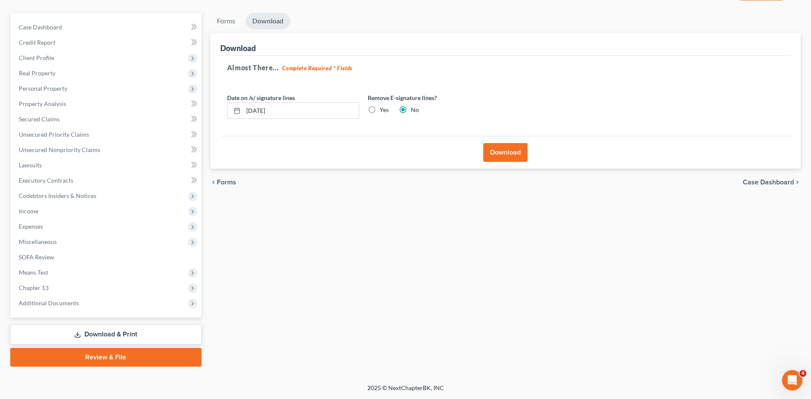
scroll to position [69, 0]
click at [499, 153] on button "Download" at bounding box center [505, 152] width 44 height 19
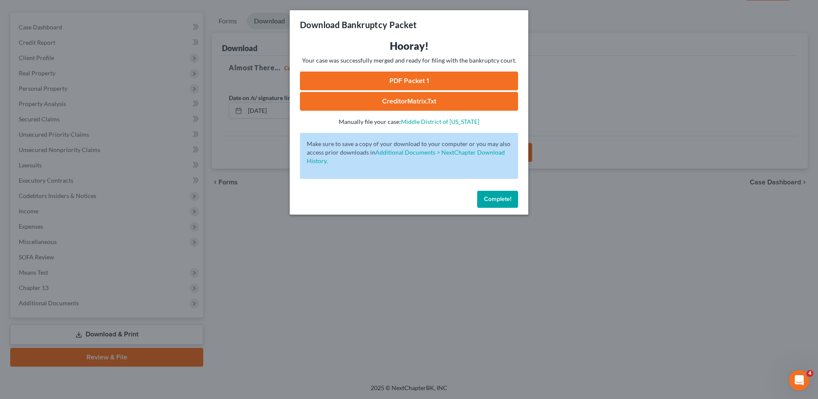
click at [418, 78] on link "PDF Packet 1" at bounding box center [409, 81] width 218 height 19
click at [500, 196] on span "Complete!" at bounding box center [497, 199] width 27 height 7
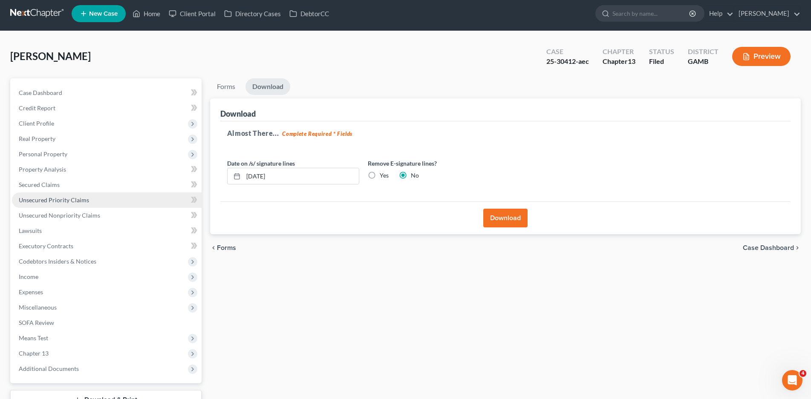
scroll to position [0, 0]
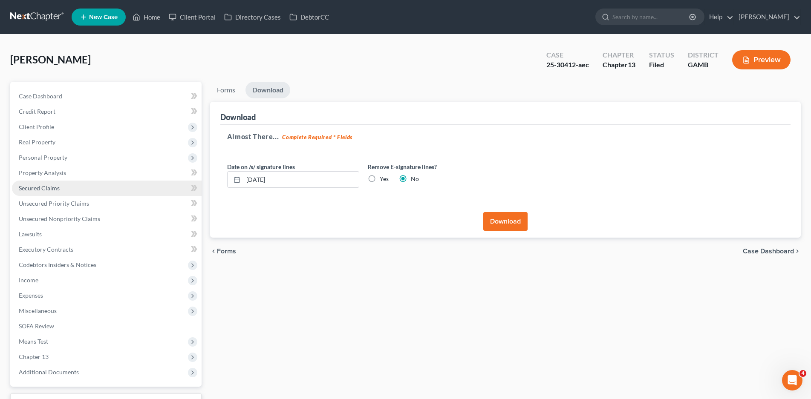
click at [53, 189] on span "Secured Claims" at bounding box center [39, 187] width 41 height 7
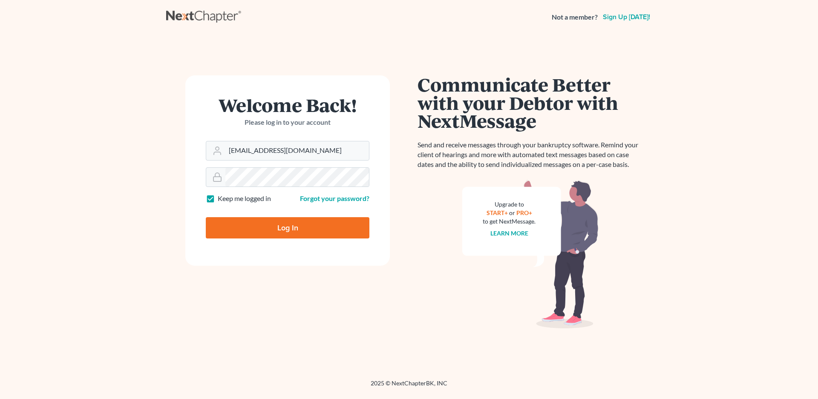
click at [256, 225] on input "Log In" at bounding box center [288, 227] width 164 height 21
type input "Thinking..."
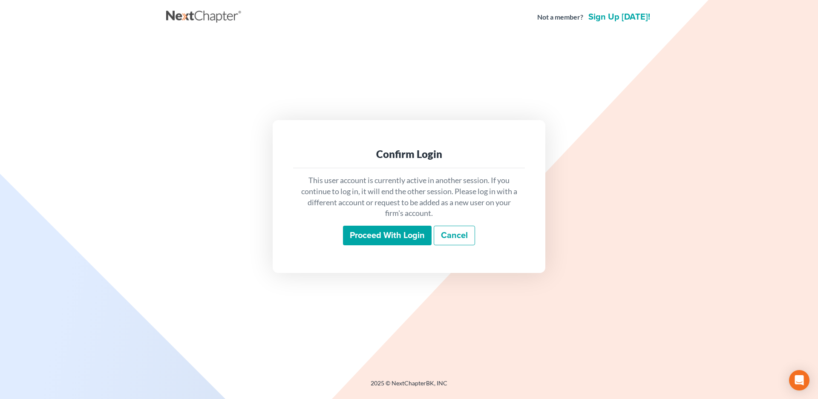
click at [388, 237] on input "Proceed with login" at bounding box center [387, 236] width 89 height 20
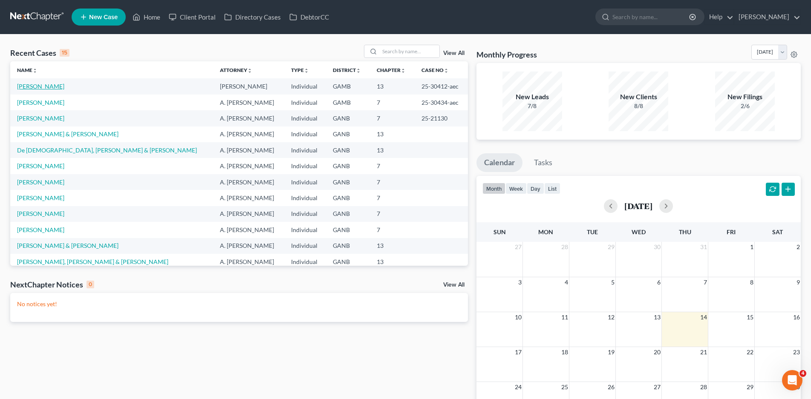
click at [28, 85] on link "[PERSON_NAME]" at bounding box center [40, 86] width 47 height 7
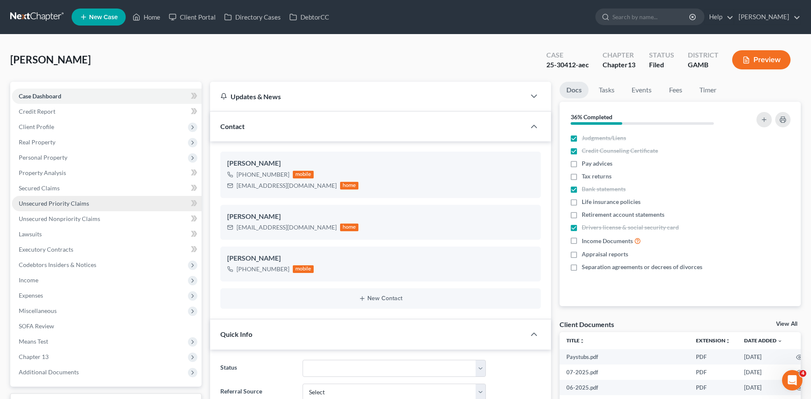
scroll to position [188, 0]
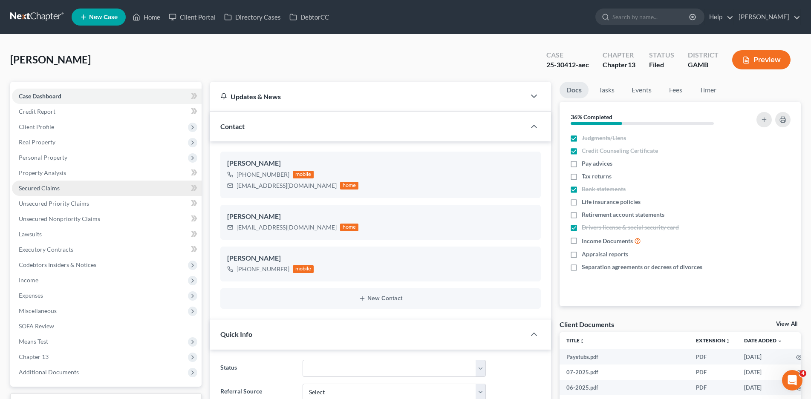
click at [55, 184] on link "Secured Claims" at bounding box center [107, 188] width 190 height 15
